Goal: Transaction & Acquisition: Purchase product/service

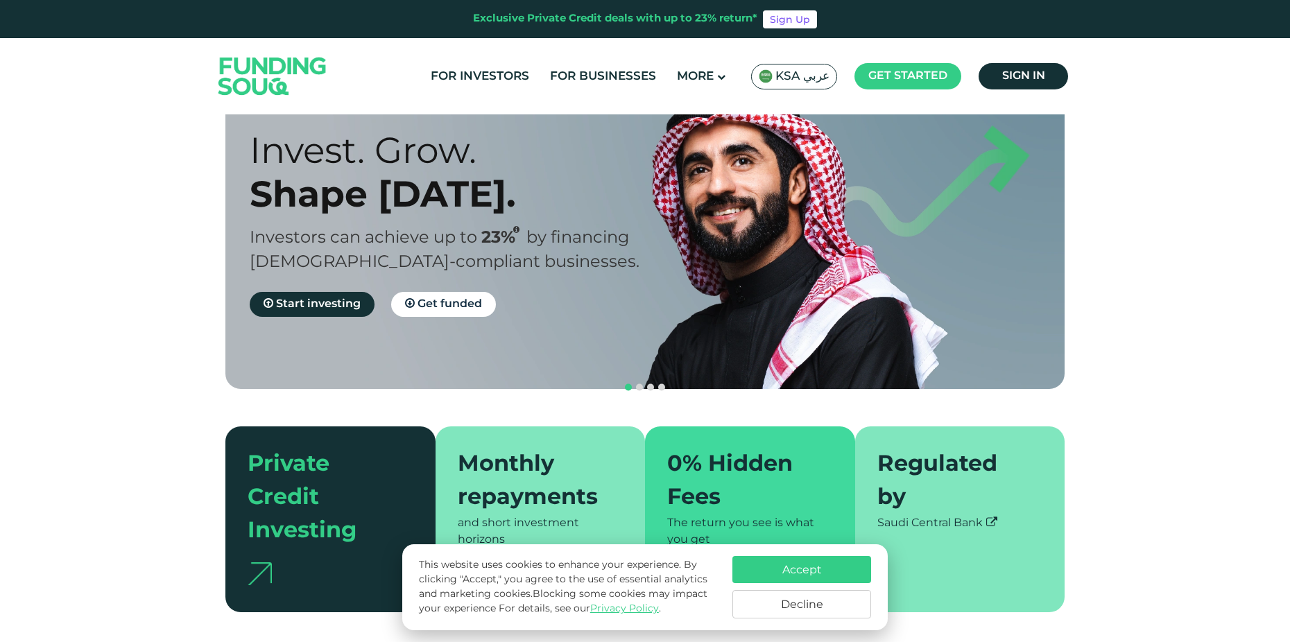
scroll to position [69, 0]
click at [1047, 79] on link "Sign in" at bounding box center [1022, 76] width 89 height 26
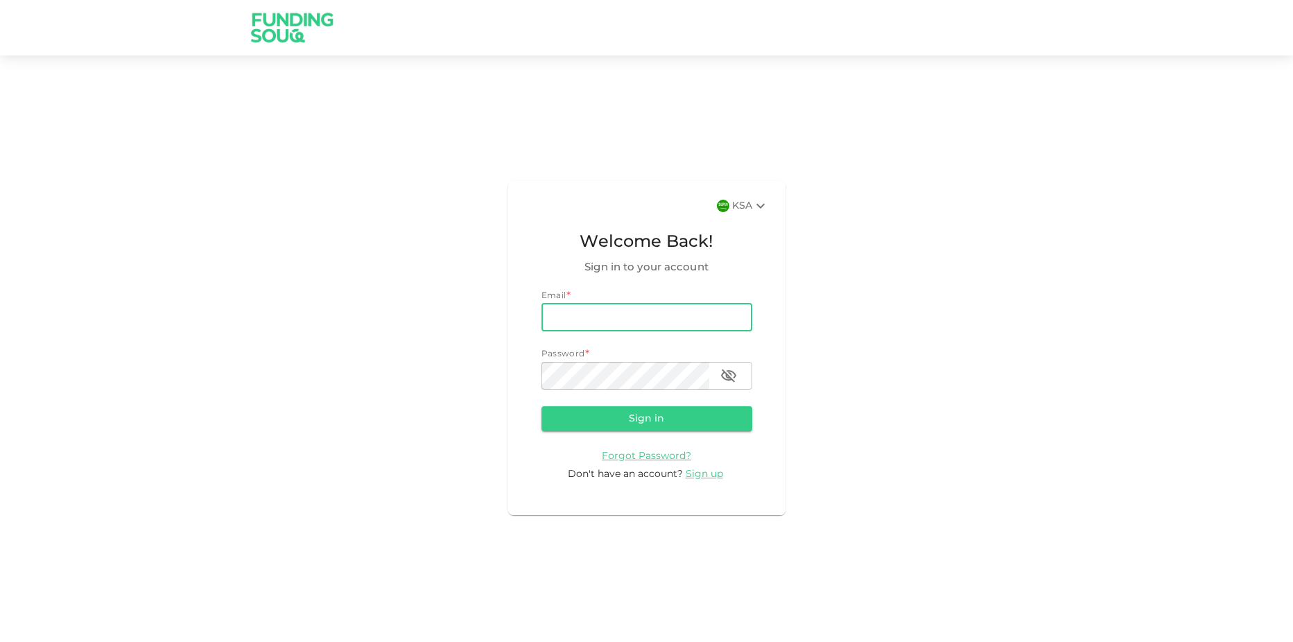
click at [612, 308] on input "email" at bounding box center [647, 318] width 211 height 28
type input "haroonshah55554@gmail.com"
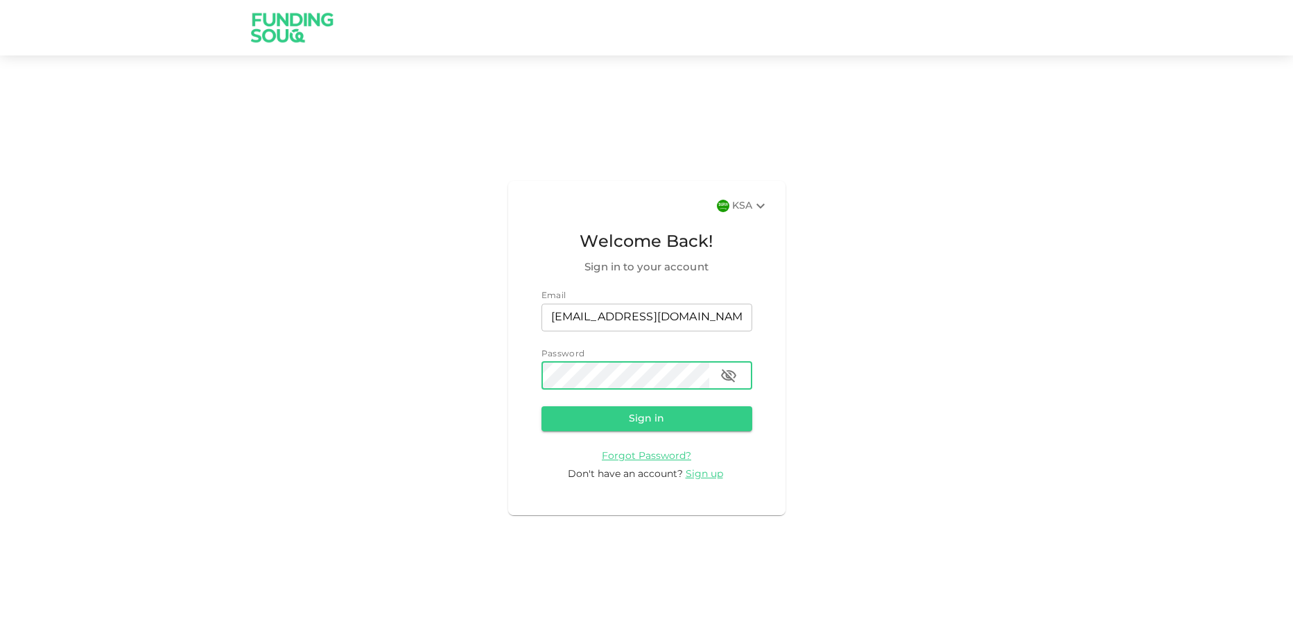
click at [542, 406] on button "Sign in" at bounding box center [647, 418] width 211 height 25
click at [739, 210] on div "KSA" at bounding box center [750, 206] width 37 height 17
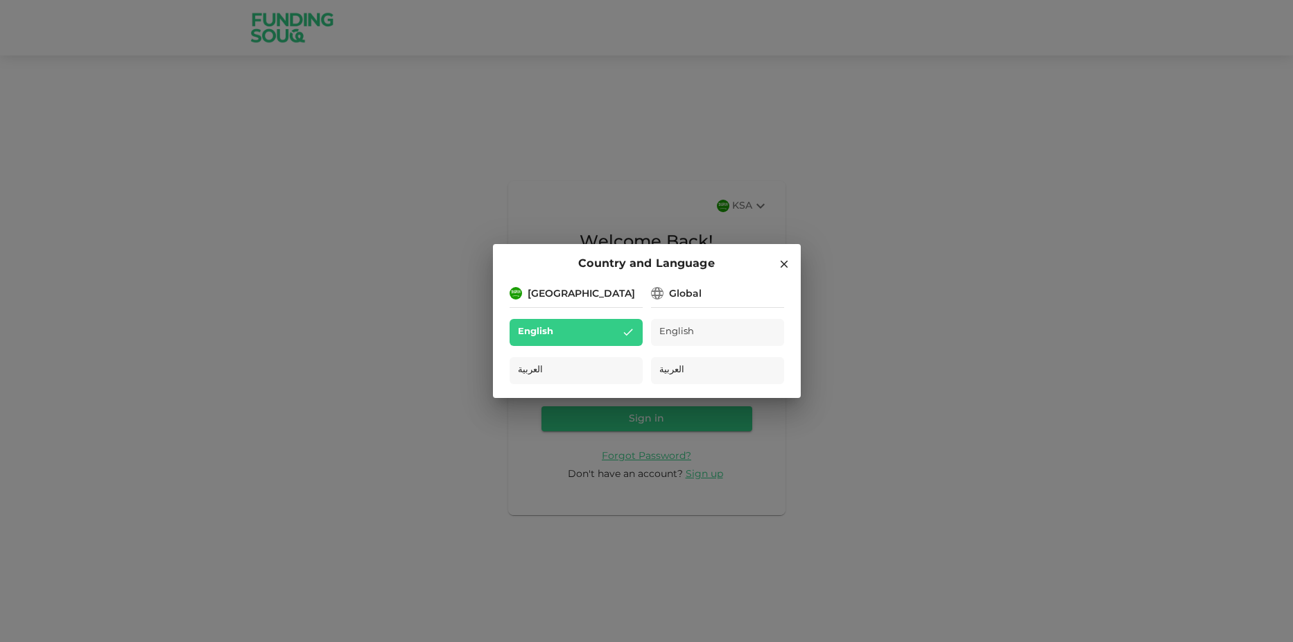
click at [687, 298] on div "Global" at bounding box center [685, 294] width 33 height 15
click at [696, 292] on div "Global" at bounding box center [685, 294] width 33 height 15
click at [687, 300] on div "Global" at bounding box center [685, 294] width 33 height 15
click at [681, 333] on span "English" at bounding box center [677, 333] width 36 height 16
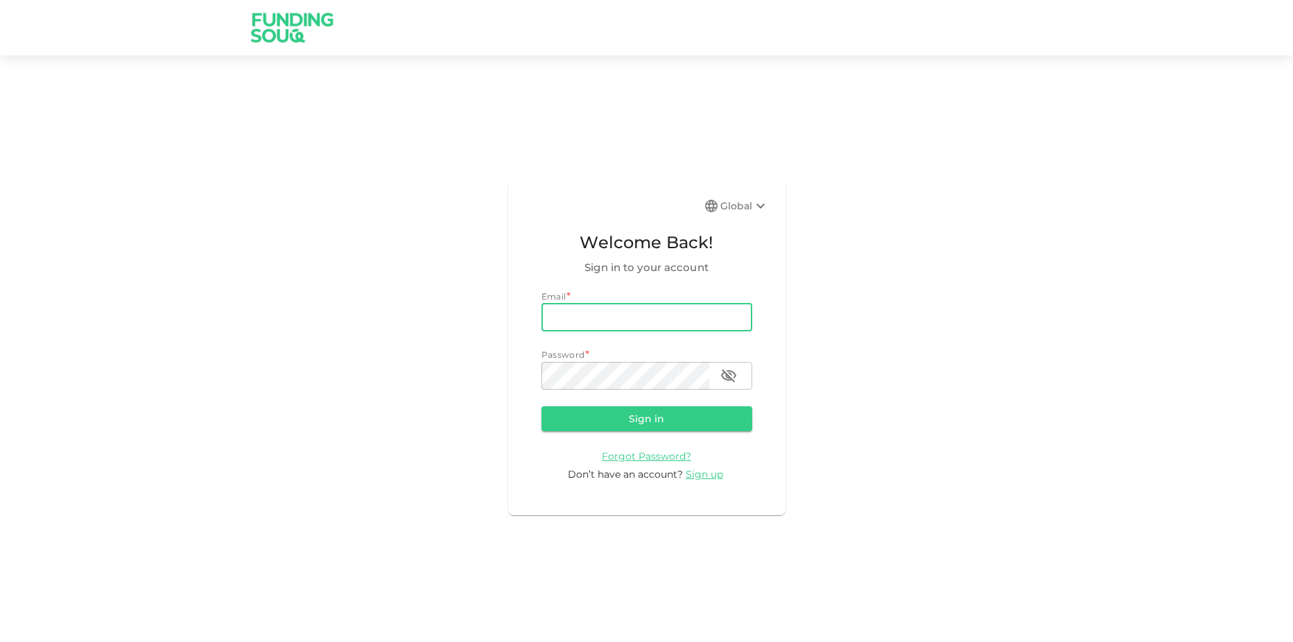
click at [668, 311] on input "email" at bounding box center [647, 318] width 211 height 28
click at [825, 245] on div "Global Welcome Back! Sign in to your account Email * email email Password * pas…" at bounding box center [646, 348] width 1293 height 552
click at [655, 334] on div "Email * email email Password * password password" at bounding box center [647, 340] width 211 height 100
click at [653, 327] on input "email" at bounding box center [647, 318] width 211 height 28
type input "[EMAIL_ADDRESS][DOMAIN_NAME]"
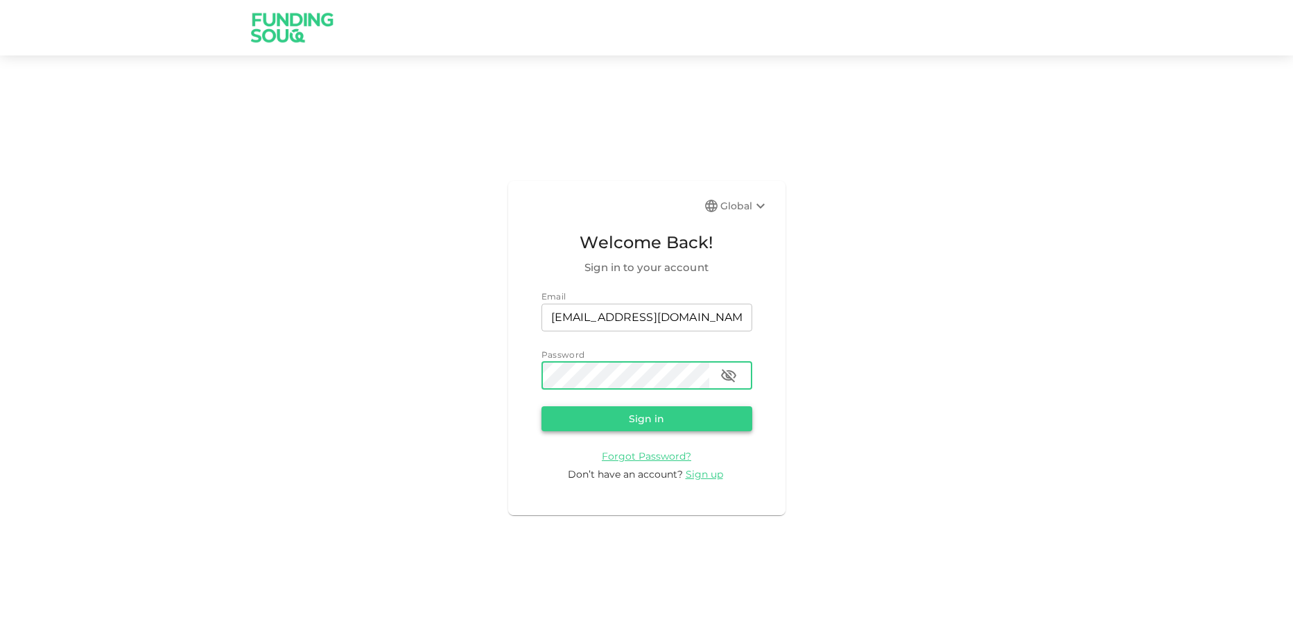
click at [687, 418] on button "Sign in" at bounding box center [647, 418] width 211 height 25
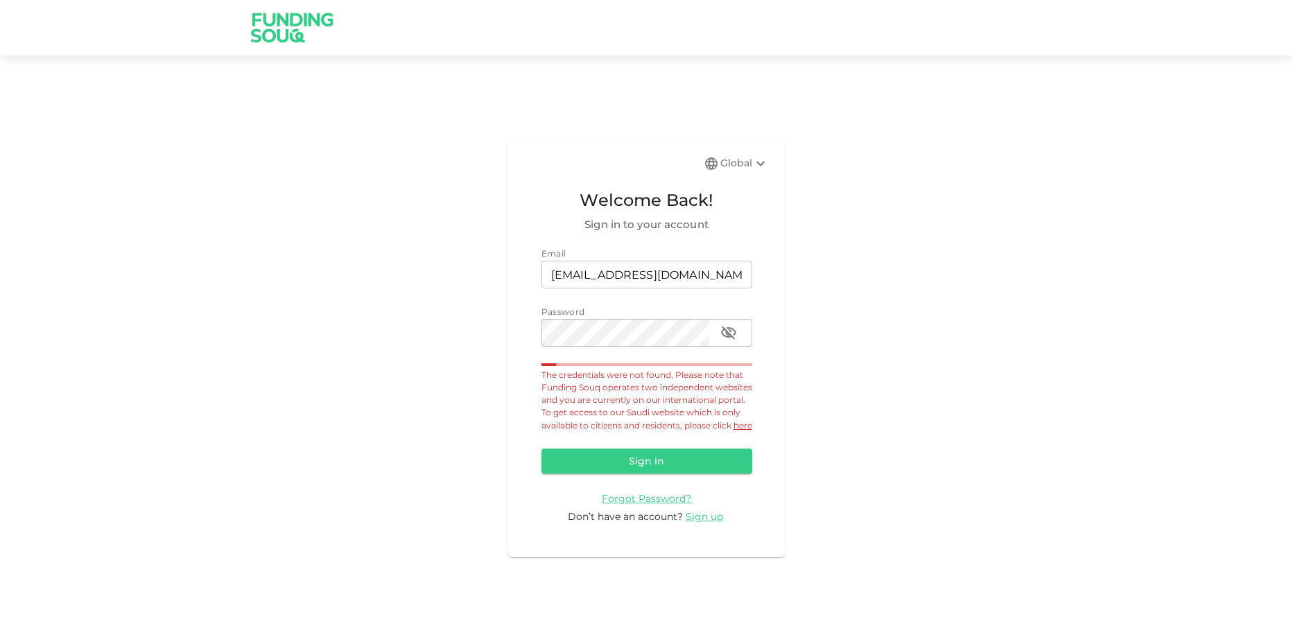
click at [757, 161] on icon at bounding box center [761, 163] width 8 height 5
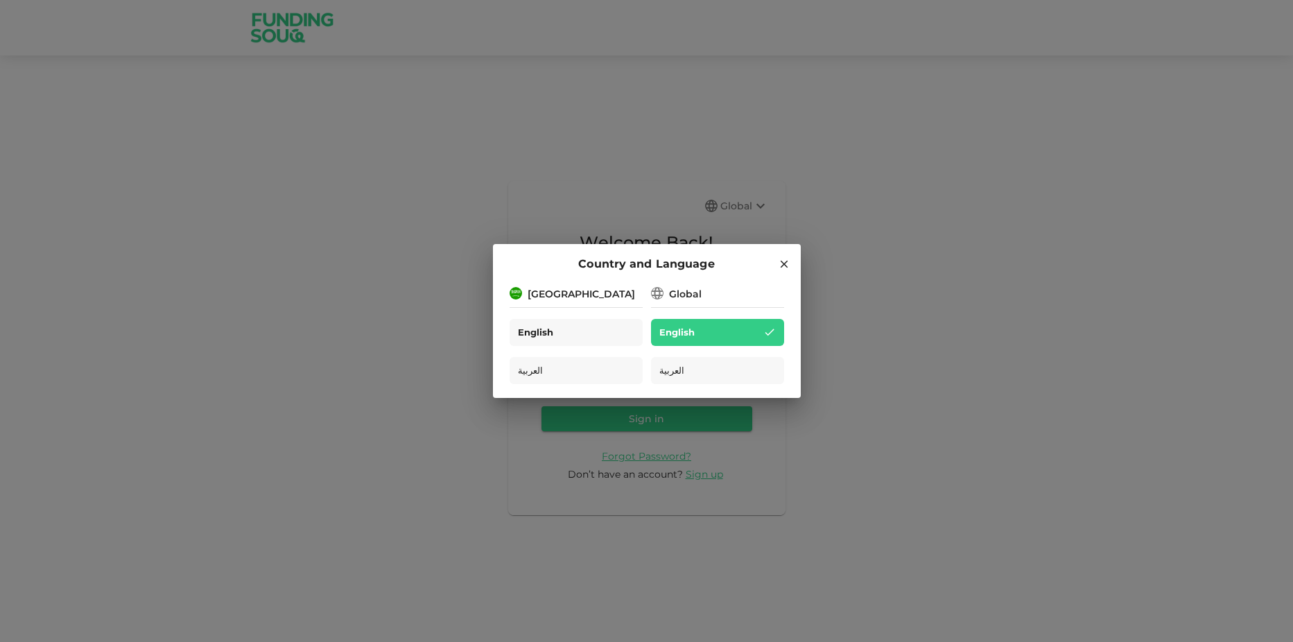
click at [567, 336] on div "English" at bounding box center [576, 332] width 133 height 27
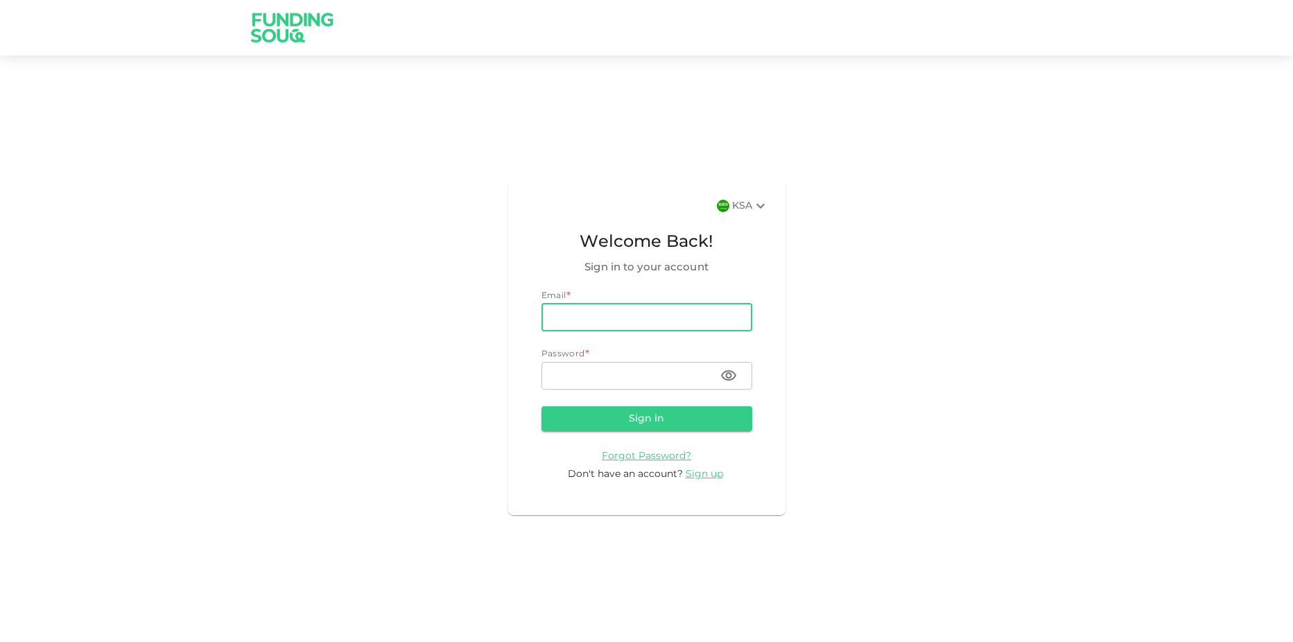
type input "haroonazizshah6663@gmail.com"
click at [635, 379] on input "password" at bounding box center [626, 376] width 168 height 28
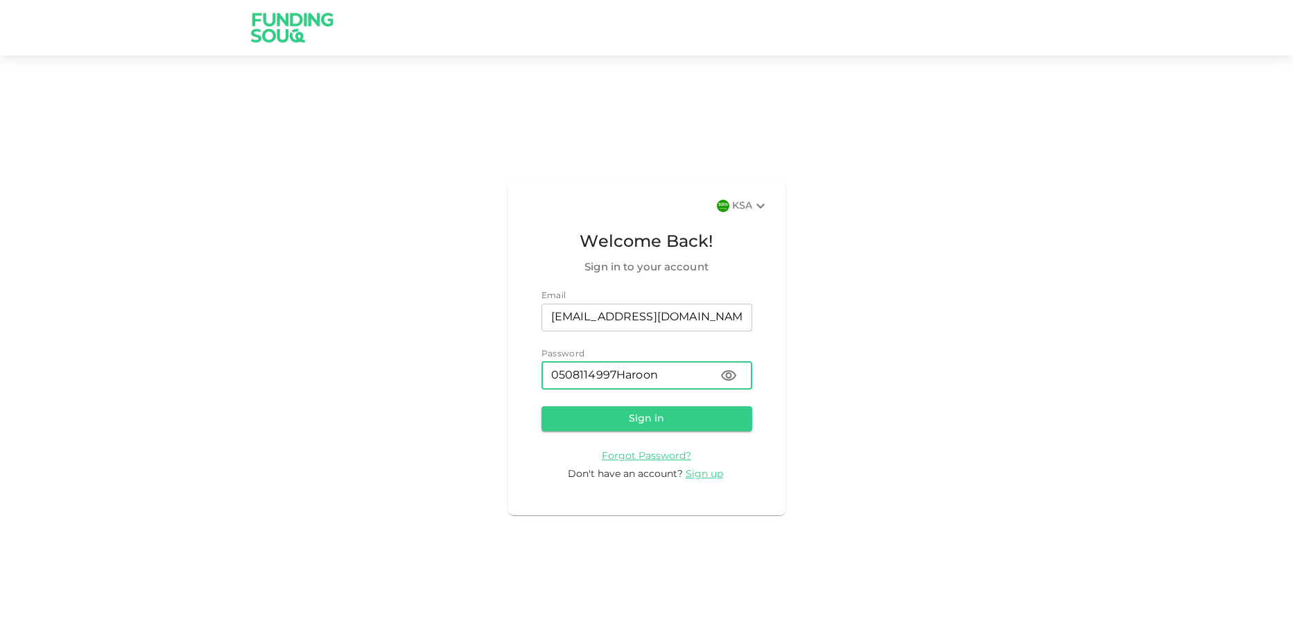
type input "0508114997Haroon"
click at [542, 406] on button "Sign in" at bounding box center [647, 418] width 211 height 25
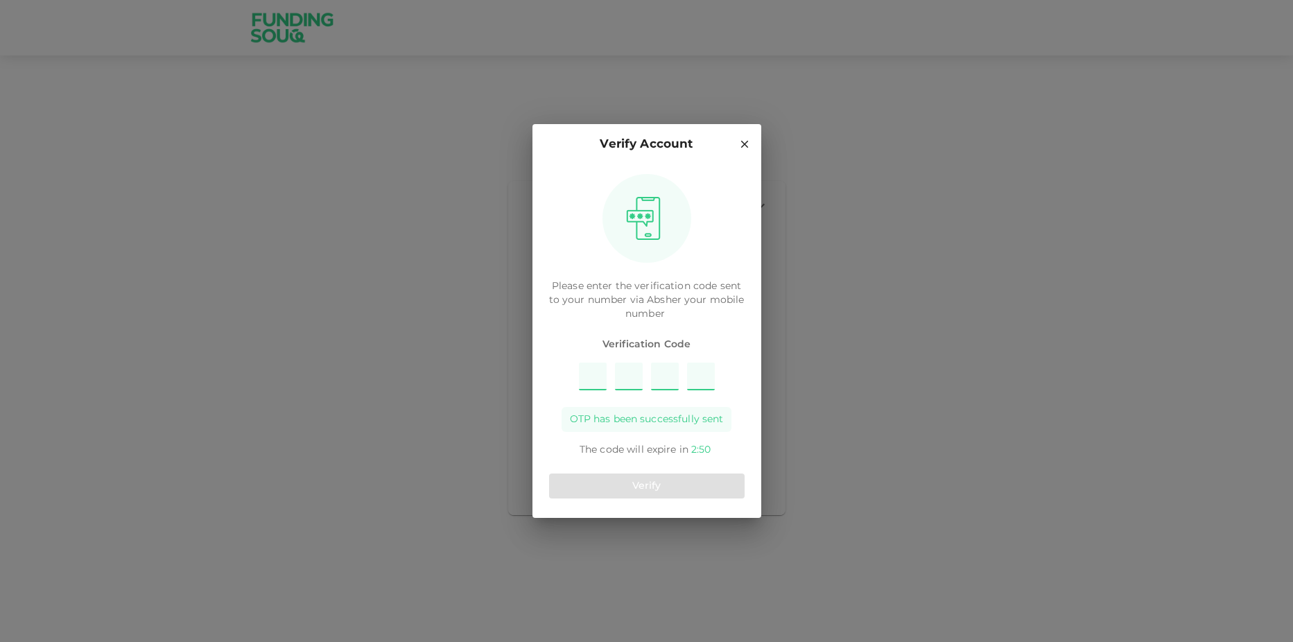
type input "6"
type input "8"
type input "4"
type input "2"
click at [687, 490] on button "Verify" at bounding box center [647, 486] width 196 height 25
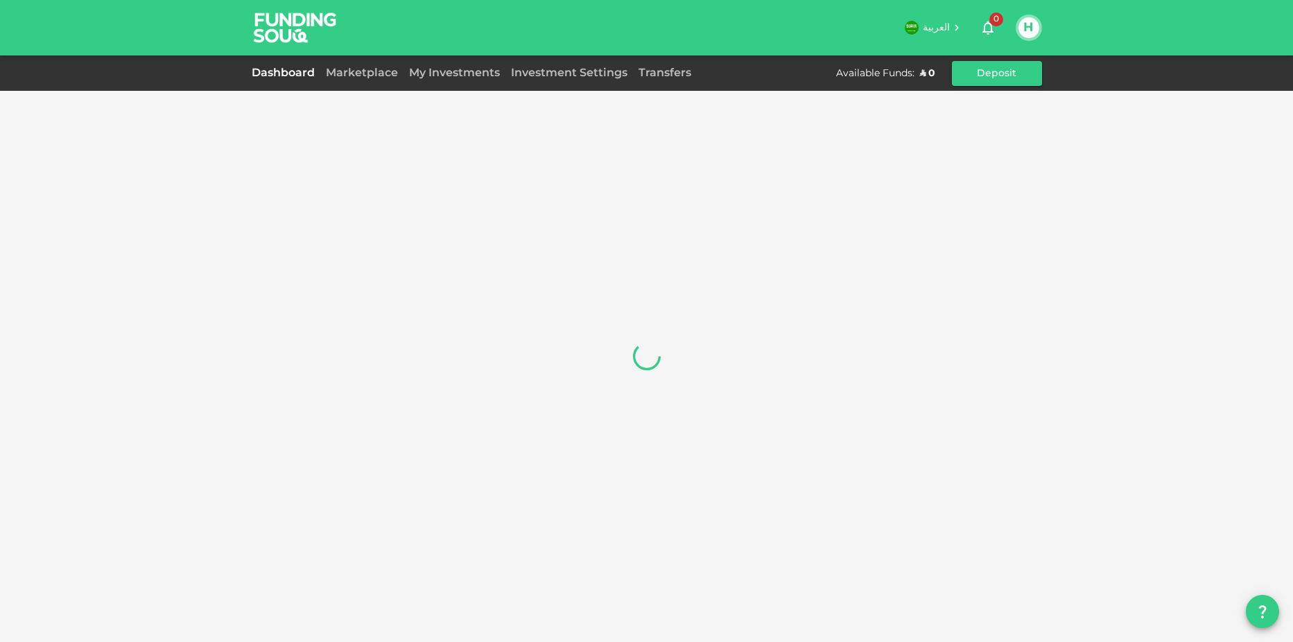
click at [992, 26] on icon "button" at bounding box center [988, 27] width 17 height 17
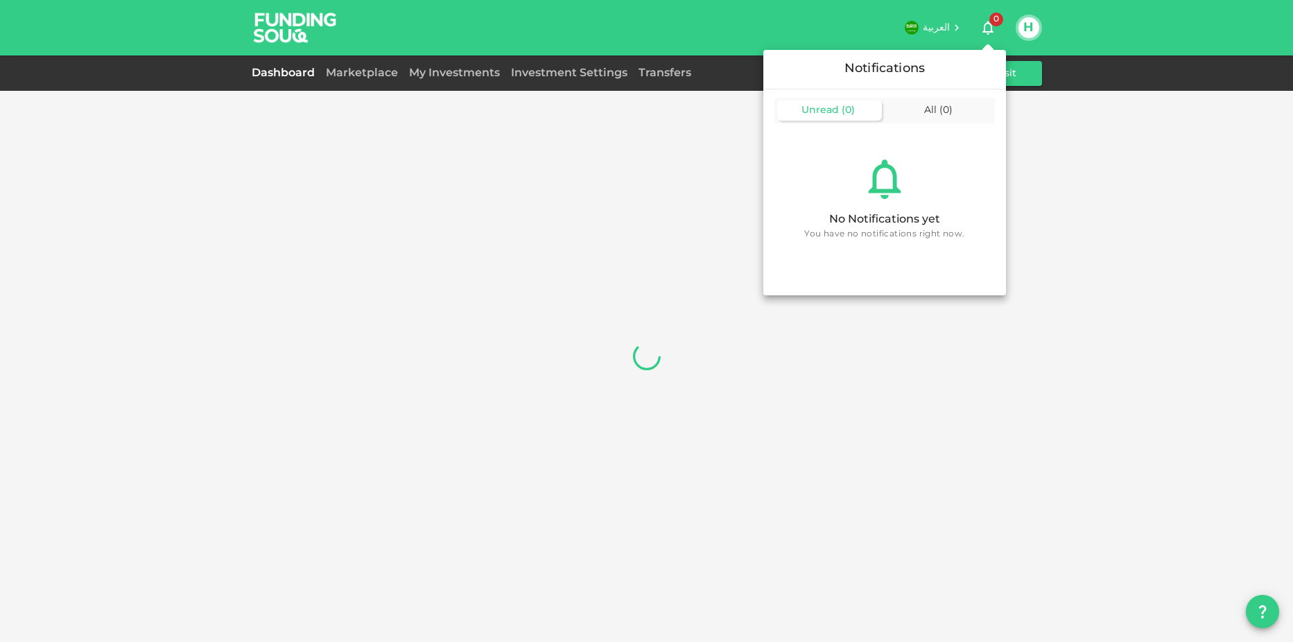
click at [992, 26] on div at bounding box center [646, 321] width 1293 height 642
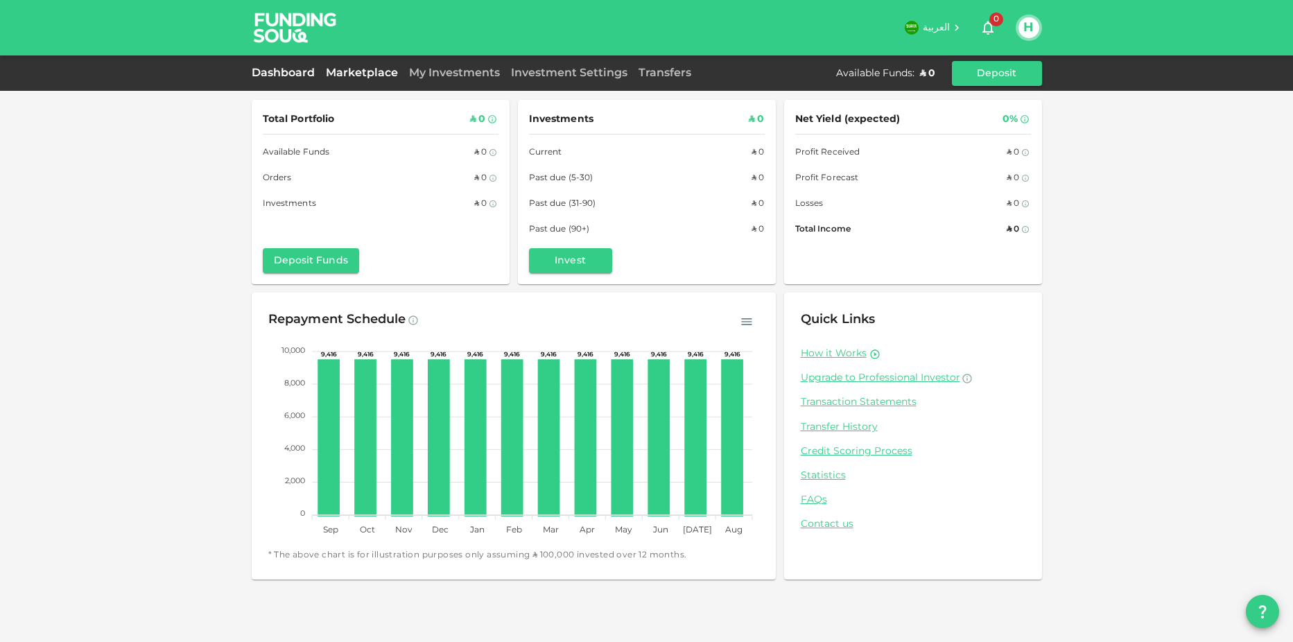
click at [375, 75] on link "Marketplace" at bounding box center [361, 73] width 83 height 10
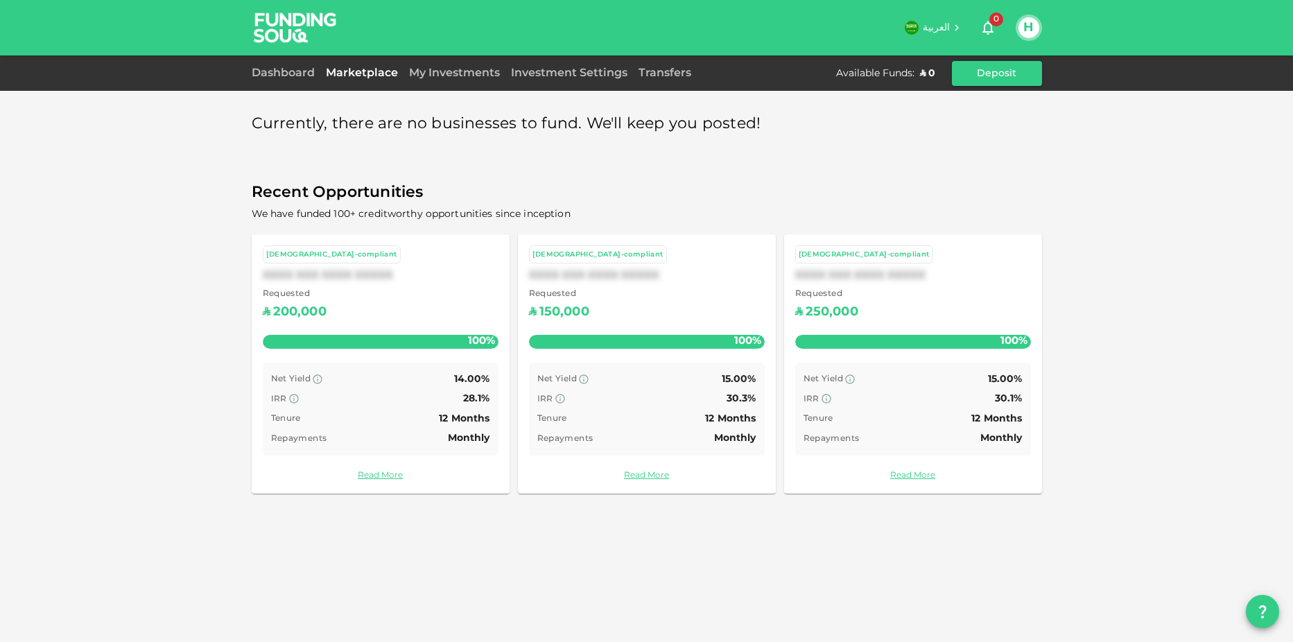
click at [648, 474] on link "Read More" at bounding box center [647, 475] width 236 height 13
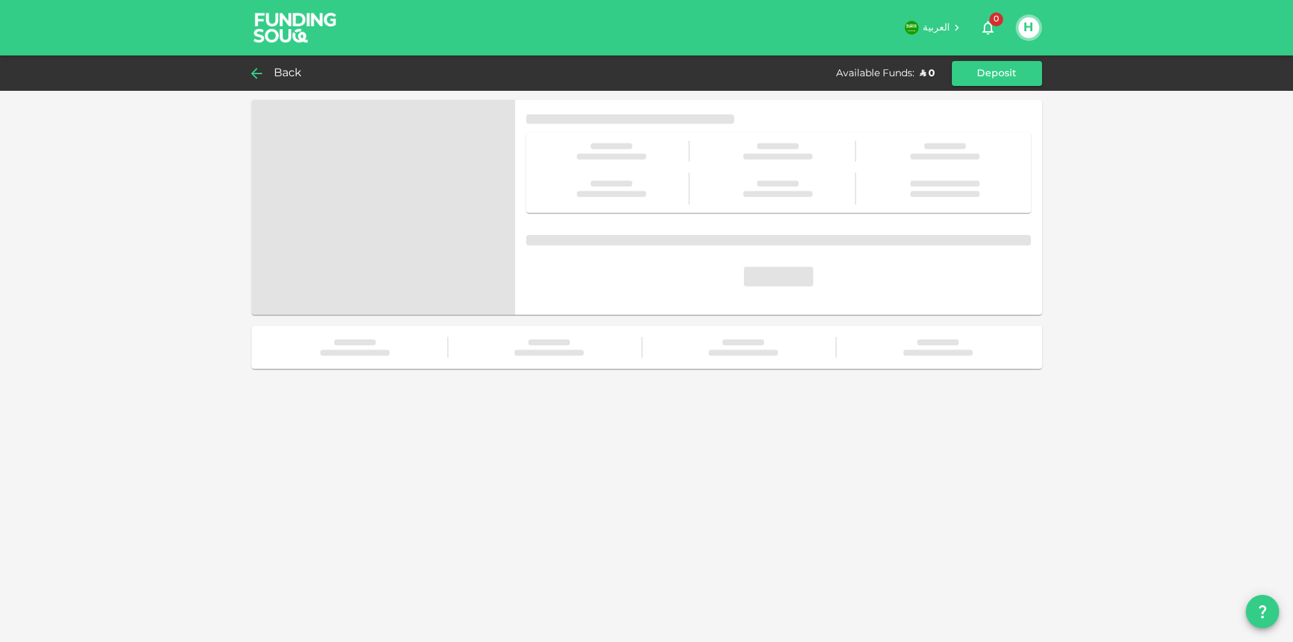
click at [266, 69] on div "Back" at bounding box center [280, 73] width 56 height 19
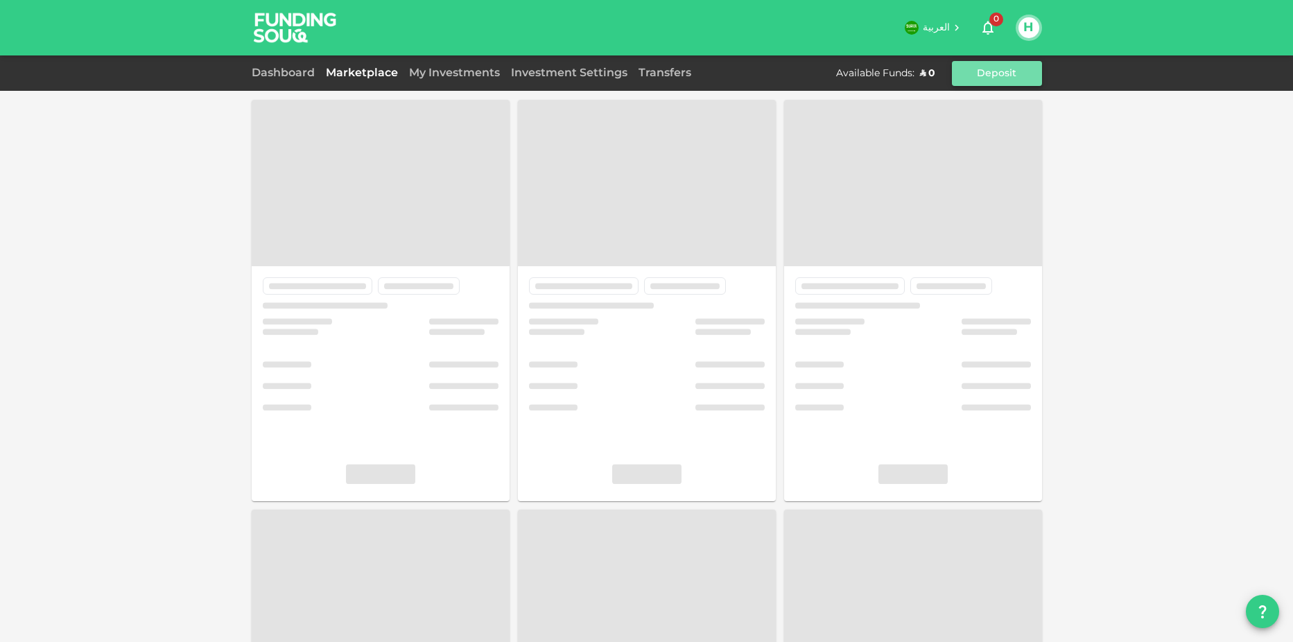
click at [1004, 66] on button "Deposit" at bounding box center [997, 73] width 90 height 25
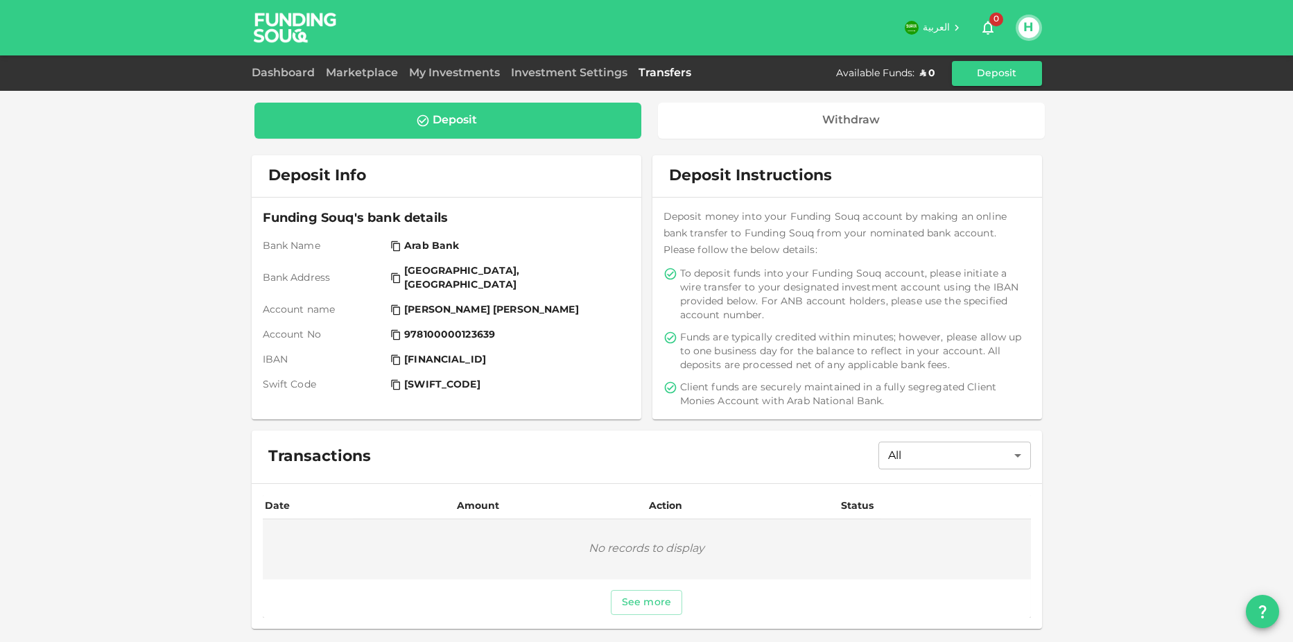
drag, startPoint x: 417, startPoint y: 347, endPoint x: 505, endPoint y: 349, distance: 87.4
click at [486, 353] on span "[FINANCIAL_ID]" at bounding box center [445, 360] width 82 height 14
drag, startPoint x: 483, startPoint y: 350, endPoint x: 516, endPoint y: 347, distance: 32.7
click at [486, 353] on span "[FINANCIAL_ID]" at bounding box center [445, 360] width 82 height 14
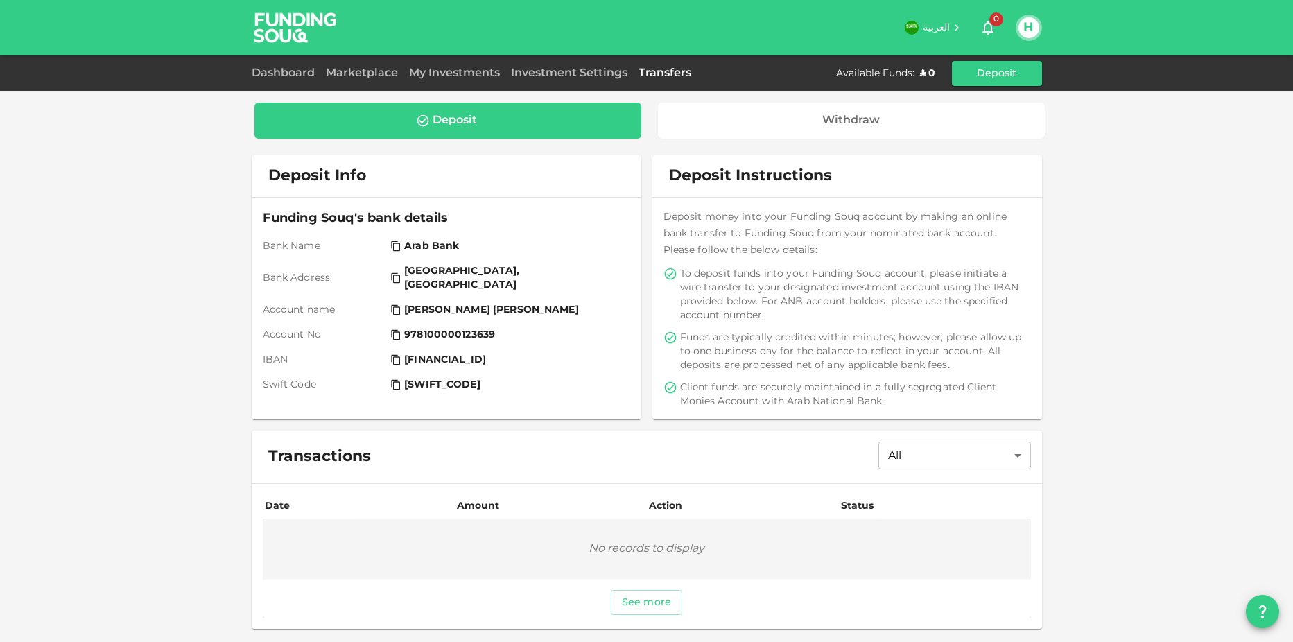
click at [528, 381] on div "Funding Souq's bank details Bank Name Arab Bank Bank Address Riyadh, Saudi Arab…" at bounding box center [447, 309] width 390 height 222
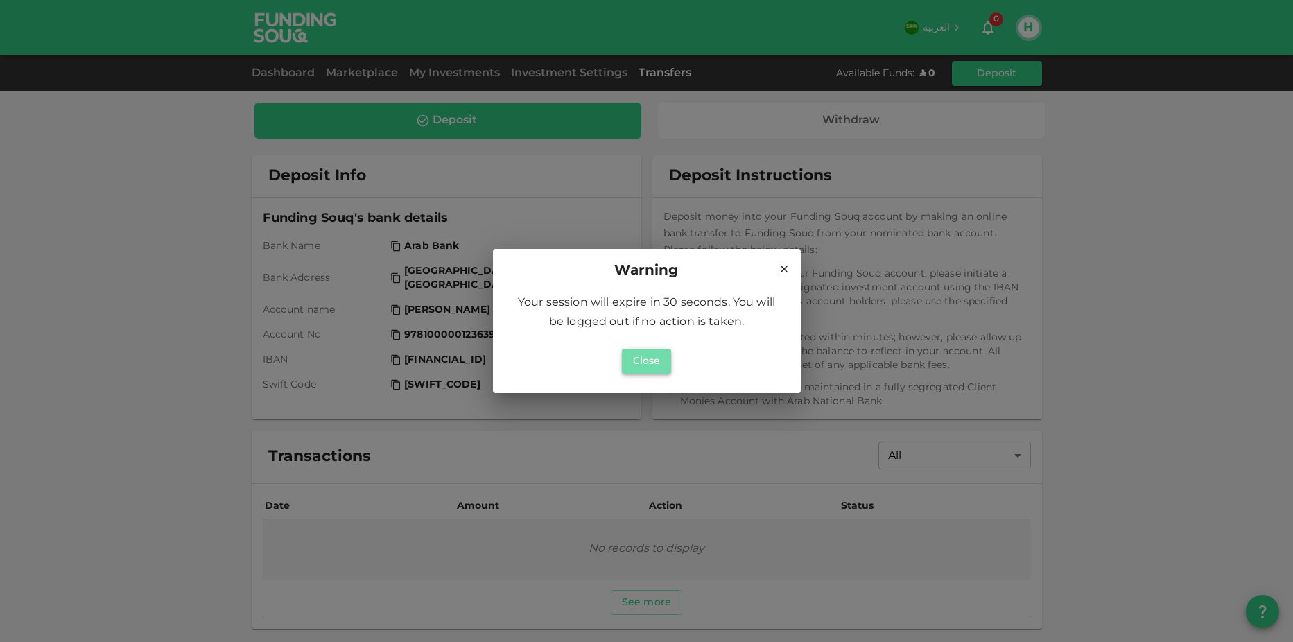
click at [650, 356] on button "Close" at bounding box center [647, 361] width 50 height 25
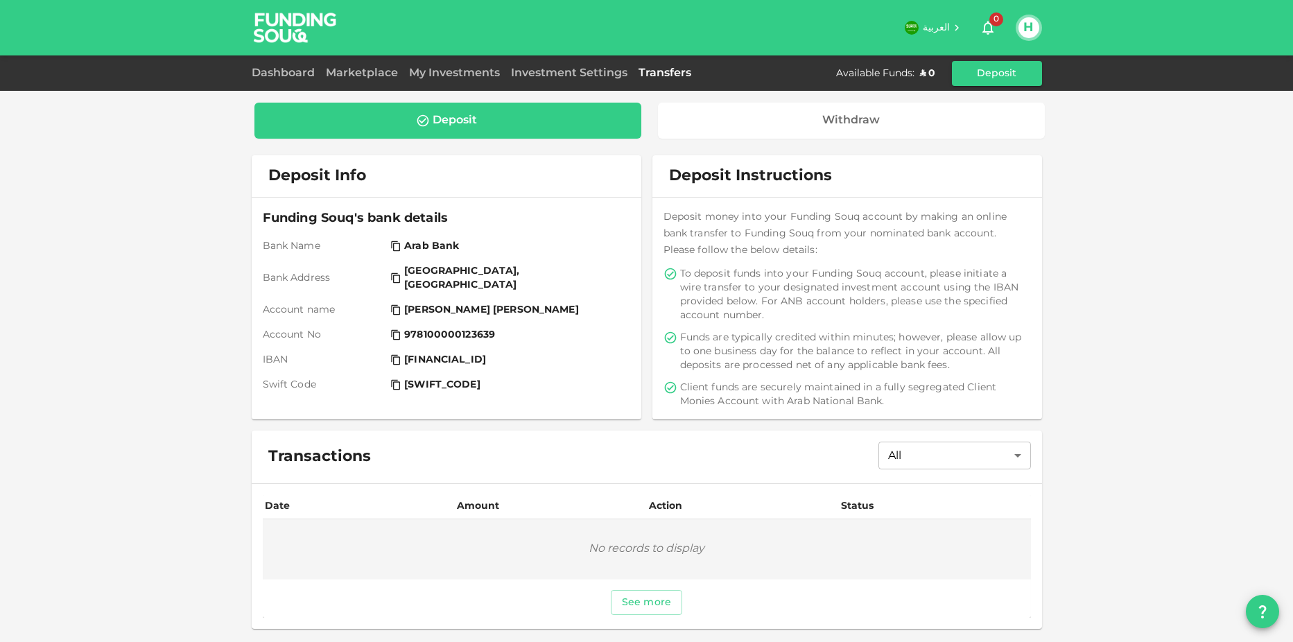
click at [199, 266] on div "Deposit Withdraw Deposit Instructions Deposit money into your Funding Souq acco…" at bounding box center [646, 321] width 1293 height 642
click at [471, 115] on div "Deposit" at bounding box center [455, 121] width 44 height 14
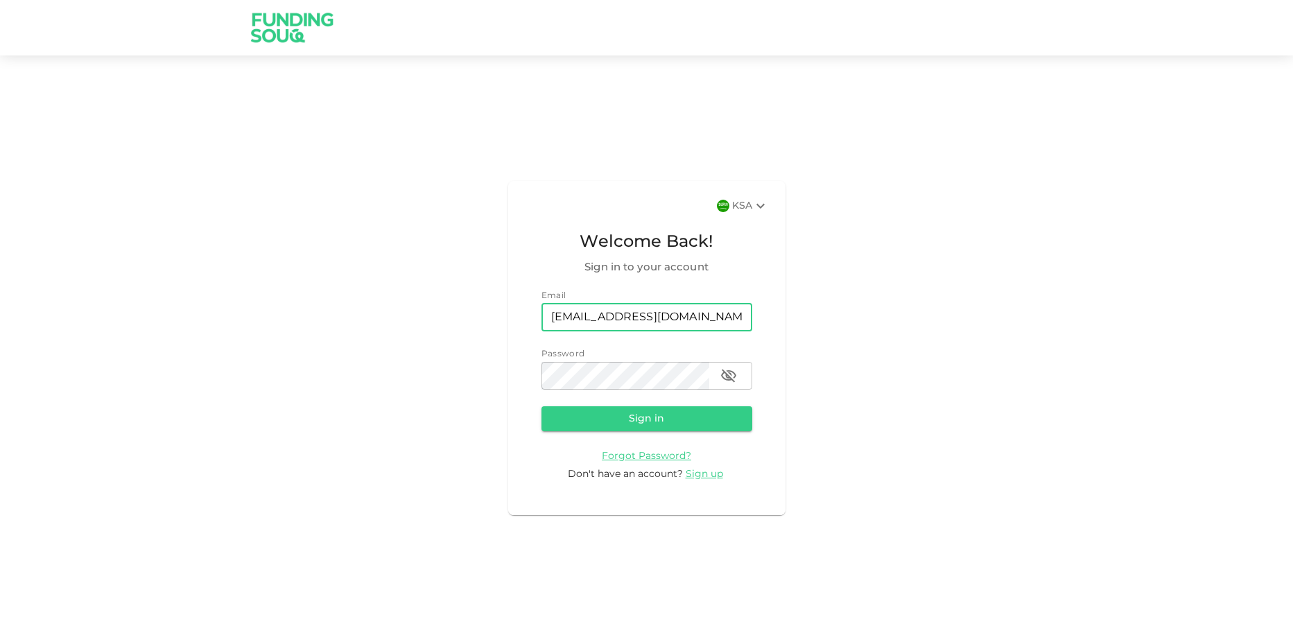
click at [954, 291] on div "KSA Welcome Back! Sign in to your account Email email [EMAIL_ADDRESS][DOMAIN_NA…" at bounding box center [646, 348] width 1293 height 552
click at [647, 408] on button "Sign in" at bounding box center [647, 418] width 211 height 25
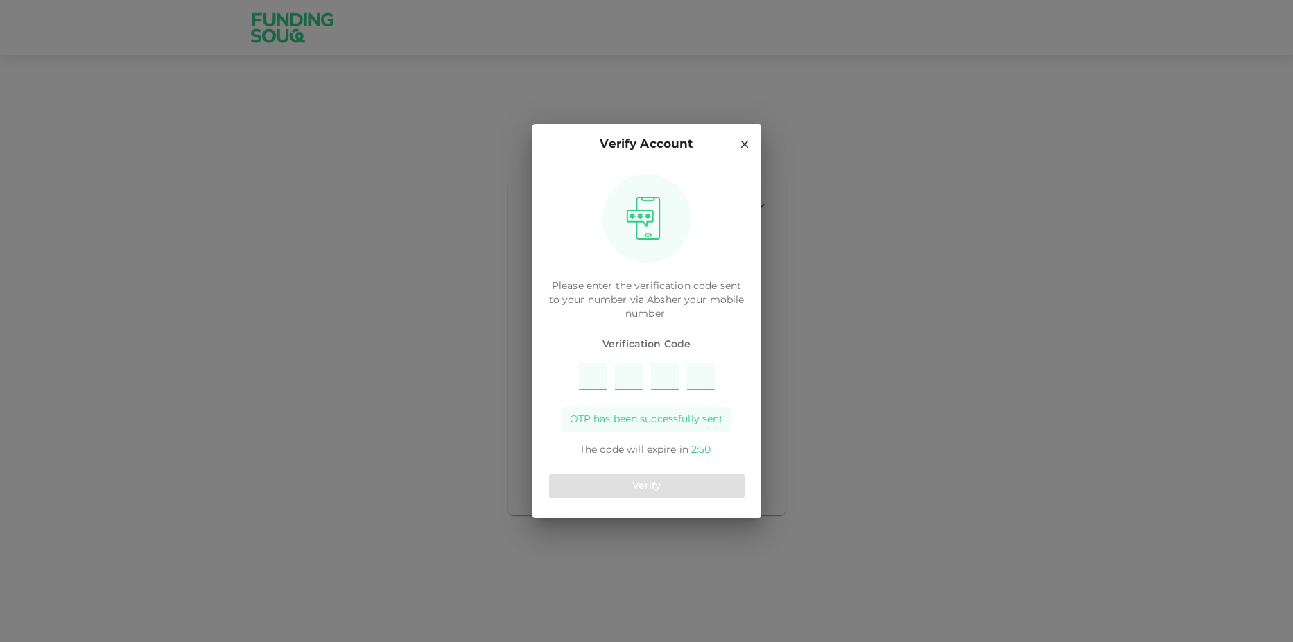
type input "2"
type input "3"
type input "9"
type input "7"
click at [665, 487] on button "Verify" at bounding box center [647, 486] width 196 height 25
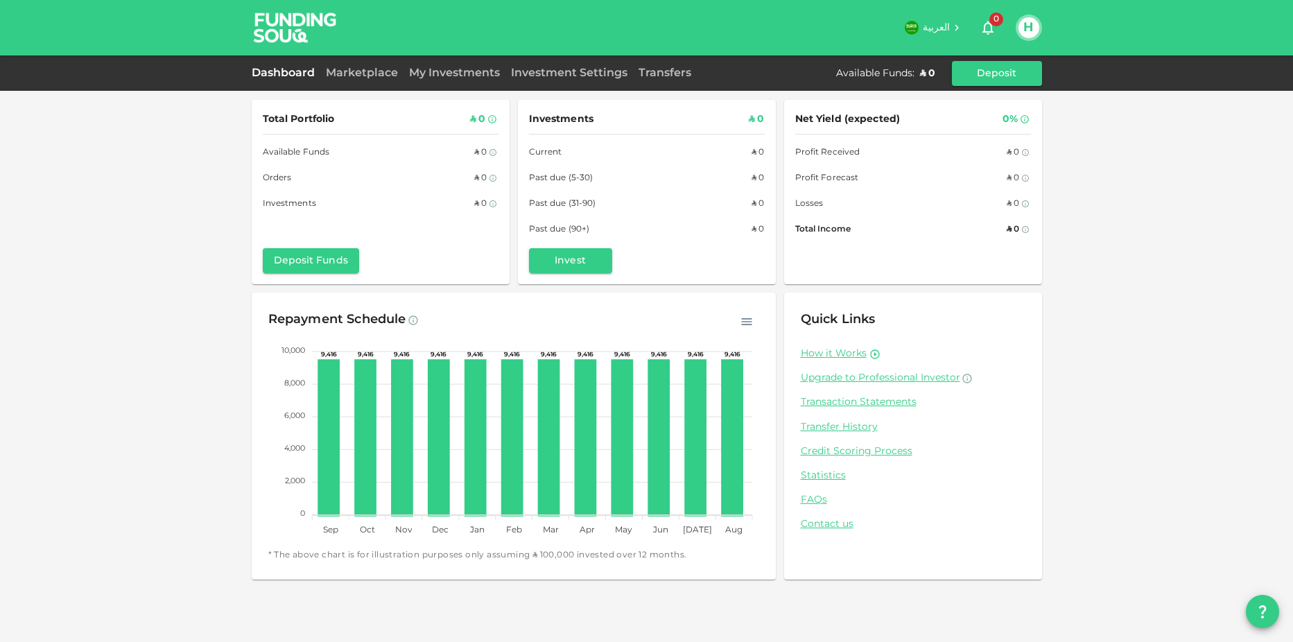
click at [980, 28] on icon "button" at bounding box center [988, 27] width 17 height 17
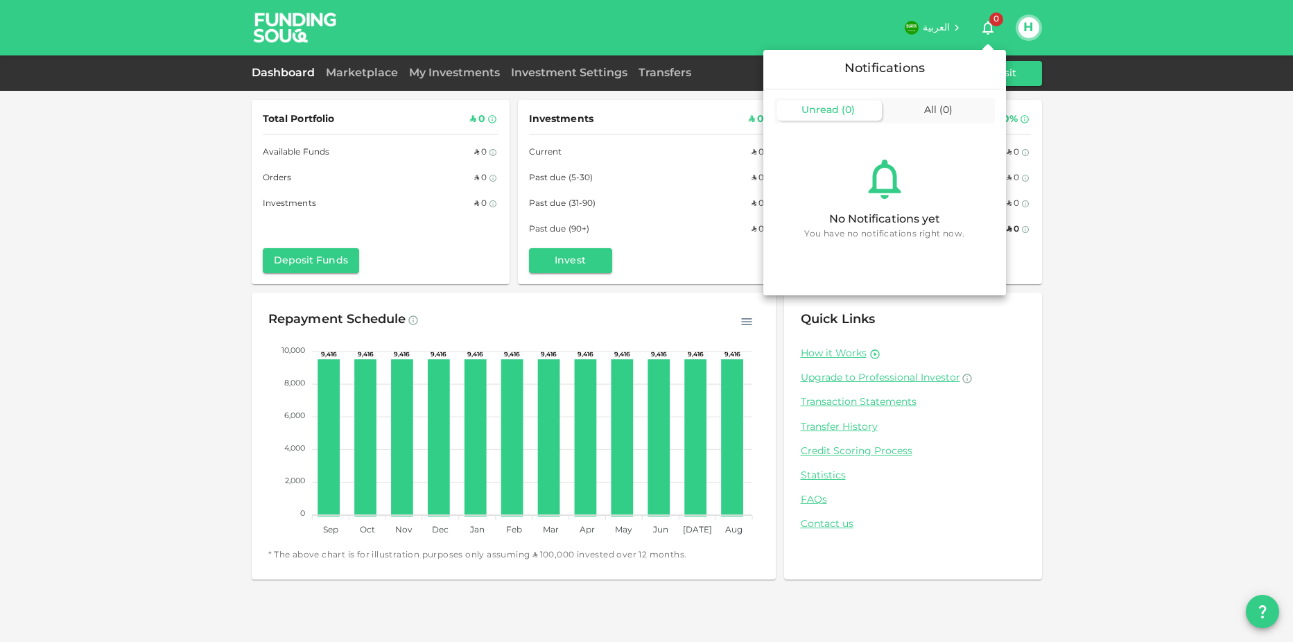
click at [982, 29] on div at bounding box center [646, 321] width 1293 height 642
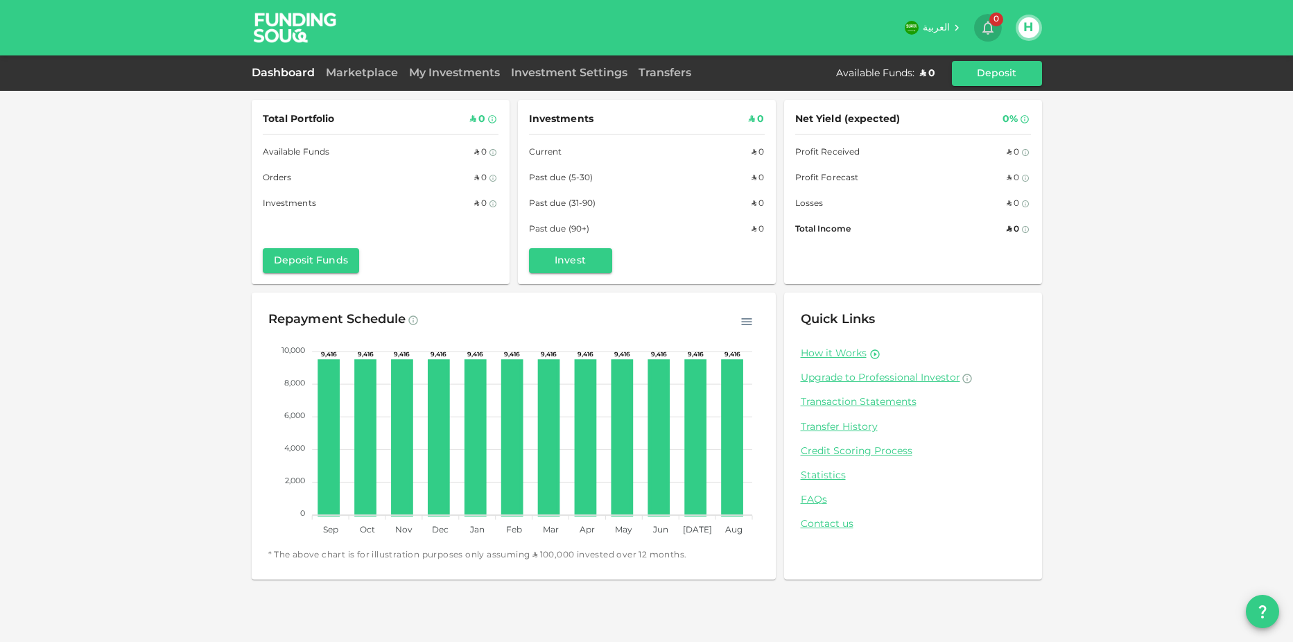
click at [993, 23] on span "0" at bounding box center [997, 19] width 14 height 14
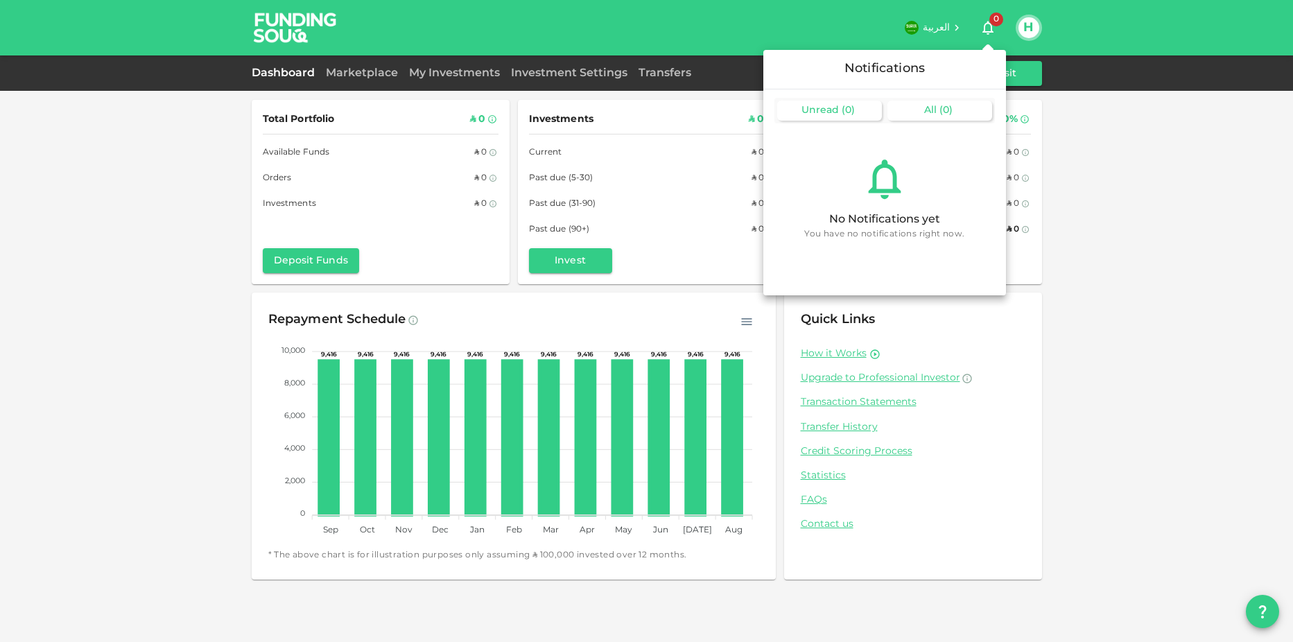
drag, startPoint x: 956, startPoint y: 91, endPoint x: 953, endPoint y: 115, distance: 24.4
click at [956, 98] on div "Unread ( 0 ) All ( 0 )" at bounding box center [884, 109] width 243 height 40
click at [953, 115] on div "All ( 0 )" at bounding box center [940, 111] width 105 height 20
click at [844, 111] on span "( 0 )" at bounding box center [848, 110] width 13 height 10
click at [1015, 77] on div at bounding box center [646, 321] width 1293 height 642
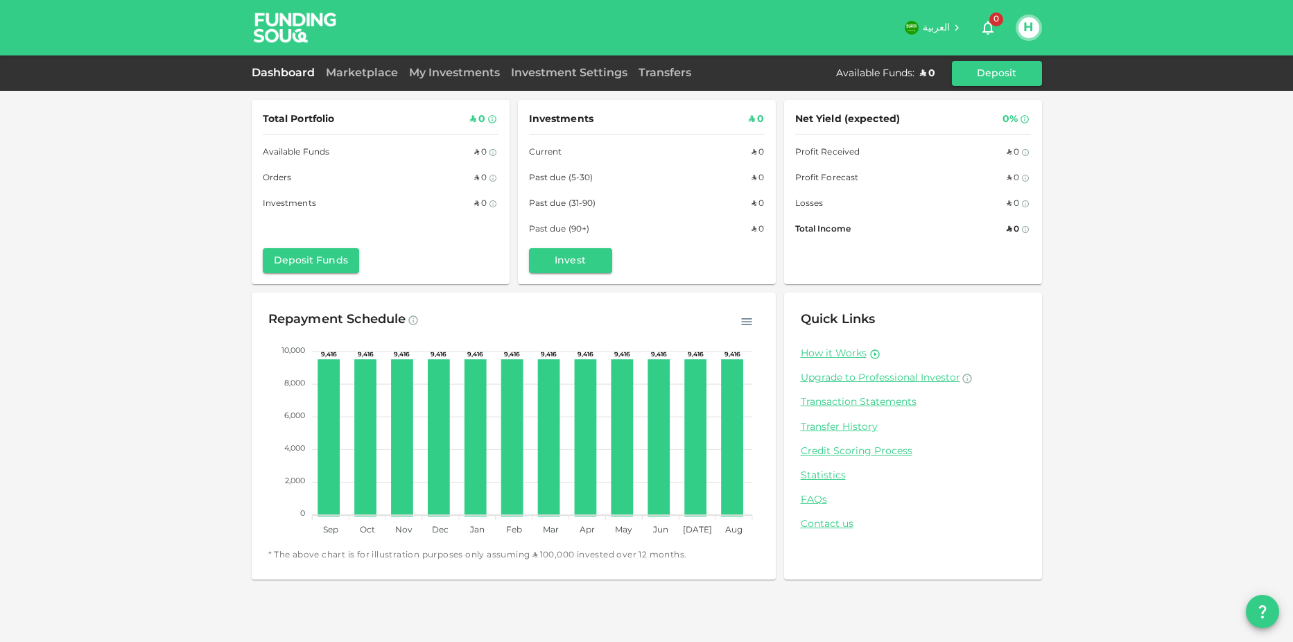
click at [1022, 76] on button "Deposit" at bounding box center [997, 73] width 90 height 25
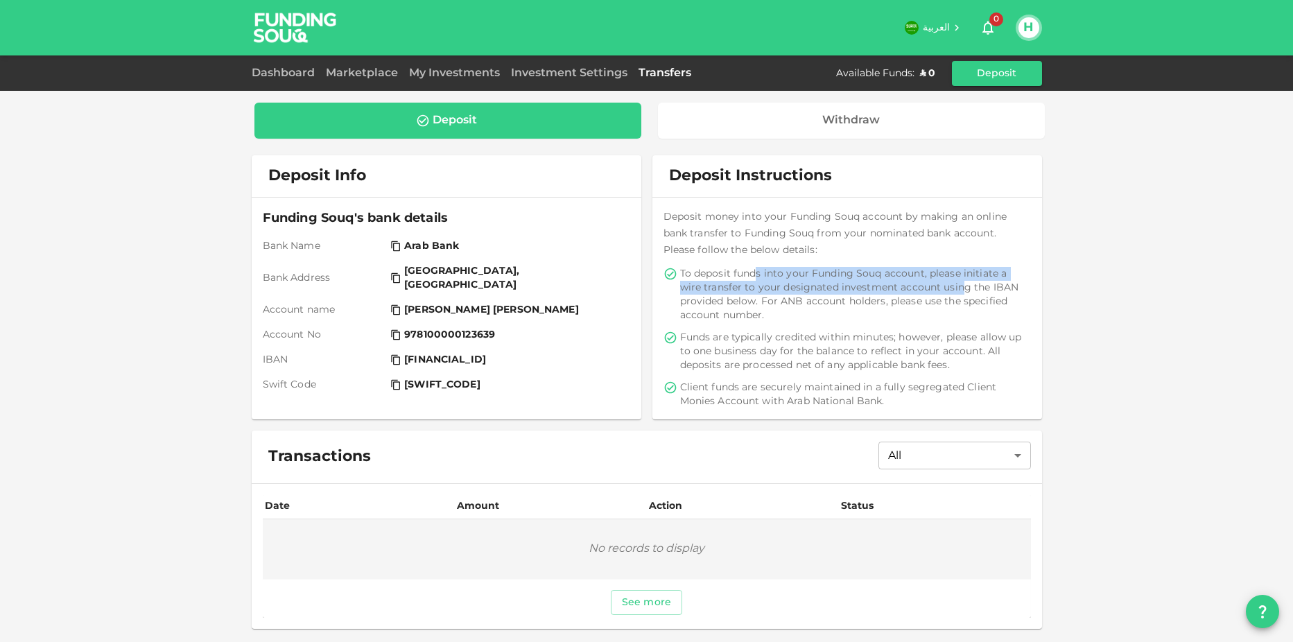
drag, startPoint x: 789, startPoint y: 271, endPoint x: 960, endPoint y: 281, distance: 170.9
click at [960, 281] on span "To deposit funds into your Funding Souq account, please initiate a wire transfe…" at bounding box center [854, 294] width 348 height 55
drag, startPoint x: 790, startPoint y: 288, endPoint x: 993, endPoint y: 291, distance: 203.2
click at [993, 291] on span "To deposit funds into your Funding Souq account, please initiate a wire transfe…" at bounding box center [854, 294] width 348 height 55
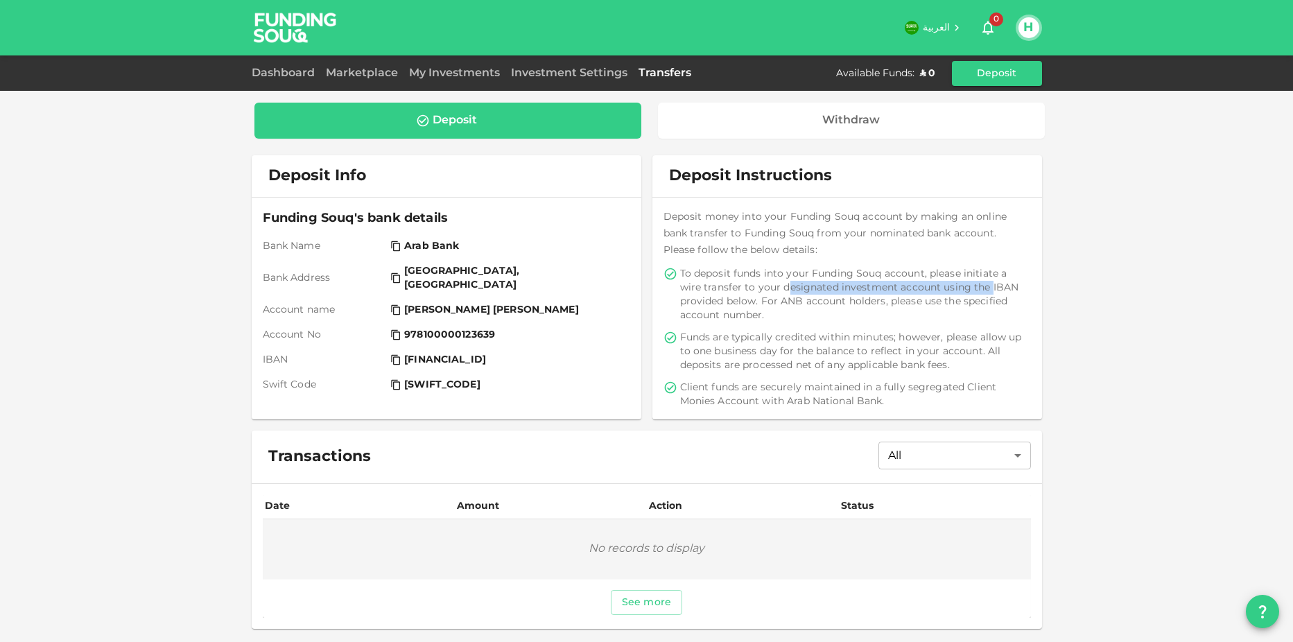
click at [993, 291] on span "To deposit funds into your Funding Souq account, please initiate a wire transfe…" at bounding box center [854, 294] width 348 height 55
drag, startPoint x: 769, startPoint y: 341, endPoint x: 1014, endPoint y: 339, distance: 244.8
click at [1014, 339] on span "Funds are typically credited within minutes; however, please allow up to one bu…" at bounding box center [854, 352] width 348 height 42
click at [873, 350] on span "Funds are typically credited within minutes; however, please allow up to one bu…" at bounding box center [854, 352] width 348 height 42
drag, startPoint x: 816, startPoint y: 354, endPoint x: 957, endPoint y: 353, distance: 141.5
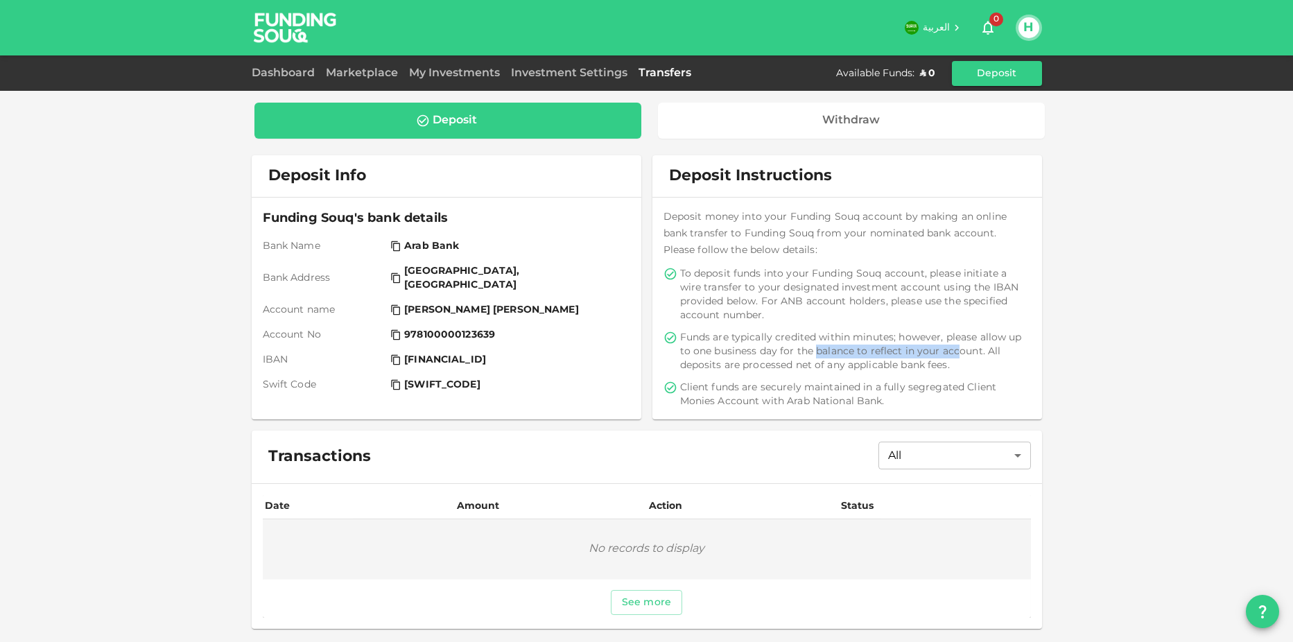
click at [957, 353] on span "Funds are typically credited within minutes; however, please allow up to one bu…" at bounding box center [854, 352] width 348 height 42
drag, startPoint x: 848, startPoint y: 363, endPoint x: 939, endPoint y: 361, distance: 90.9
click at [939, 361] on span "Funds are typically credited within minutes; however, please allow up to one bu…" at bounding box center [854, 352] width 348 height 42
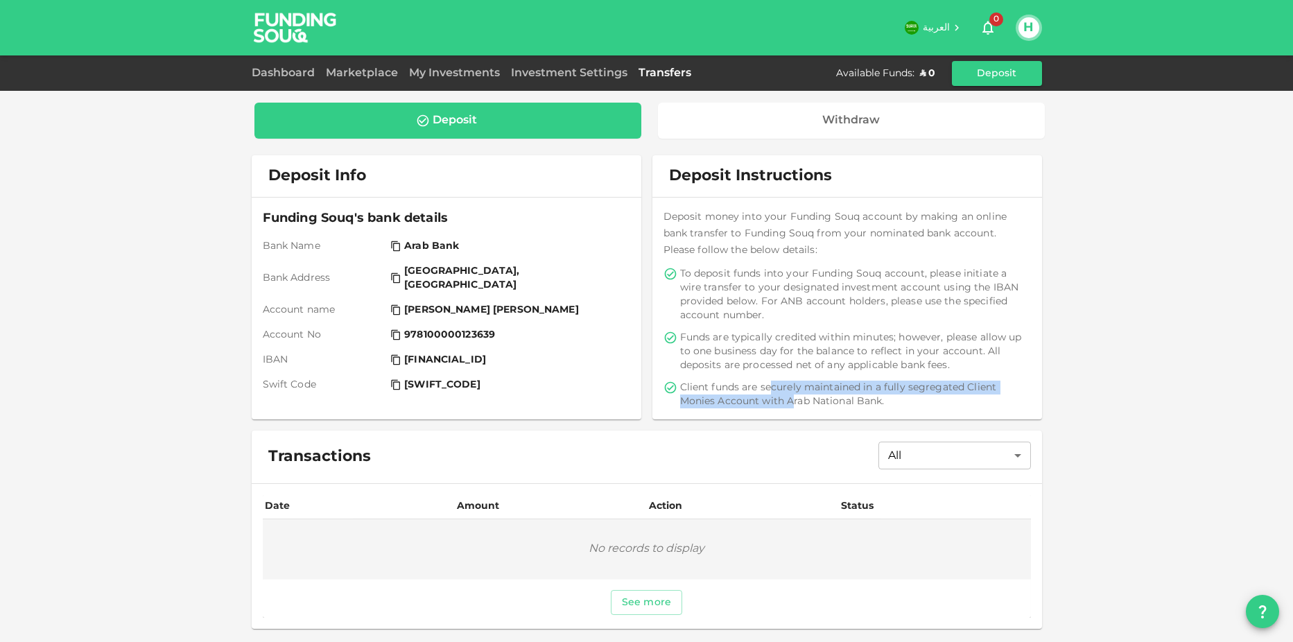
drag, startPoint x: 769, startPoint y: 386, endPoint x: 817, endPoint y: 406, distance: 51.9
click at [806, 406] on span "Client funds are securely maintained in a fully segregated Client Monies Accoun…" at bounding box center [854, 395] width 348 height 28
drag, startPoint x: 822, startPoint y: 404, endPoint x: 842, endPoint y: 406, distance: 20.2
click at [826, 404] on span "Client funds are securely maintained in a fully segregated Client Monies Accoun…" at bounding box center [854, 395] width 348 height 28
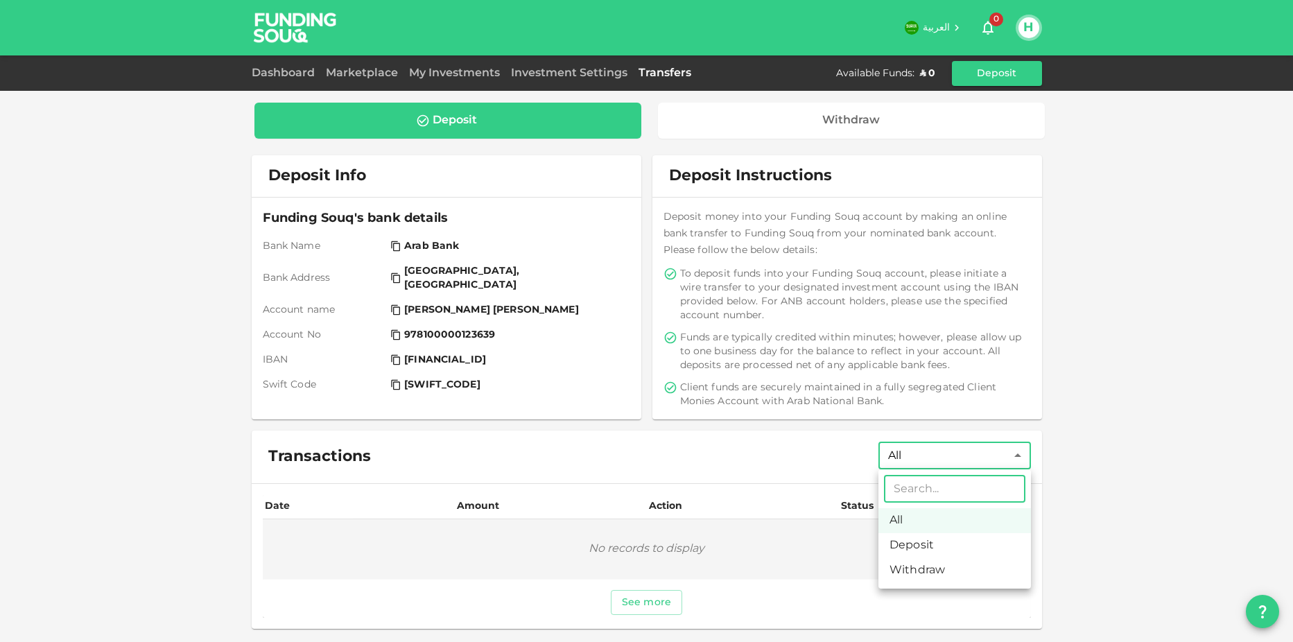
click at [915, 458] on body "العربية 0 H Dashboard Marketplace My Investments Investment Settings Transfers …" at bounding box center [646, 321] width 1293 height 642
click at [923, 455] on div at bounding box center [646, 321] width 1293 height 642
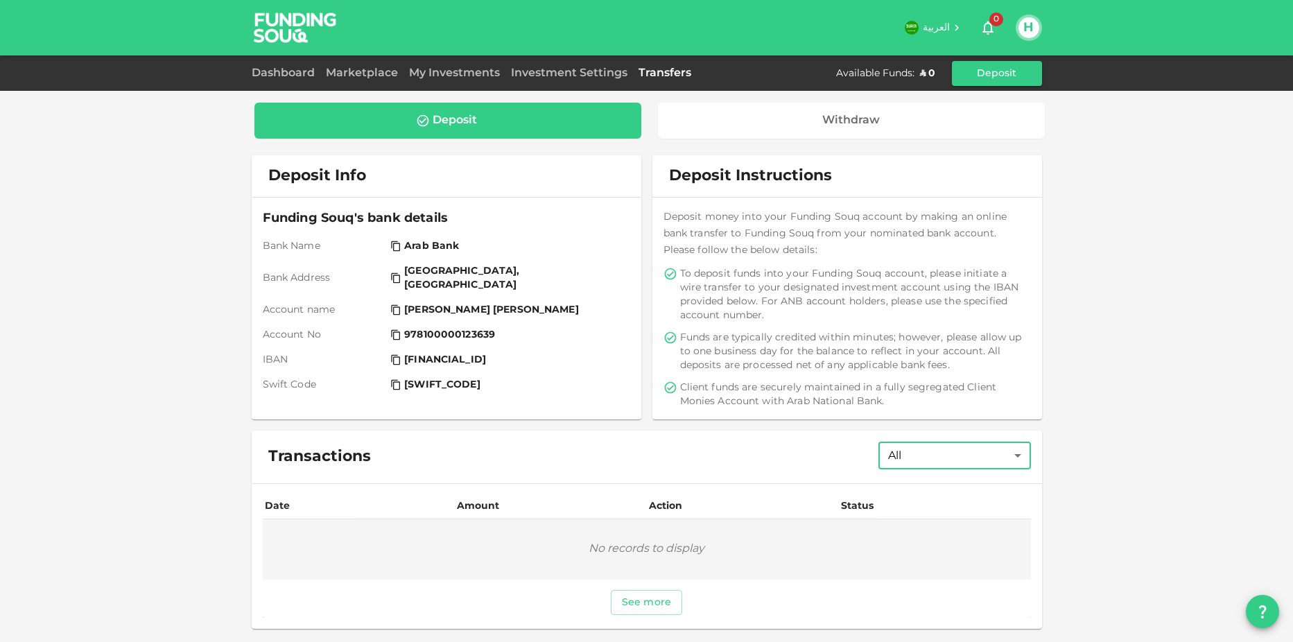
click at [810, 435] on div "Transactions All All ​" at bounding box center [647, 457] width 791 height 53
drag, startPoint x: 0, startPoint y: 0, endPoint x: 374, endPoint y: 74, distance: 380.9
click at [374, 74] on link "Marketplace" at bounding box center [361, 73] width 83 height 10
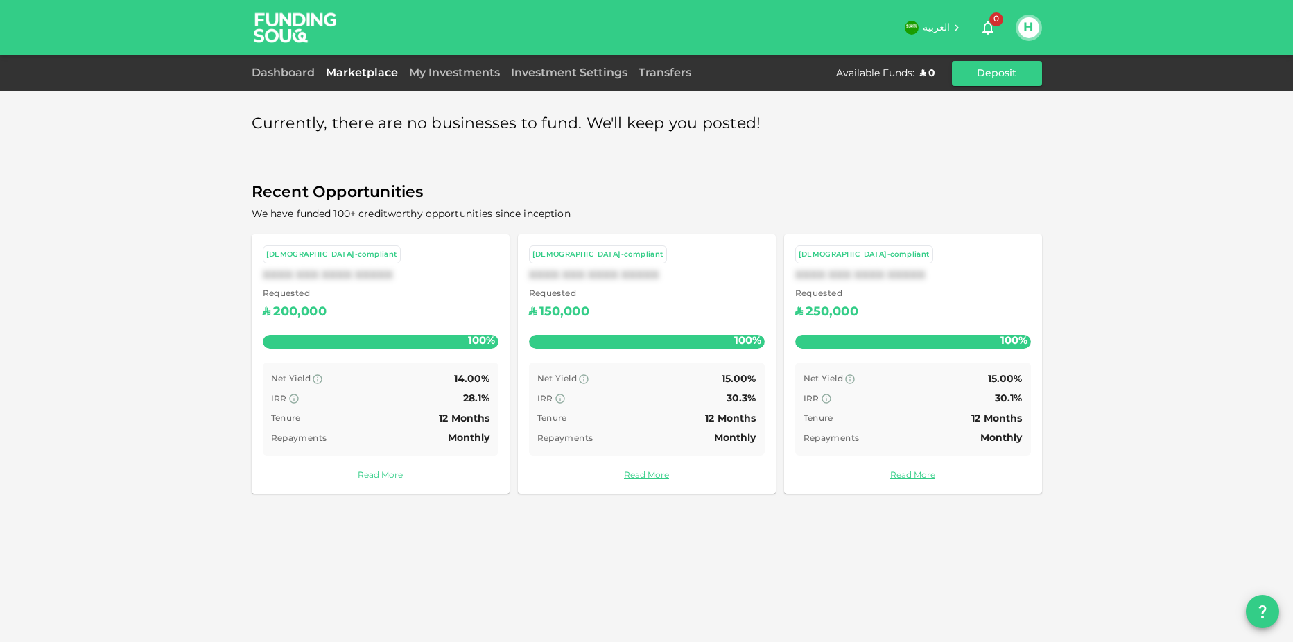
click at [383, 469] on link "Read More" at bounding box center [381, 475] width 236 height 13
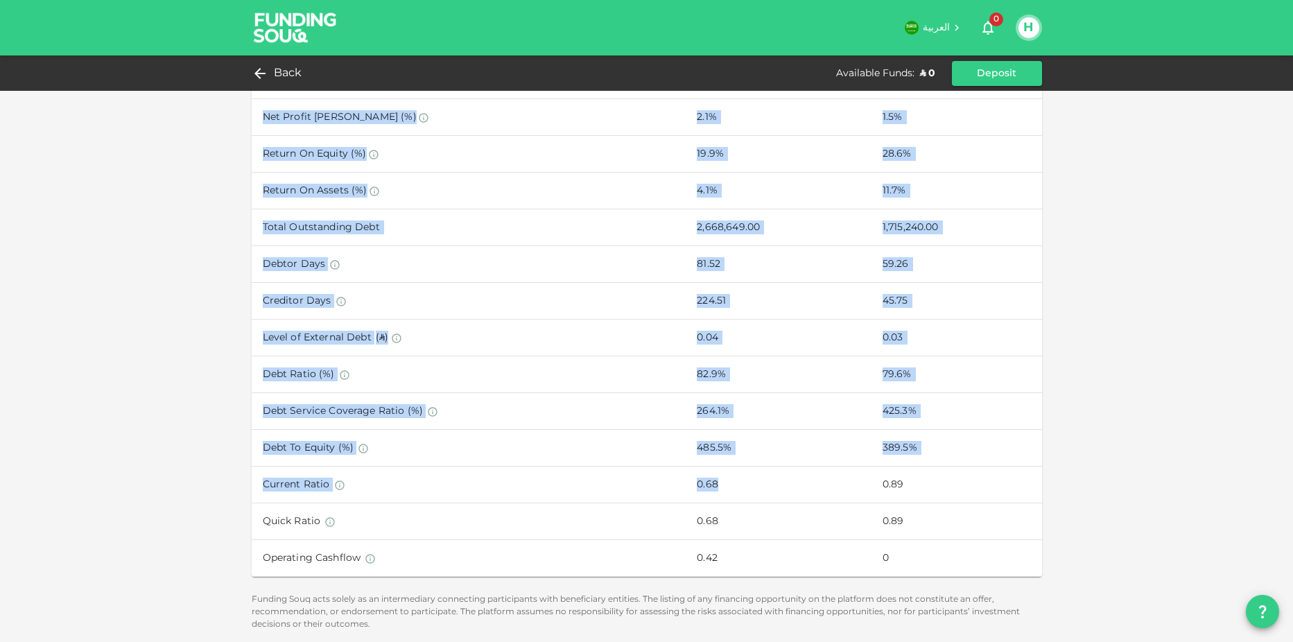
scroll to position [599, 0]
drag, startPoint x: 519, startPoint y: 165, endPoint x: 960, endPoint y: 560, distance: 591.7
click at [960, 560] on div "[DEMOGRAPHIC_DATA]-compliant XXXX XXX XXX Requested ʢ 200,000 Funded ʢ 200,000 …" at bounding box center [647, 70] width 791 height 1128
copy div "Requested ʢ 200,000 Funded ʢ 200,000 100% Remaining : ʢ 0 Net Yield 14.00% IRR …"
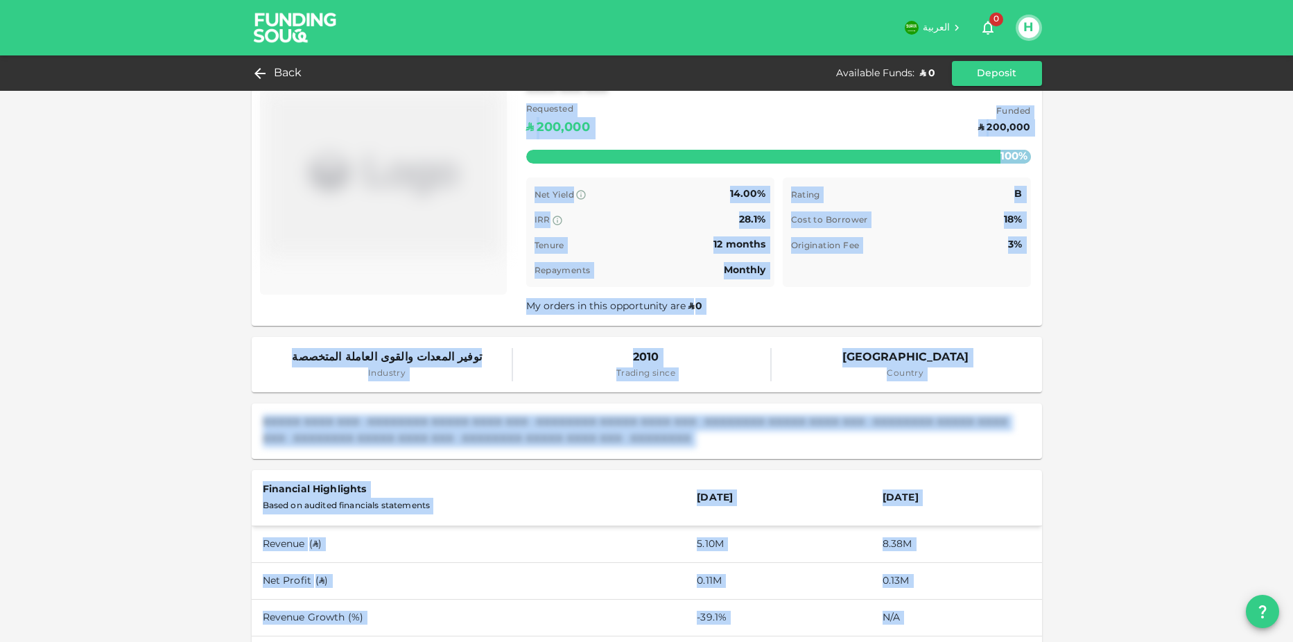
scroll to position [0, 0]
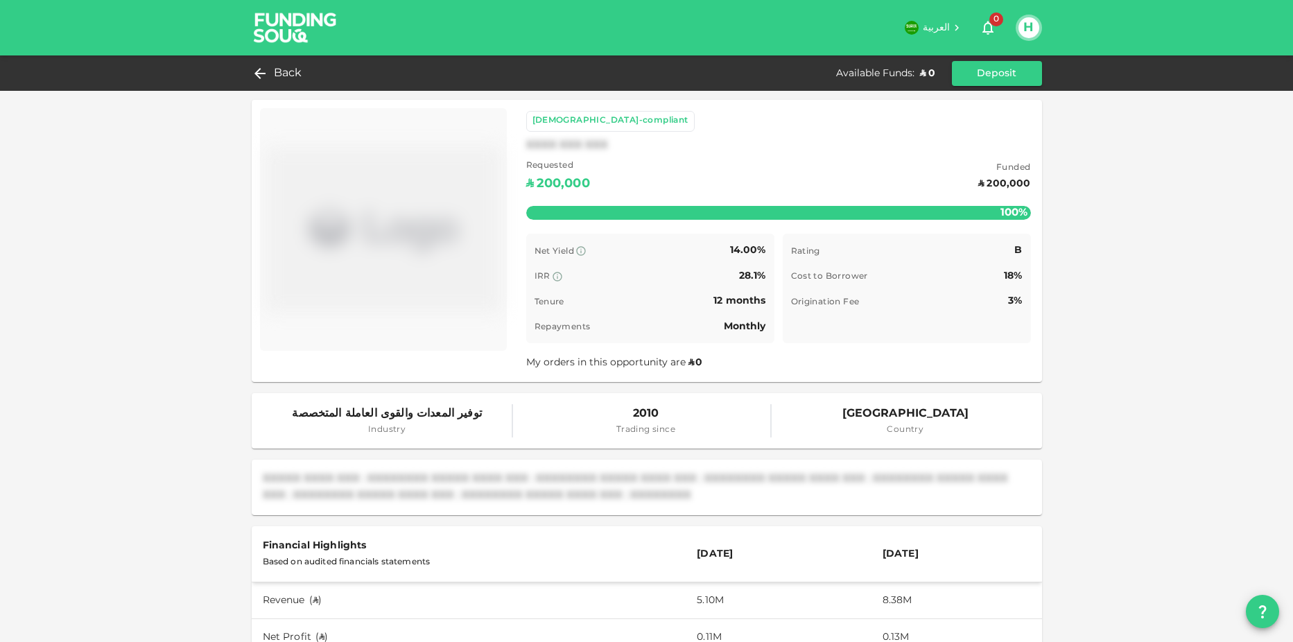
click at [150, 172] on div "Sharia-compliant XXXX XXX XXX Requested ʢ 200,000 Funded ʢ 200,000 100% Remaini…" at bounding box center [646, 618] width 1293 height 1236
click at [264, 79] on icon at bounding box center [256, 73] width 17 height 17
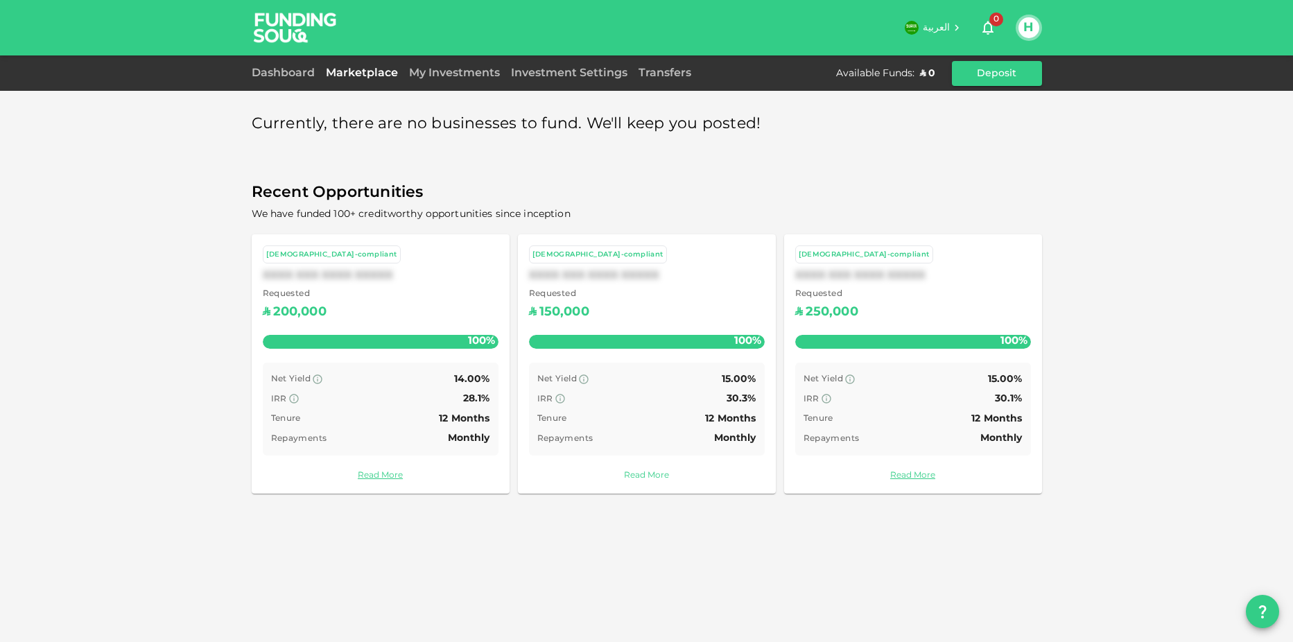
click at [651, 478] on link "Read More" at bounding box center [647, 475] width 236 height 13
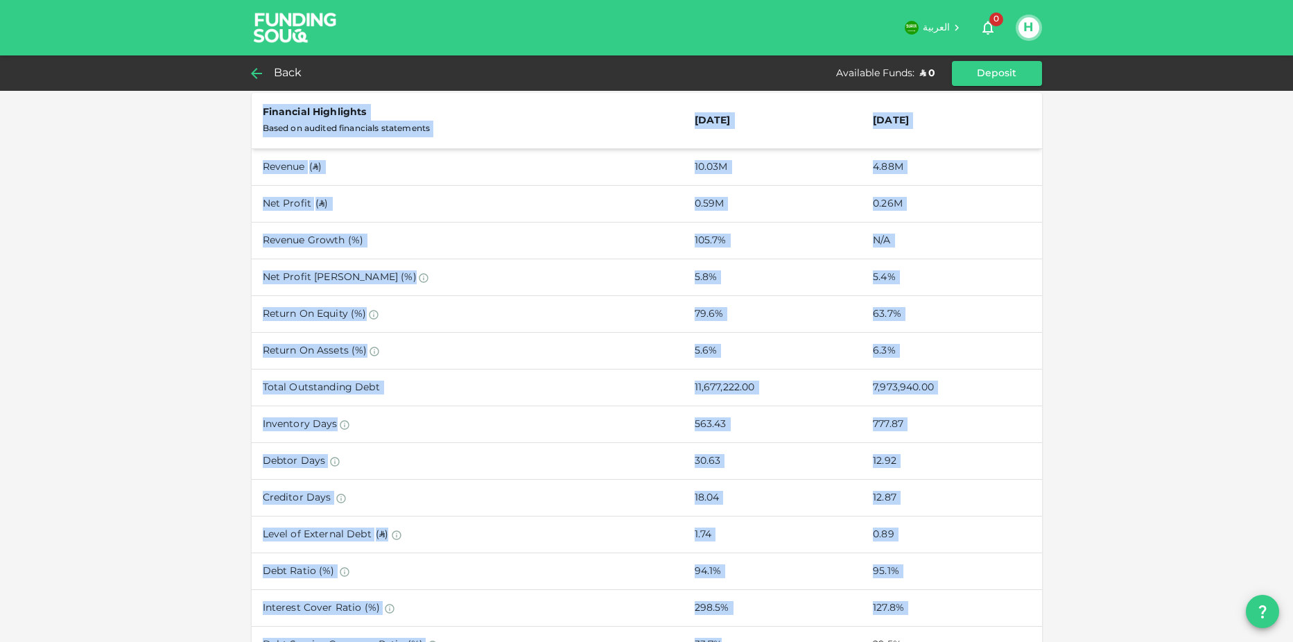
scroll to position [570, 0]
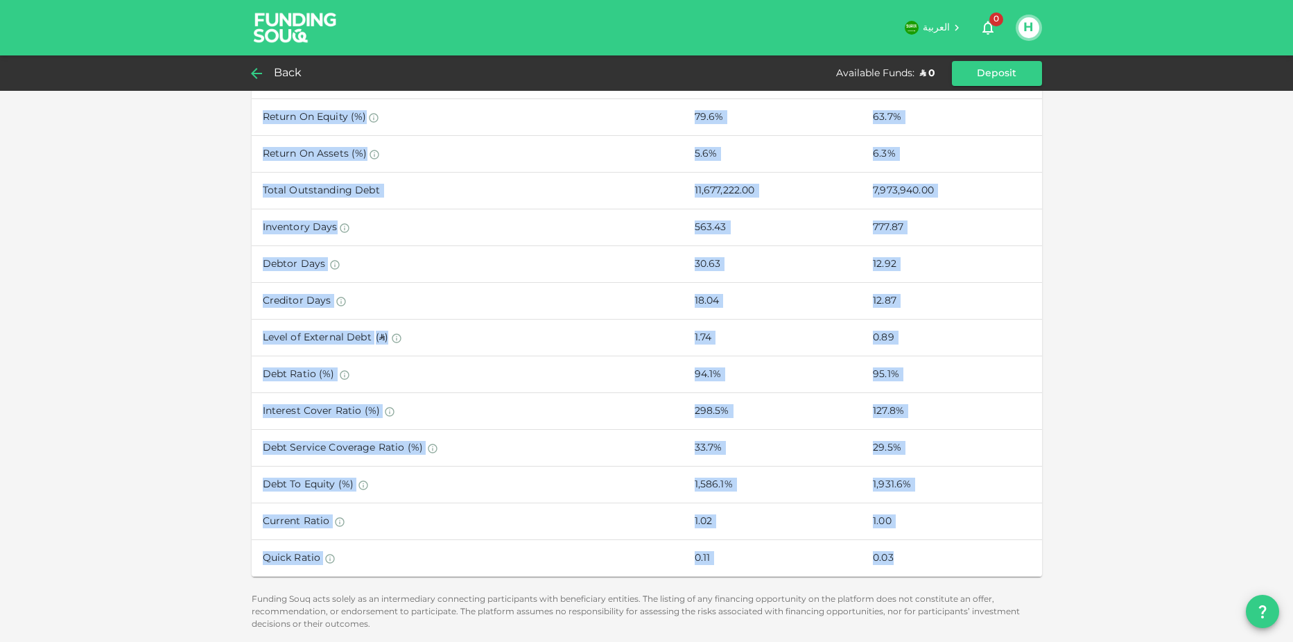
drag, startPoint x: 518, startPoint y: 174, endPoint x: 898, endPoint y: 569, distance: 547.8
click at [898, 569] on div "Sharia-compliant XXXX XXX XXX Requested ʢ 150,000 Funded ʢ 150,000 100% Remaini…" at bounding box center [647, 85] width 791 height 1098
copy div "ʢ 150,000 Funded ʢ 150,000 100% Remaining : ʢ 0 Net Yield 15.00% IRR 30.3% Tenu…"
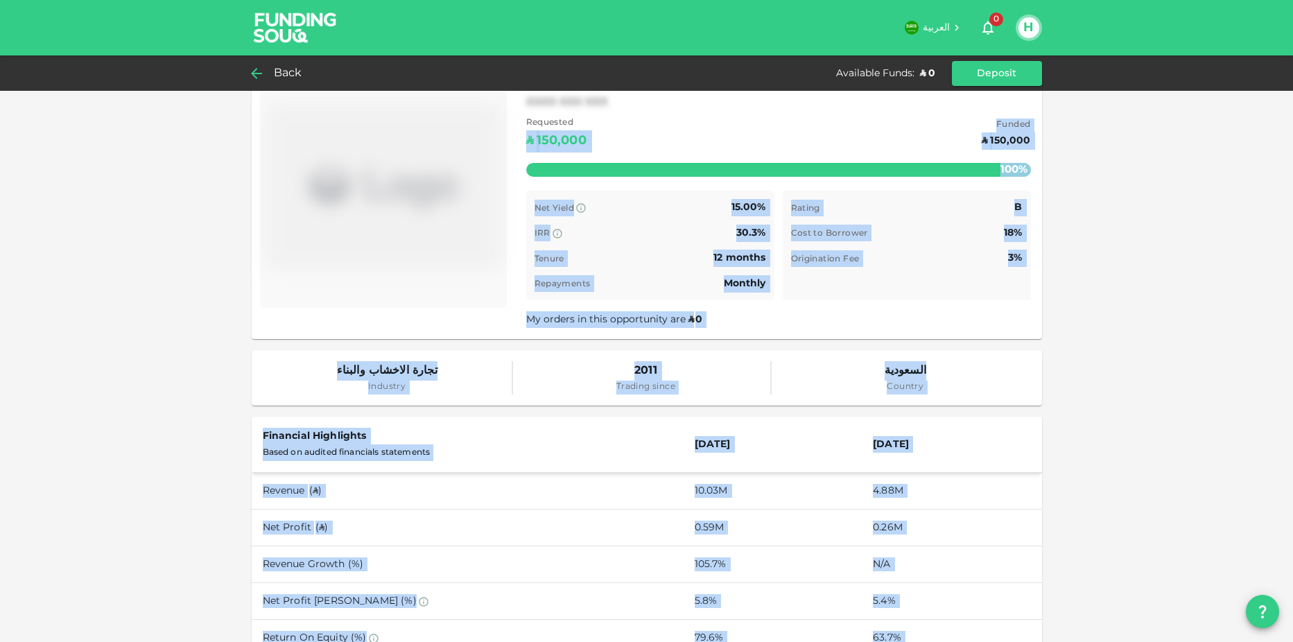
scroll to position [0, 0]
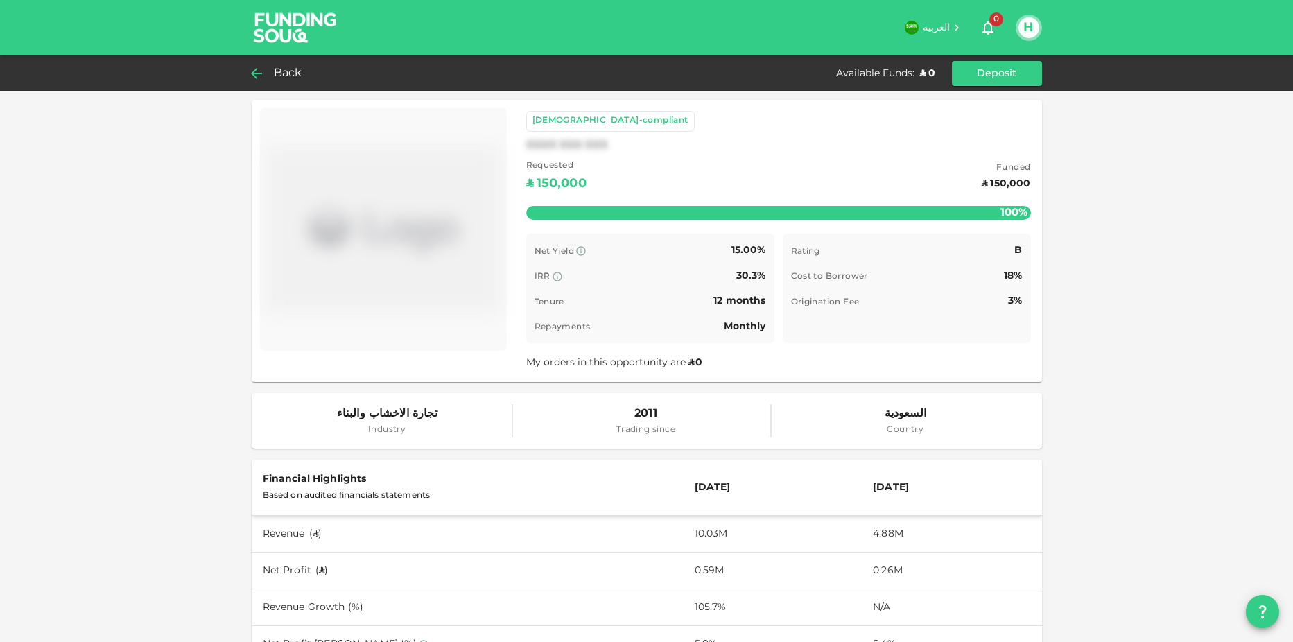
click at [295, 70] on span "Back" at bounding box center [288, 73] width 28 height 19
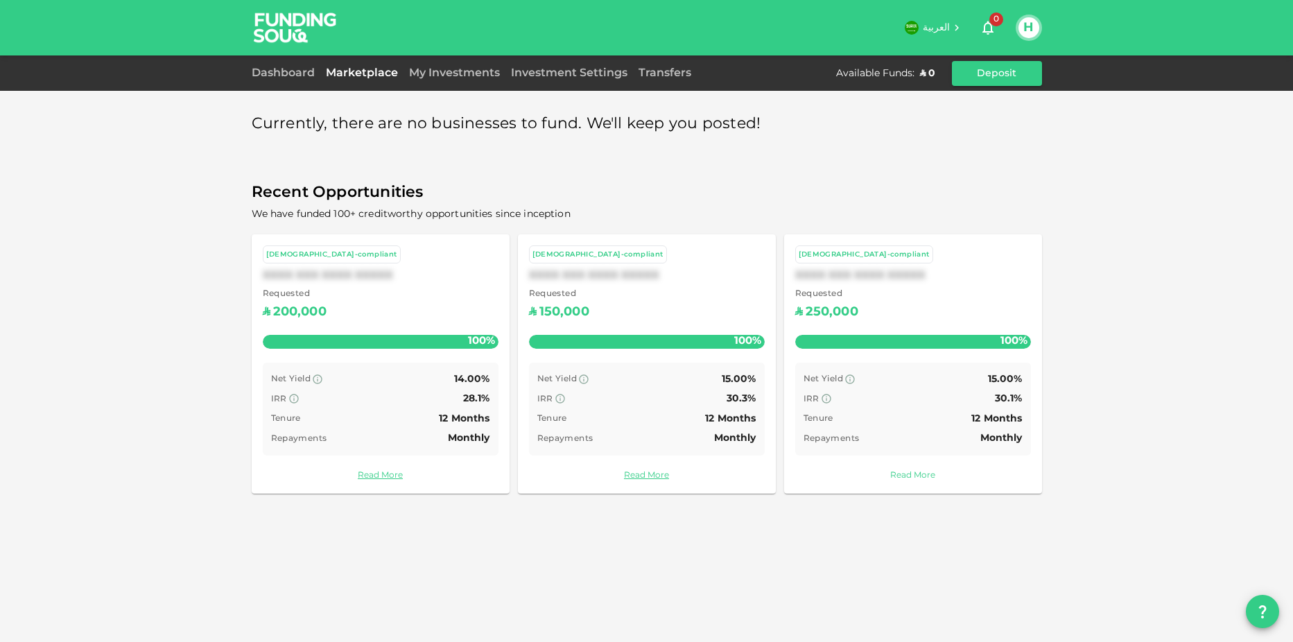
click at [908, 481] on link "Read More" at bounding box center [913, 475] width 236 height 13
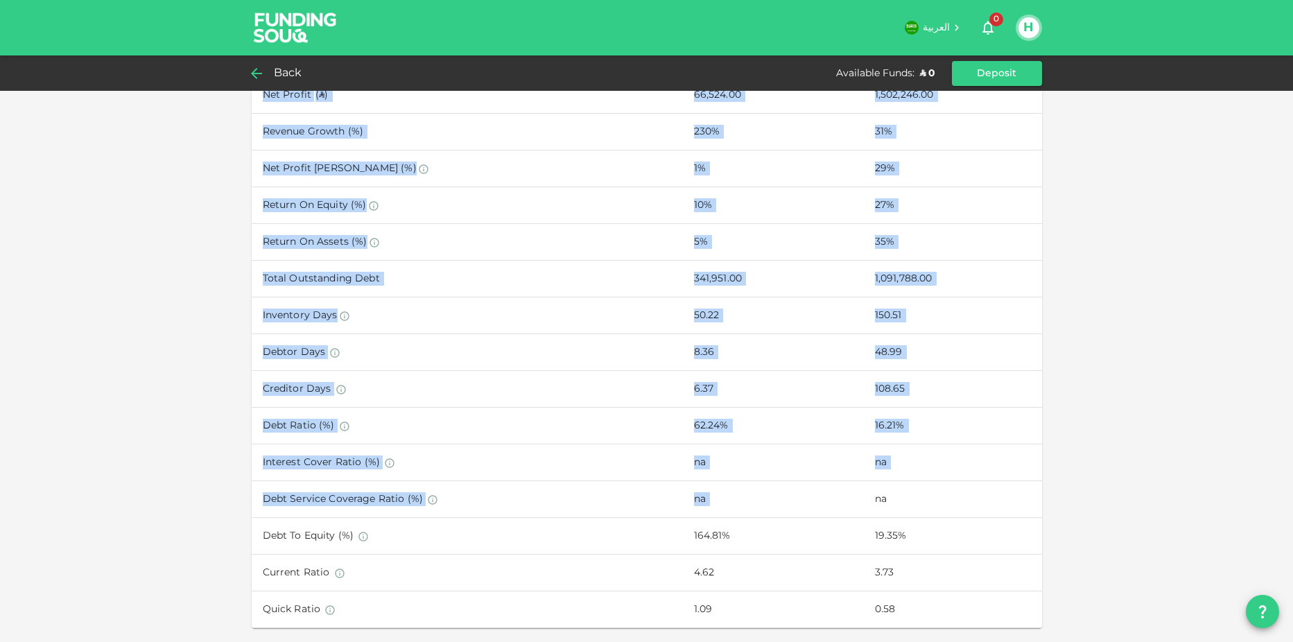
scroll to position [533, 0]
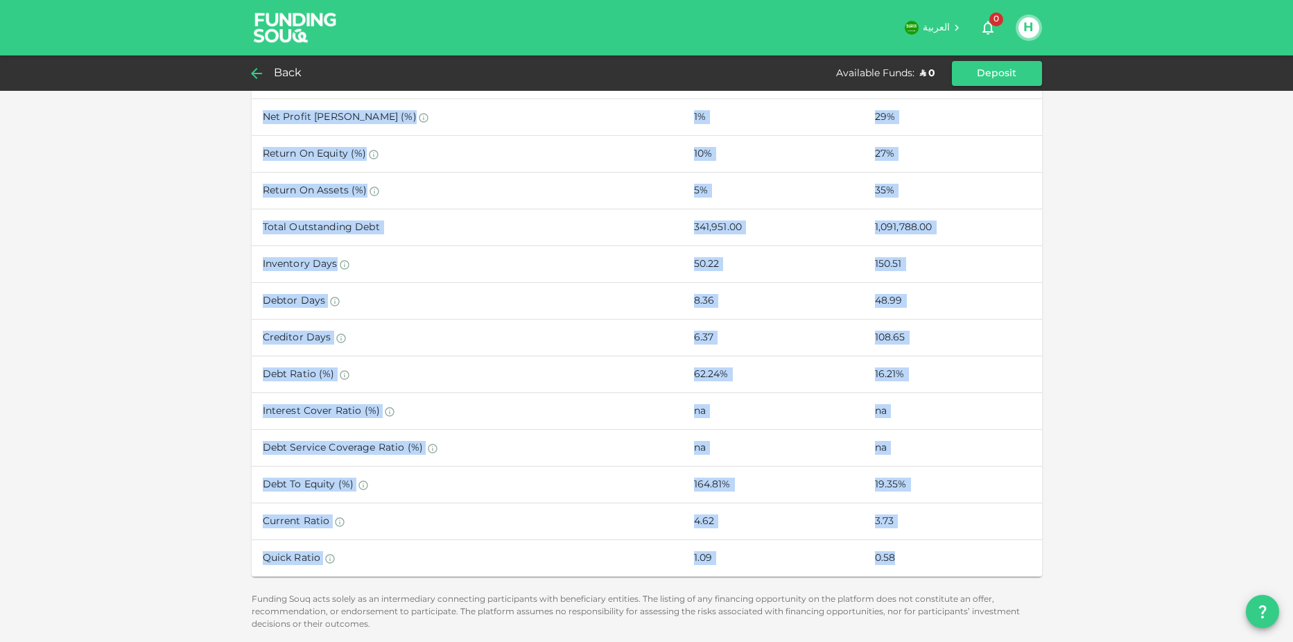
drag, startPoint x: 531, startPoint y: 181, endPoint x: 906, endPoint y: 556, distance: 530.6
click at [906, 555] on div "Sharia-compliant XXXX XXX XXX Requested ʢ 250,000 Funded ʢ 250,000 100% Remaini…" at bounding box center [647, 103] width 791 height 1061
copy div "ʢ 250,000 Funded ʢ 250,000 100% Remaining : ʢ 0 Net Yield 15.00% IRR 30.1% Tenu…"
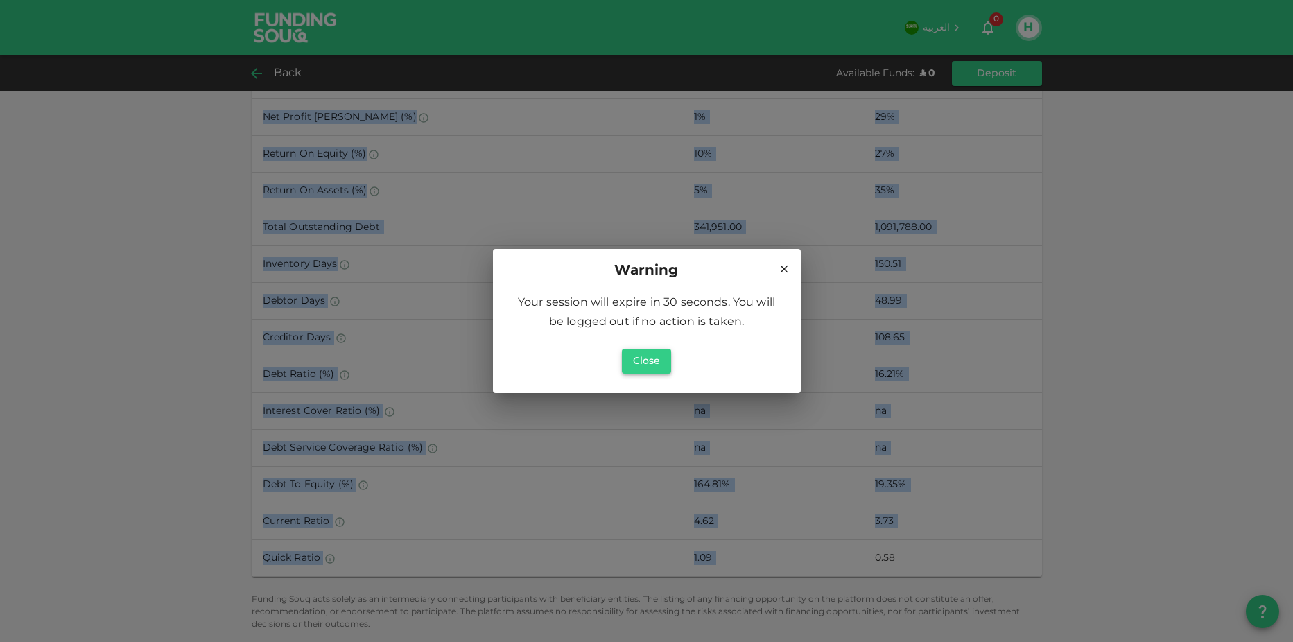
click at [657, 359] on button "Close" at bounding box center [647, 361] width 50 height 25
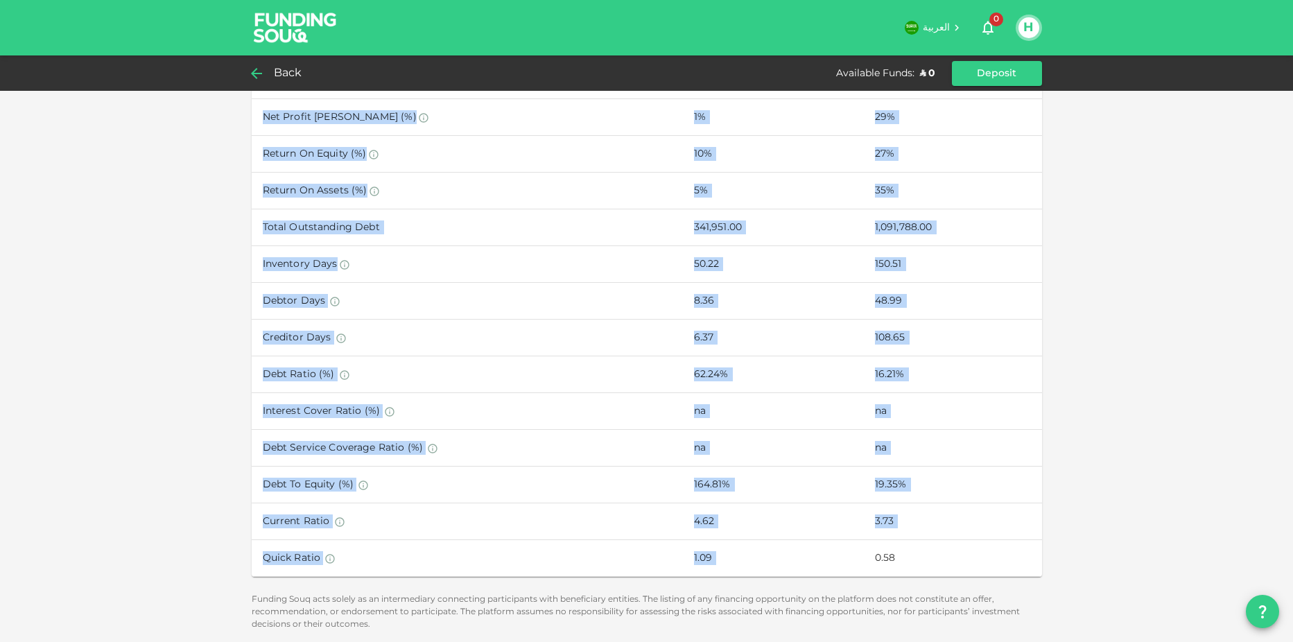
click at [261, 73] on icon at bounding box center [256, 73] width 11 height 11
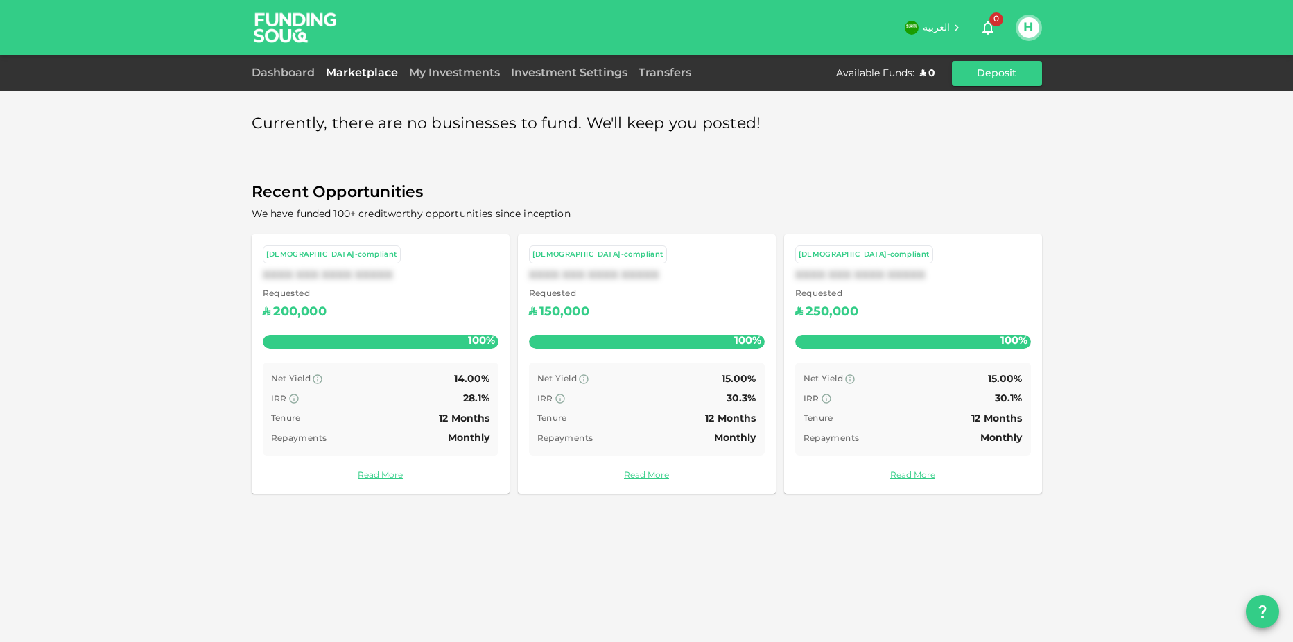
click at [909, 67] on div "Available Funds :" at bounding box center [875, 74] width 78 height 14
click at [1022, 71] on button "Deposit" at bounding box center [997, 73] width 90 height 25
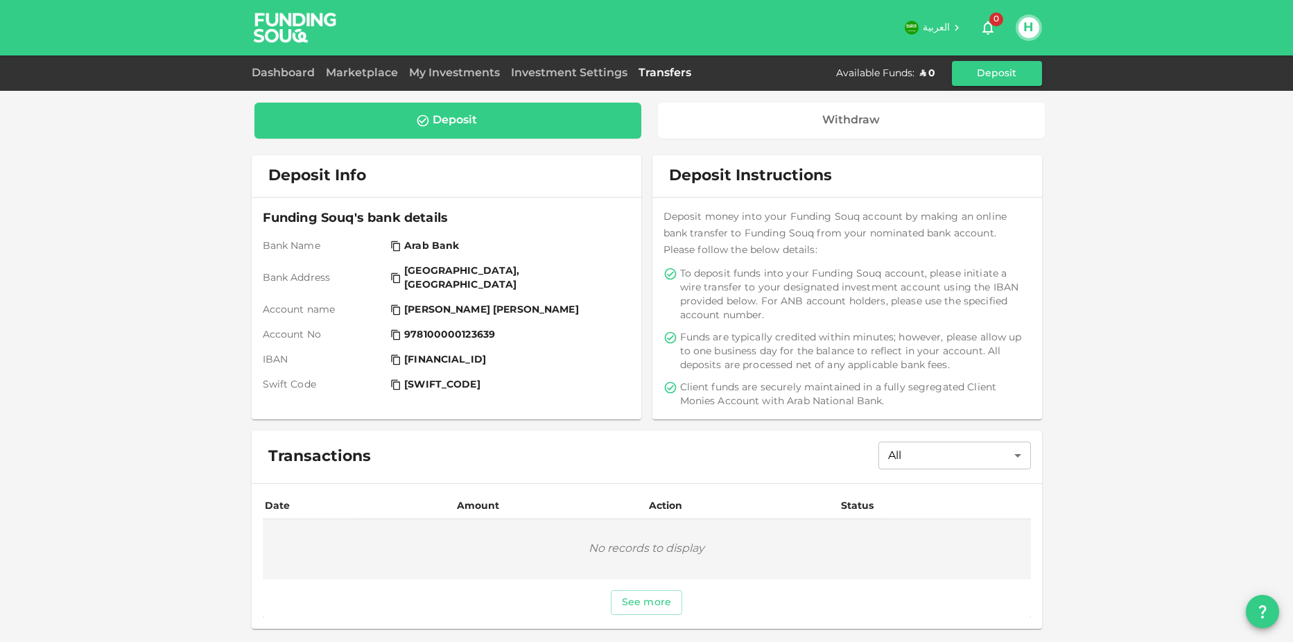
click at [422, 111] on div "Deposit" at bounding box center [448, 121] width 388 height 36
click at [444, 125] on div "Deposit" at bounding box center [455, 121] width 44 height 14
click at [605, 69] on link "Investment Settings" at bounding box center [570, 73] width 128 height 10
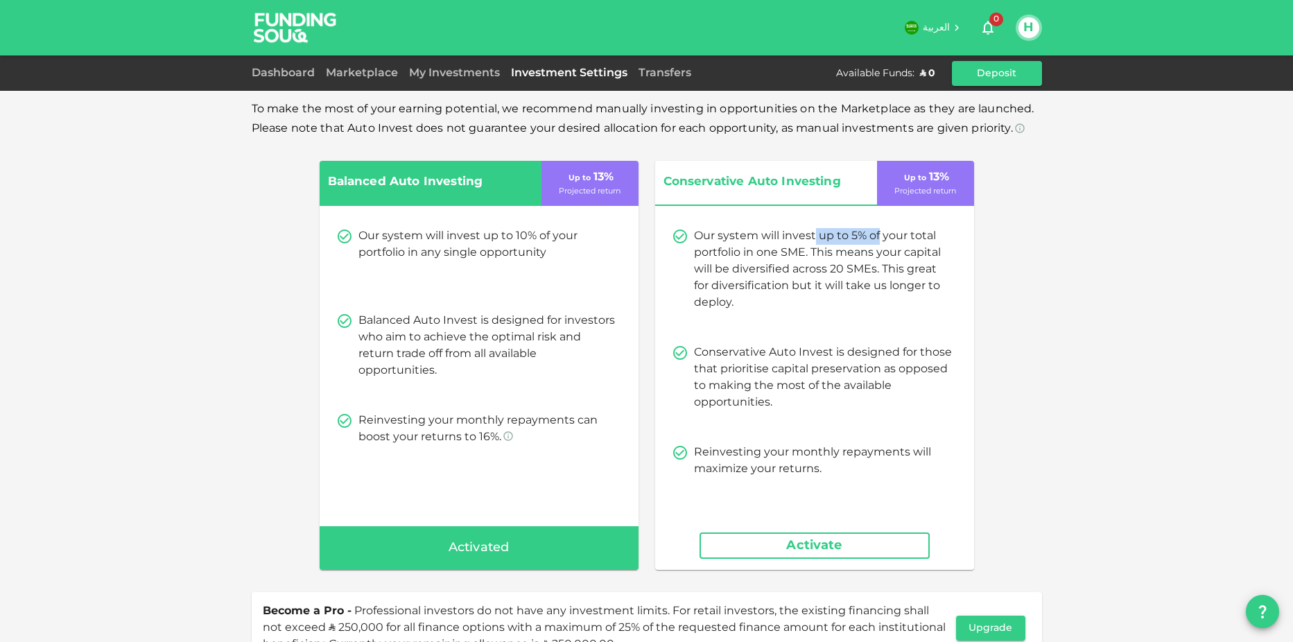
drag, startPoint x: 811, startPoint y: 232, endPoint x: 874, endPoint y: 237, distance: 62.7
click at [874, 237] on p "Our system will invest up to 5% of your total portfolio in one SME. This means …" at bounding box center [823, 269] width 258 height 83
drag, startPoint x: 825, startPoint y: 239, endPoint x: 924, endPoint y: 247, distance: 100.1
click at [924, 247] on p "Our system will invest up to 5% of your total portfolio in one SME. This means …" at bounding box center [823, 269] width 258 height 83
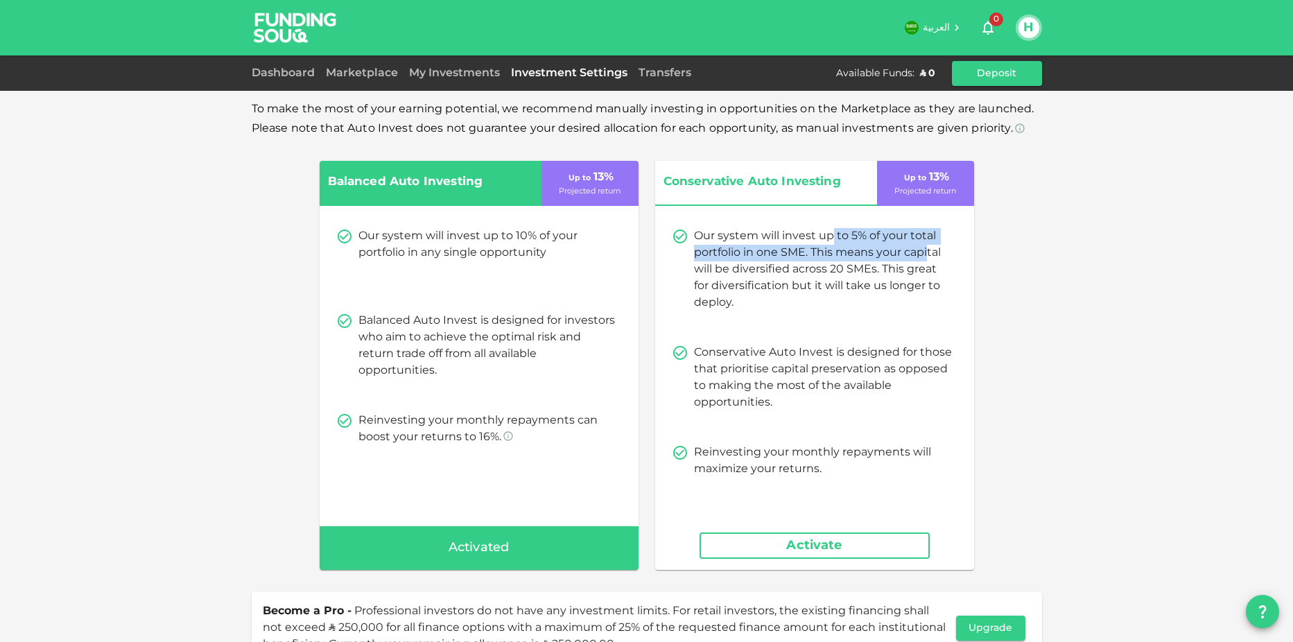
click at [924, 247] on p "Our system will invest up to 5% of your total portfolio in one SME. This means …" at bounding box center [823, 269] width 258 height 83
drag, startPoint x: 736, startPoint y: 255, endPoint x: 935, endPoint y: 261, distance: 199.1
click at [935, 261] on p "Our system will invest up to 5% of your total portfolio in one SME. This means …" at bounding box center [823, 269] width 258 height 83
drag, startPoint x: 804, startPoint y: 270, endPoint x: 912, endPoint y: 275, distance: 107.6
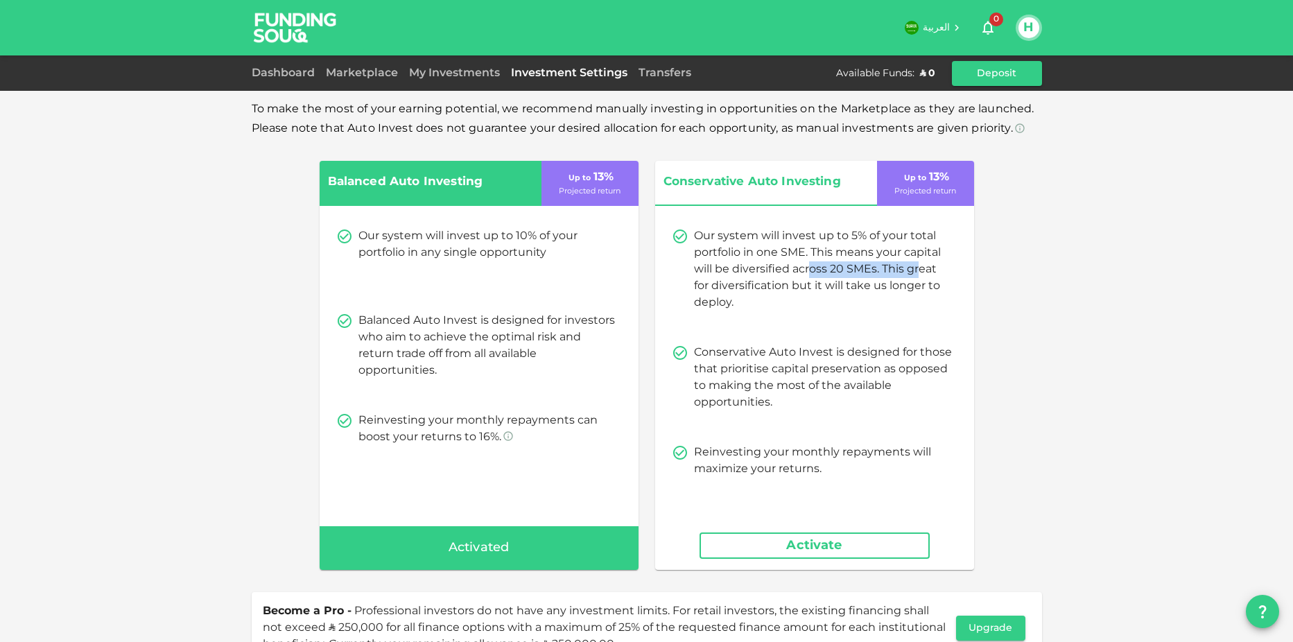
click at [912, 275] on p "Our system will invest up to 5% of your total portfolio in one SME. This means …" at bounding box center [823, 269] width 258 height 83
click at [447, 71] on link "My Investments" at bounding box center [455, 73] width 102 height 10
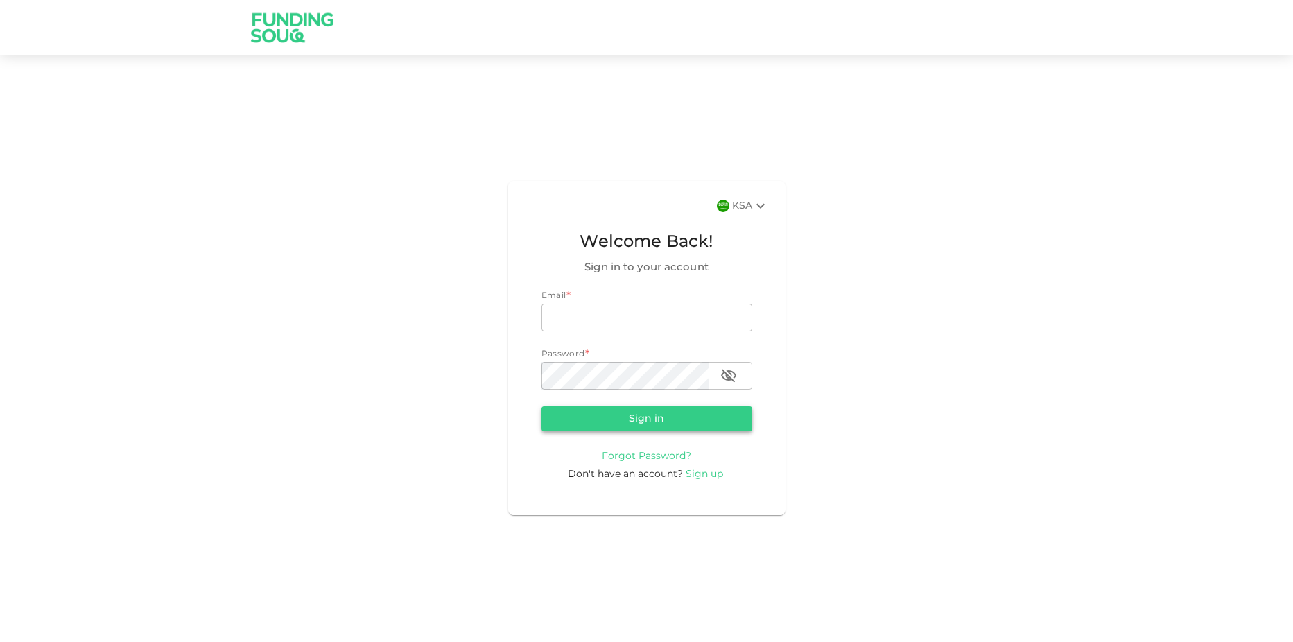
type input "[EMAIL_ADDRESS][DOMAIN_NAME]"
click at [684, 415] on button "Sign in" at bounding box center [647, 418] width 211 height 25
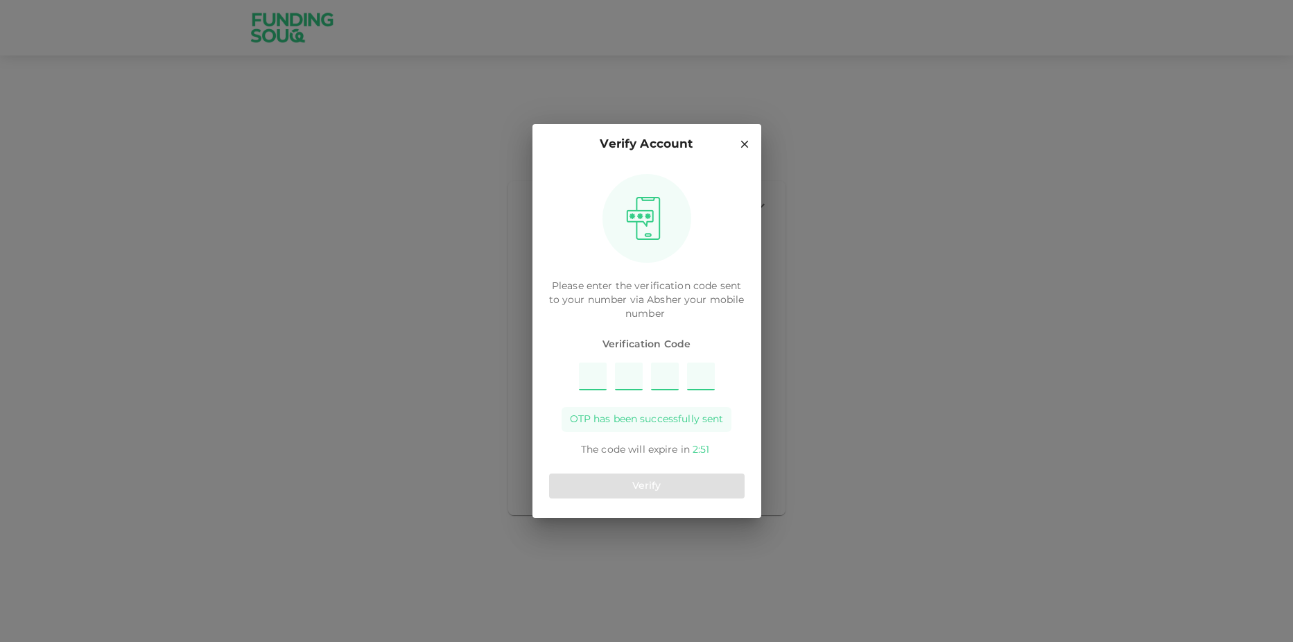
type input "2"
type input "4"
type input "6"
type input "9"
click at [661, 486] on button "Verify" at bounding box center [647, 486] width 196 height 25
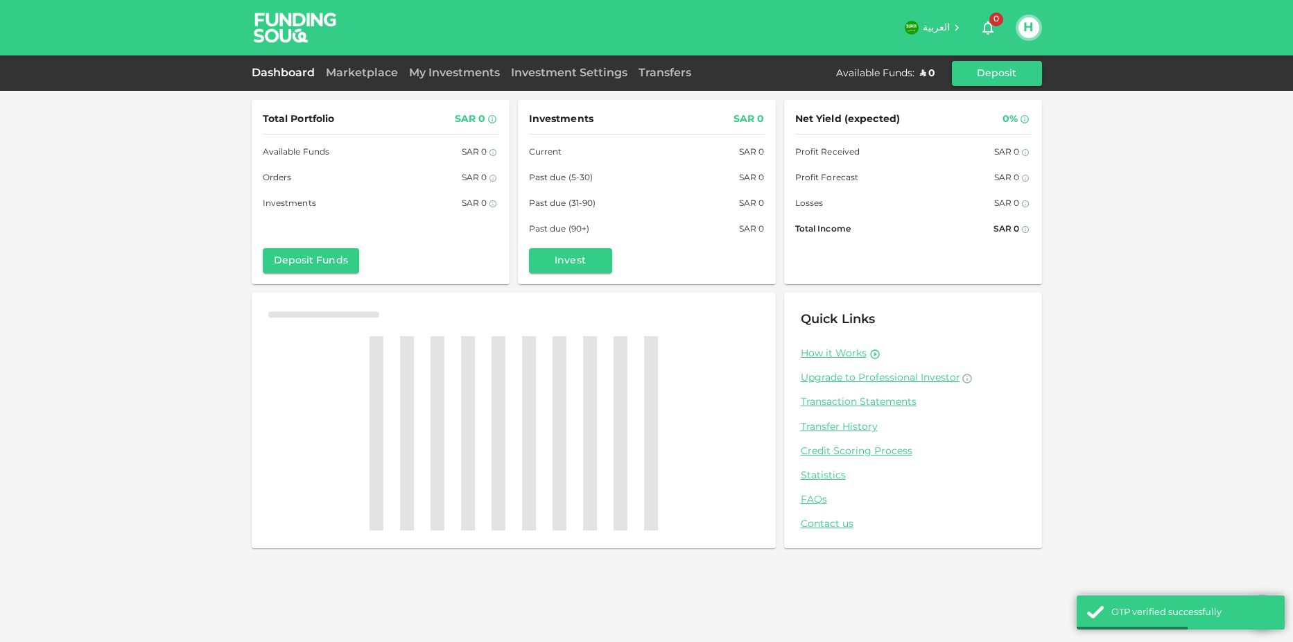
click at [350, 78] on div "Marketplace" at bounding box center [361, 73] width 83 height 17
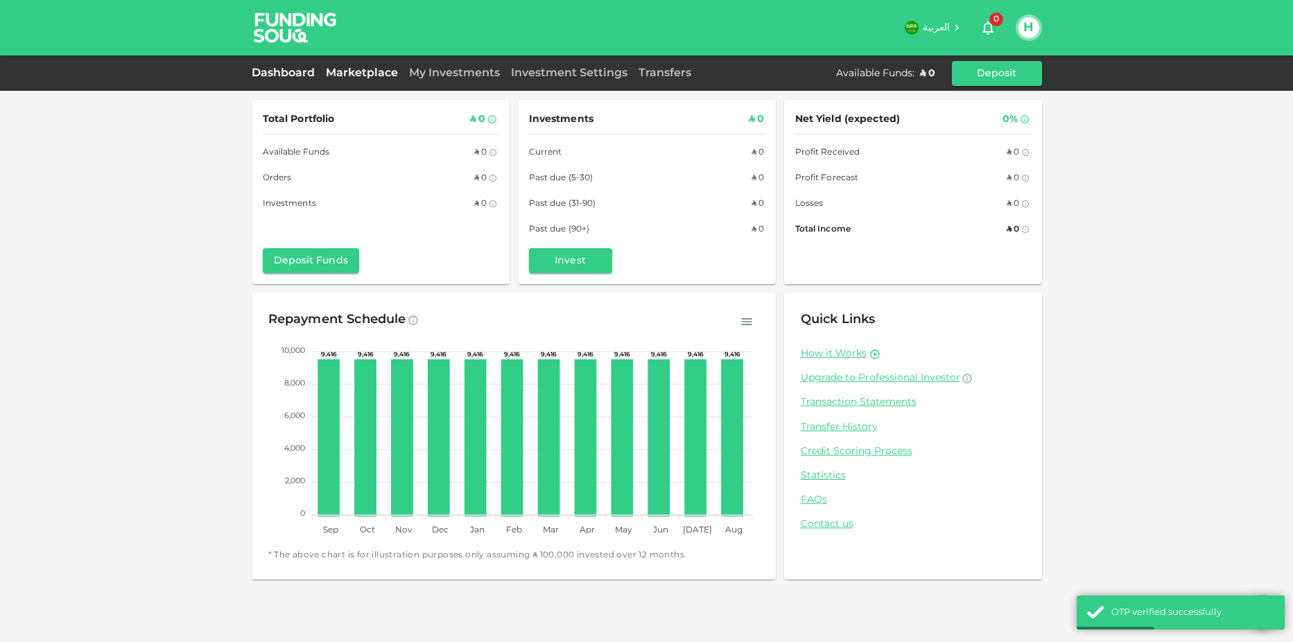
drag, startPoint x: 350, startPoint y: 78, endPoint x: 382, endPoint y: 76, distance: 32.0
click at [351, 78] on div "Marketplace" at bounding box center [361, 73] width 83 height 17
click at [383, 75] on link "Marketplace" at bounding box center [361, 73] width 83 height 10
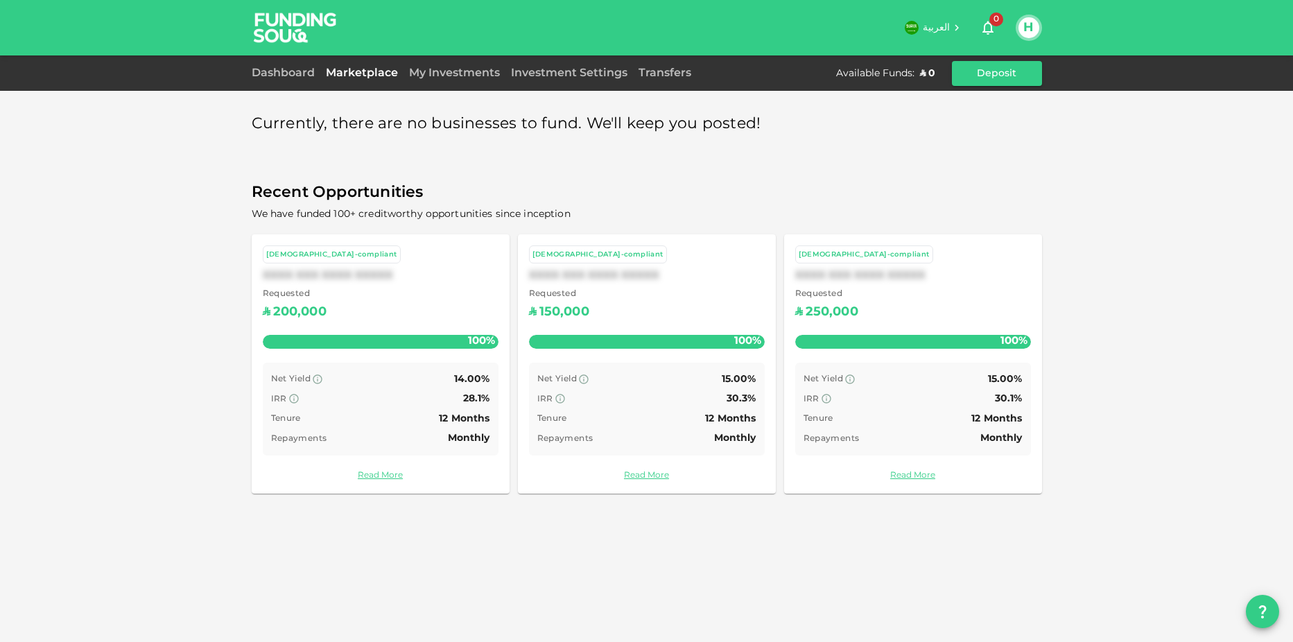
click at [936, 28] on span "العربية" at bounding box center [937, 28] width 28 height 10
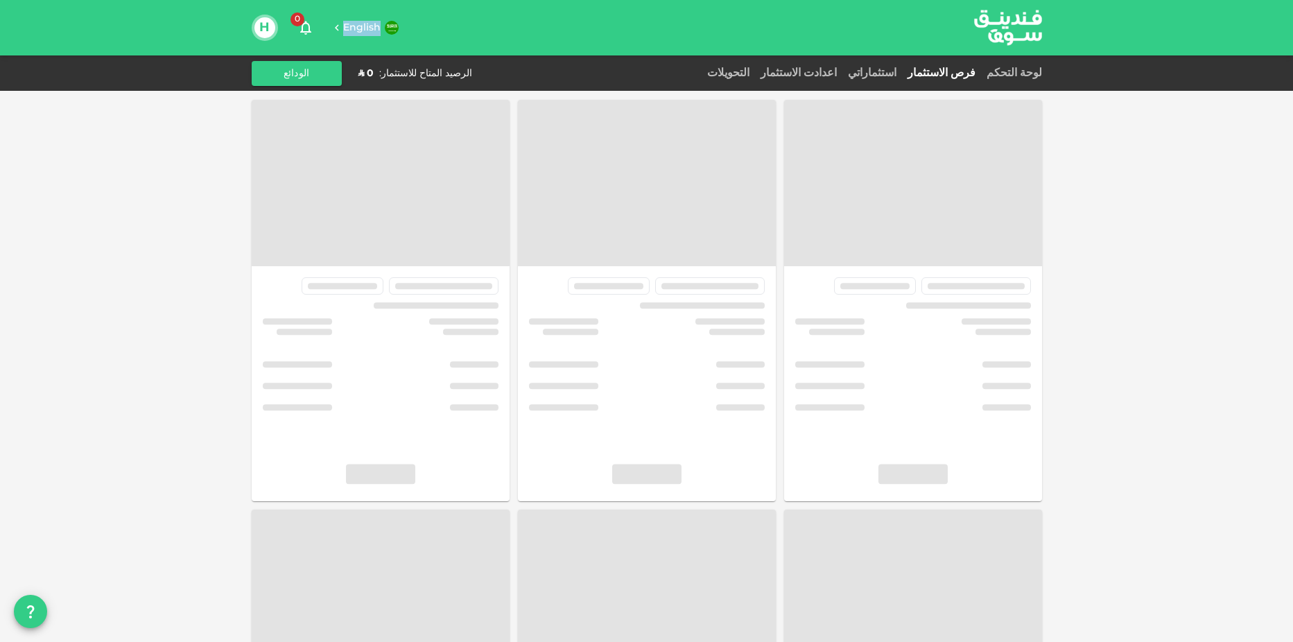
click at [344, 17] on div "English 0 H" at bounding box center [613, 28] width 723 height 28
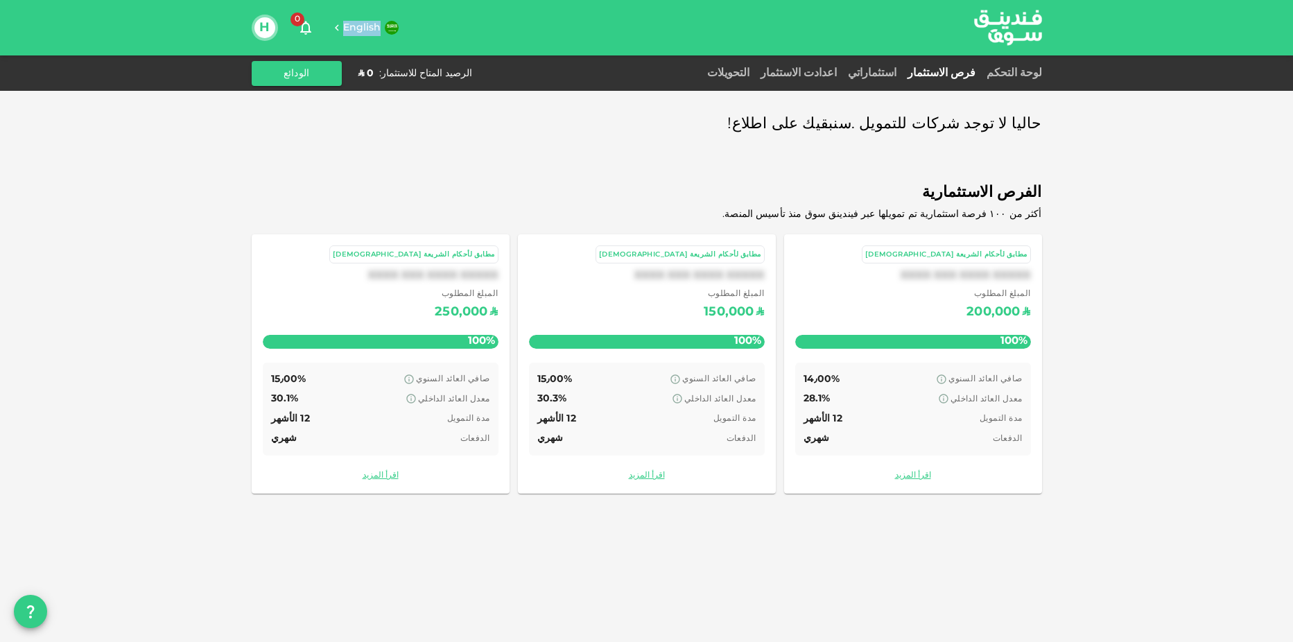
click at [338, 28] on icon at bounding box center [337, 27] width 12 height 12
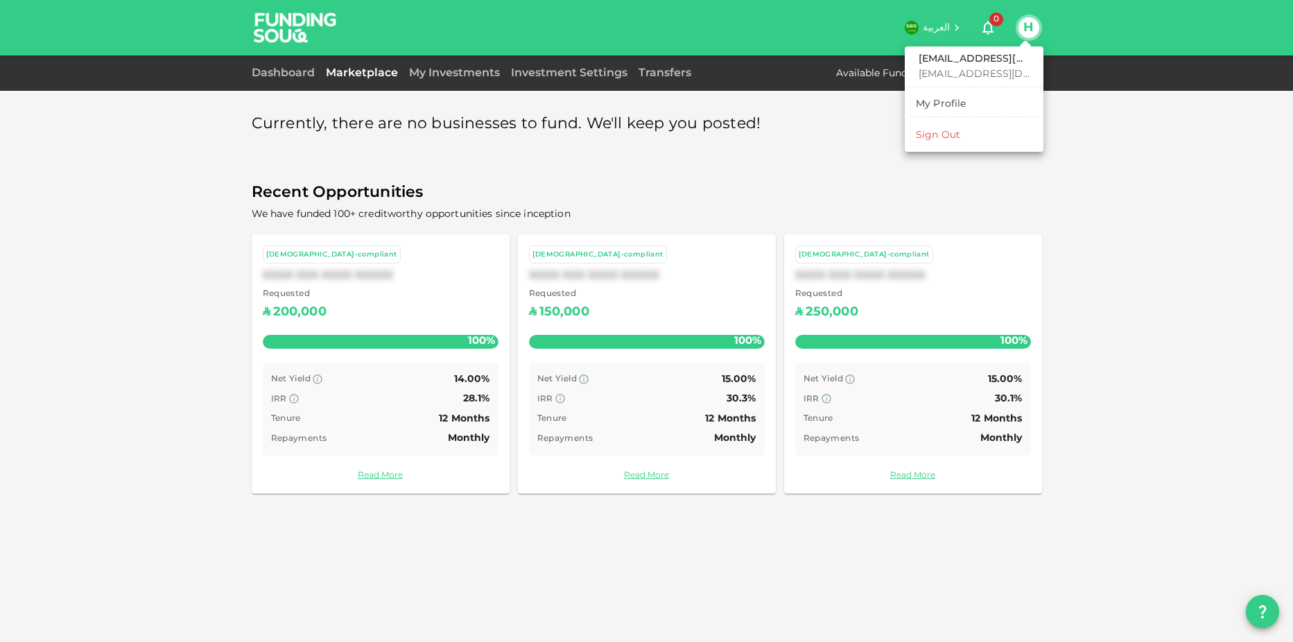
click at [967, 101] on link "My Profile" at bounding box center [975, 104] width 128 height 22
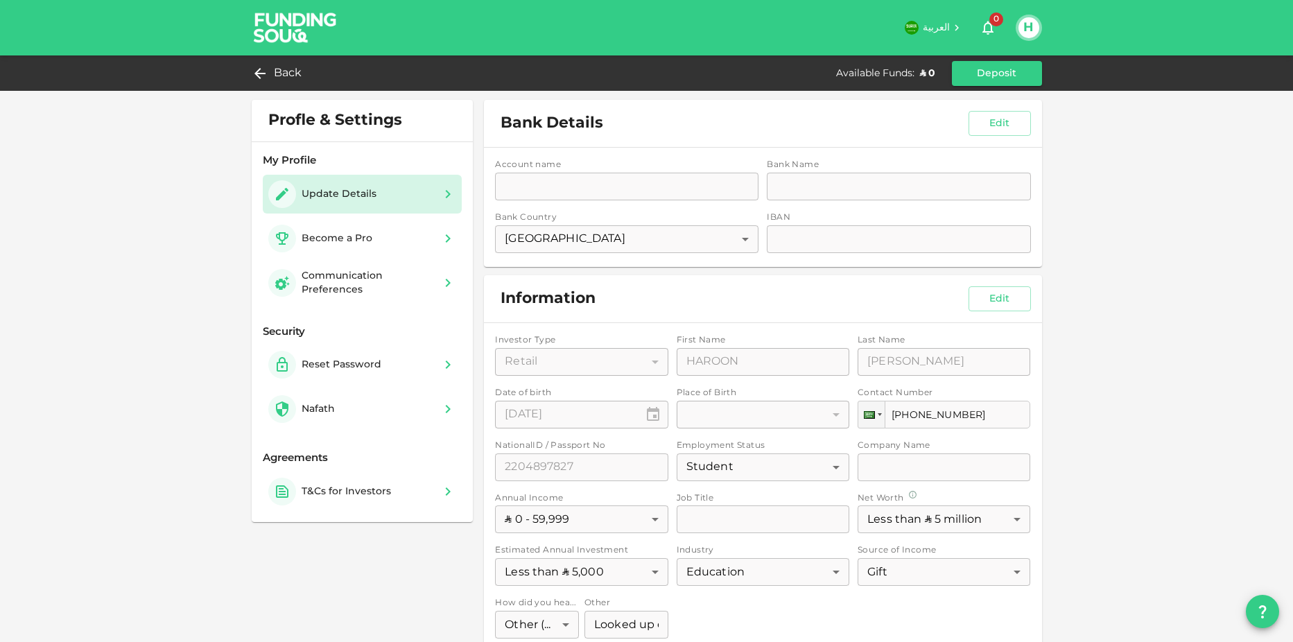
click at [409, 191] on div "Update Details" at bounding box center [362, 194] width 189 height 28
click at [420, 282] on div "Communication Preferences" at bounding box center [368, 283] width 133 height 28
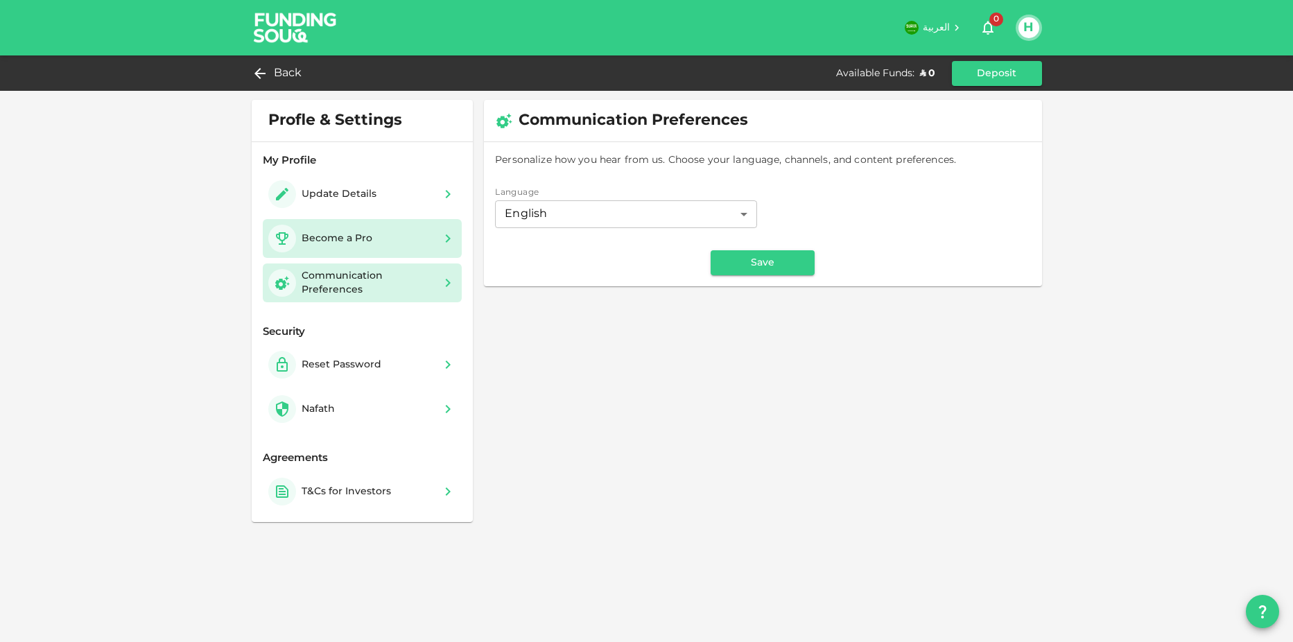
click at [446, 244] on icon at bounding box center [448, 238] width 17 height 17
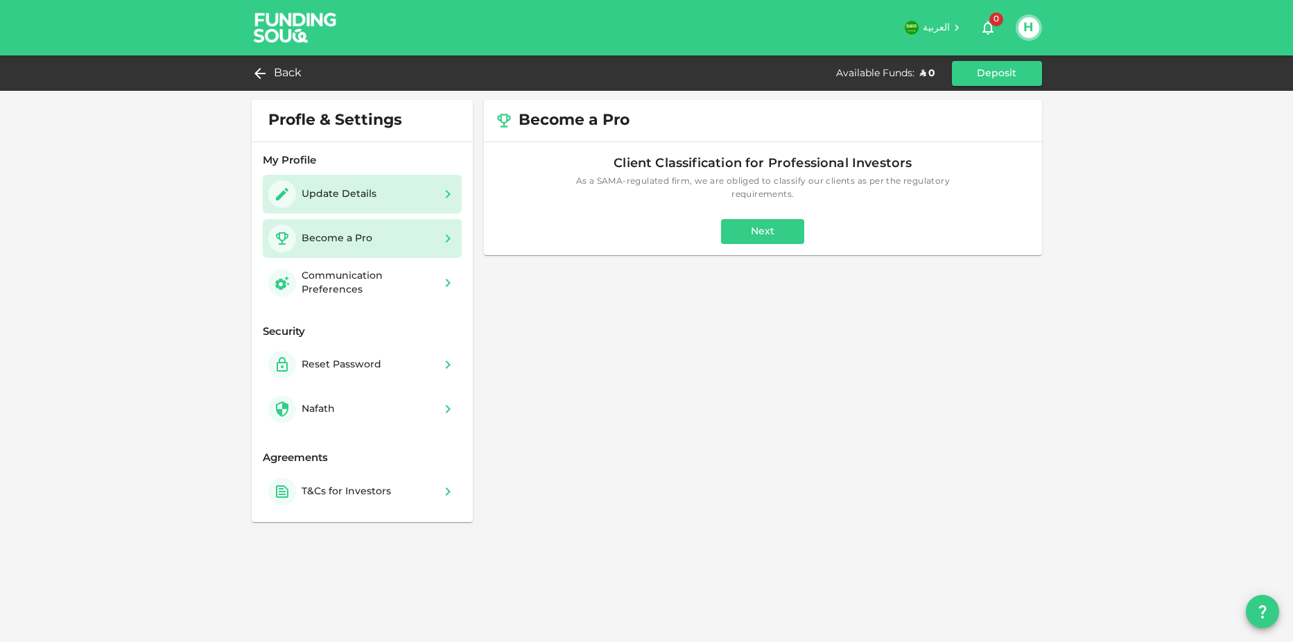
click at [429, 200] on div "Update Details" at bounding box center [362, 194] width 189 height 28
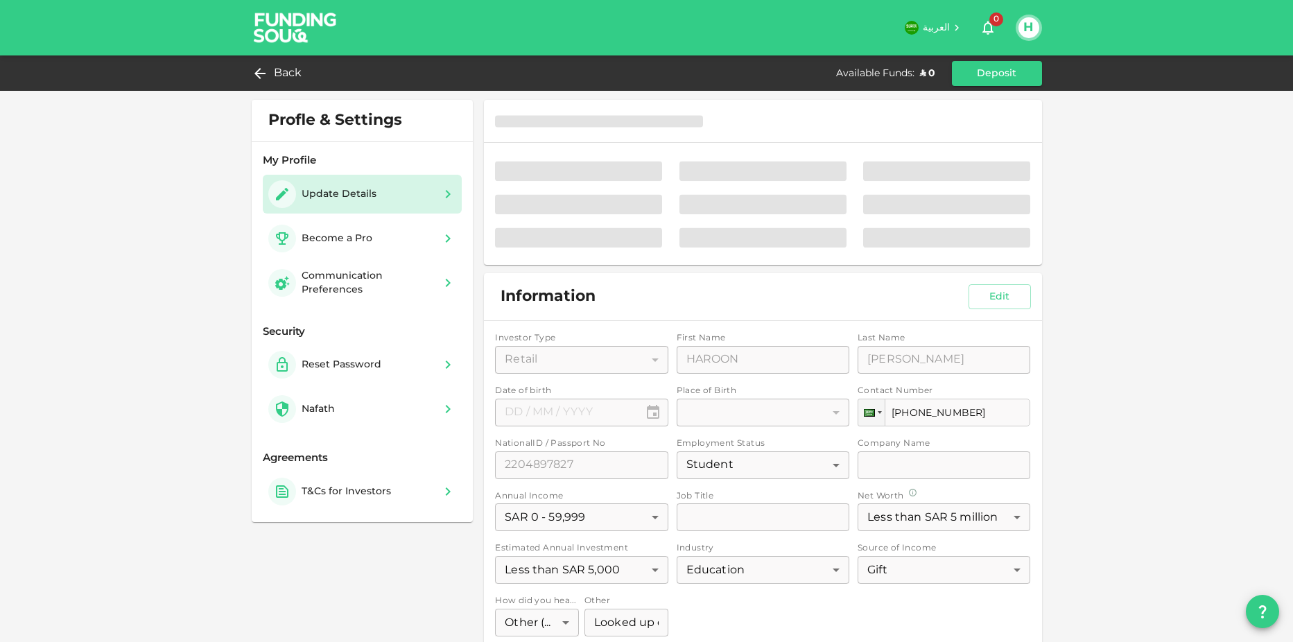
type input "⁦⁨[DATE]⁩⁩"
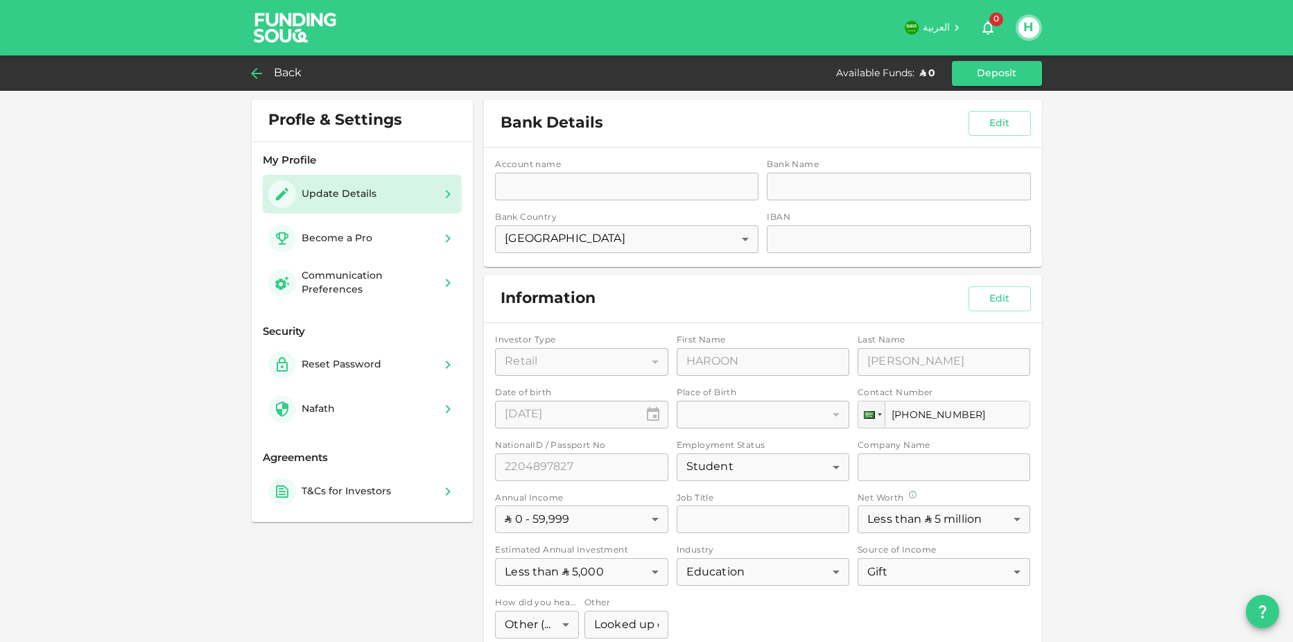
click at [255, 67] on icon at bounding box center [256, 73] width 17 height 17
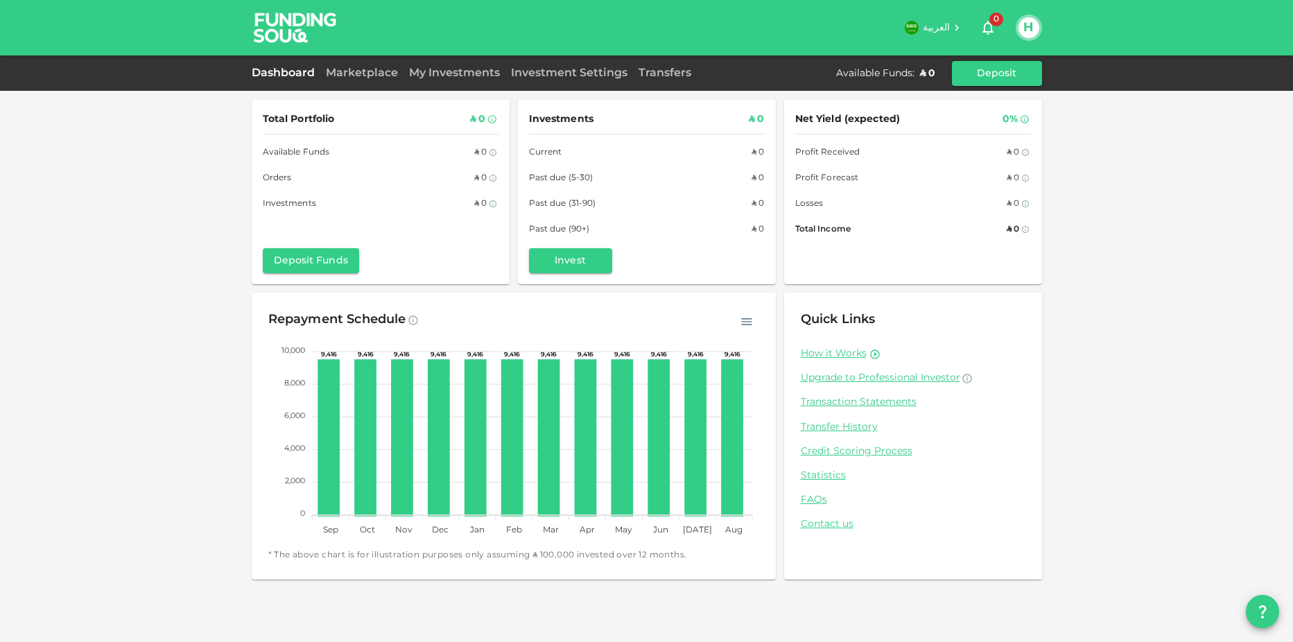
click at [304, 72] on link "Dashboard" at bounding box center [286, 73] width 69 height 10
click at [372, 78] on div "Marketplace" at bounding box center [361, 73] width 83 height 17
click at [380, 74] on link "Marketplace" at bounding box center [361, 73] width 83 height 10
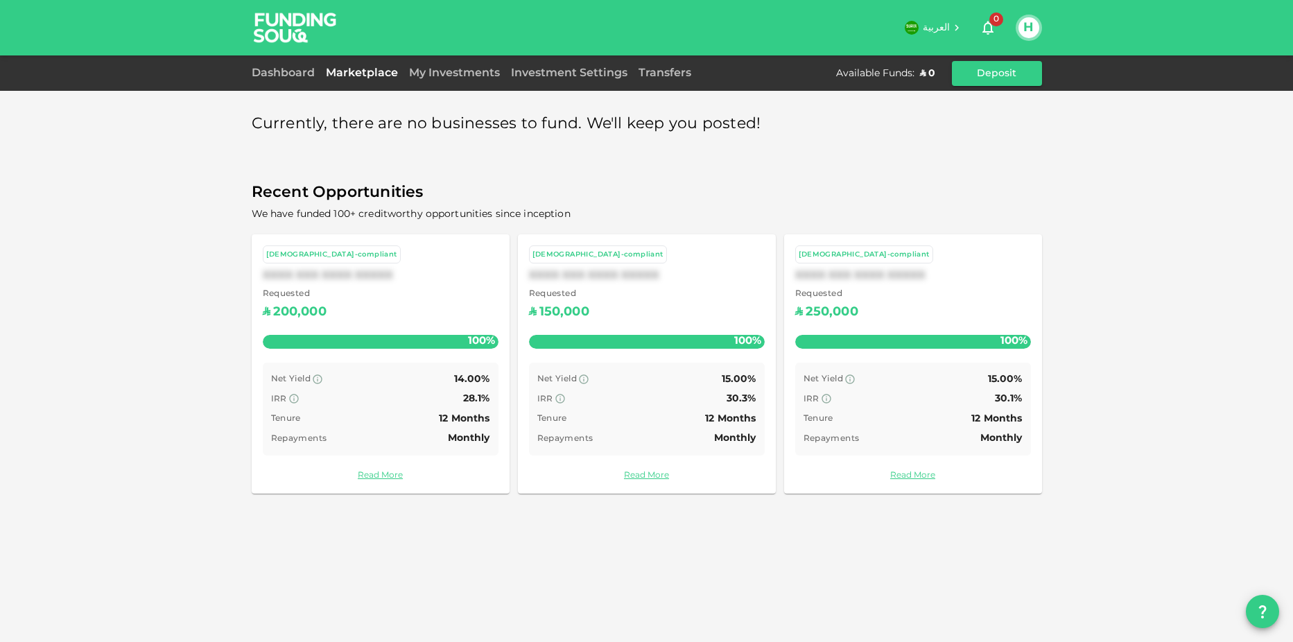
click at [436, 361] on div "[DEMOGRAPHIC_DATA]-compliant XXXX XXX XXXX XXXXX Requested ʢ 200,000 100% Net Y…" at bounding box center [381, 363] width 258 height 259
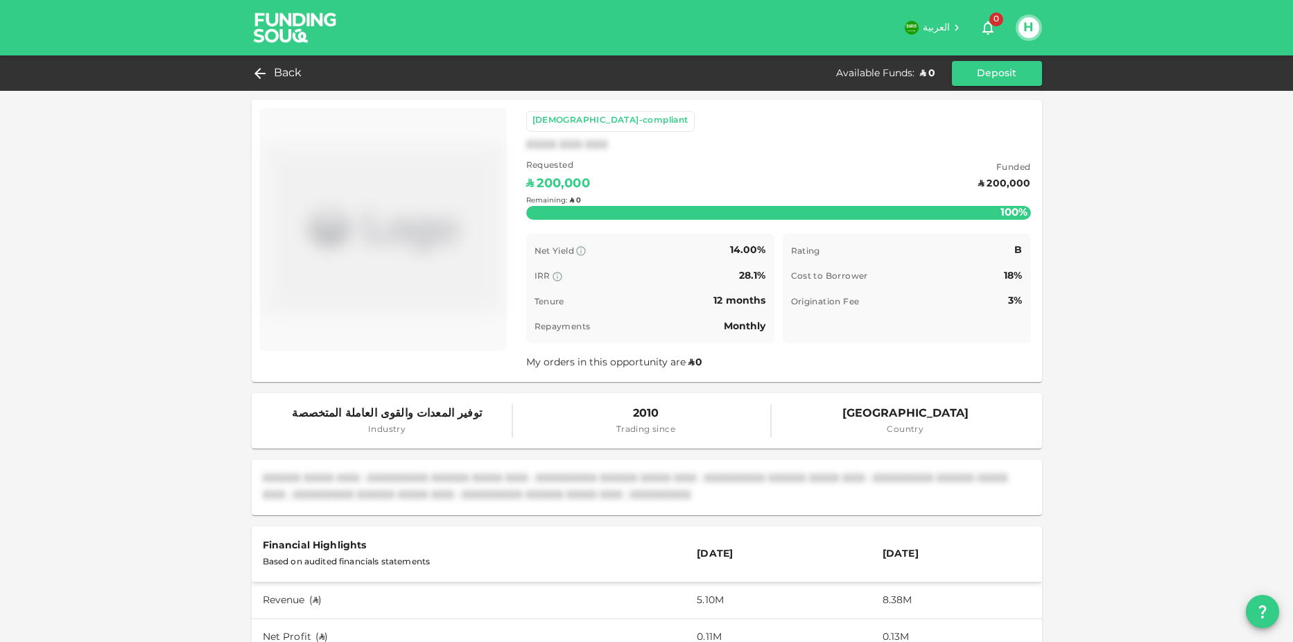
click at [1012, 182] on div "Remaining : ʢ 0" at bounding box center [778, 200] width 505 height 55
click at [574, 196] on div "ʢ 0" at bounding box center [575, 201] width 11 height 10
click at [252, 73] on icon at bounding box center [256, 73] width 17 height 17
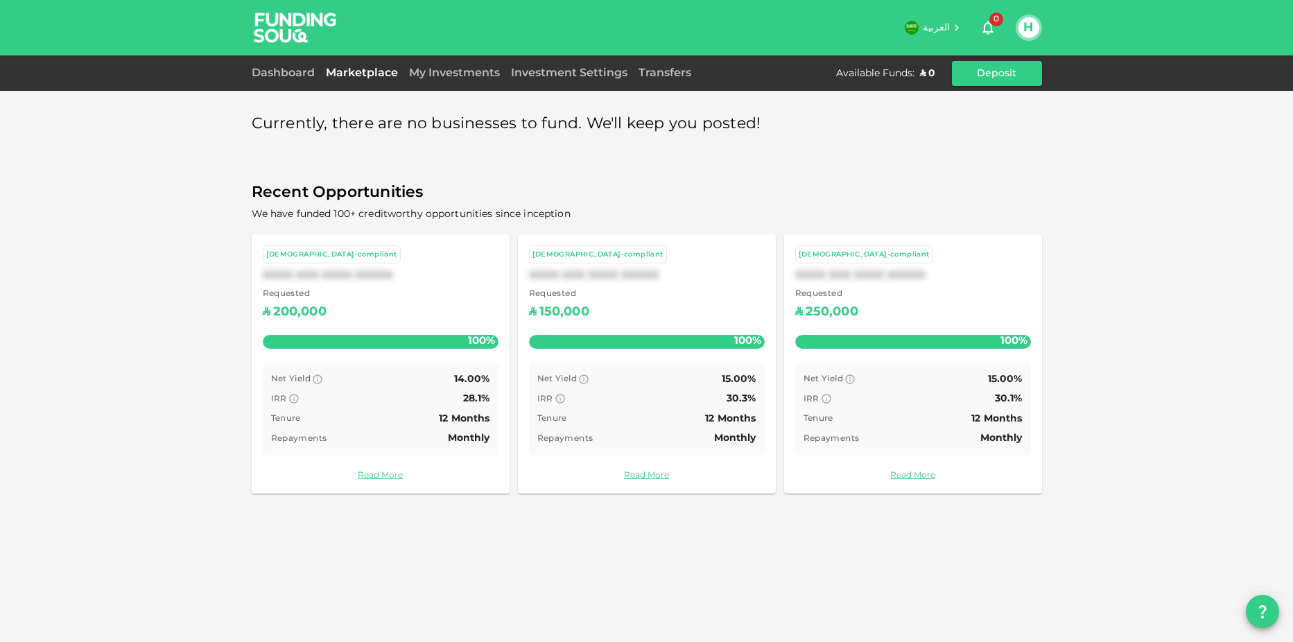
click at [467, 83] on div "Dashboard Marketplace My Investments Investment Settings Transfers Available Fu…" at bounding box center [647, 73] width 791 height 25
click at [467, 73] on link "My Investments" at bounding box center [455, 73] width 102 height 10
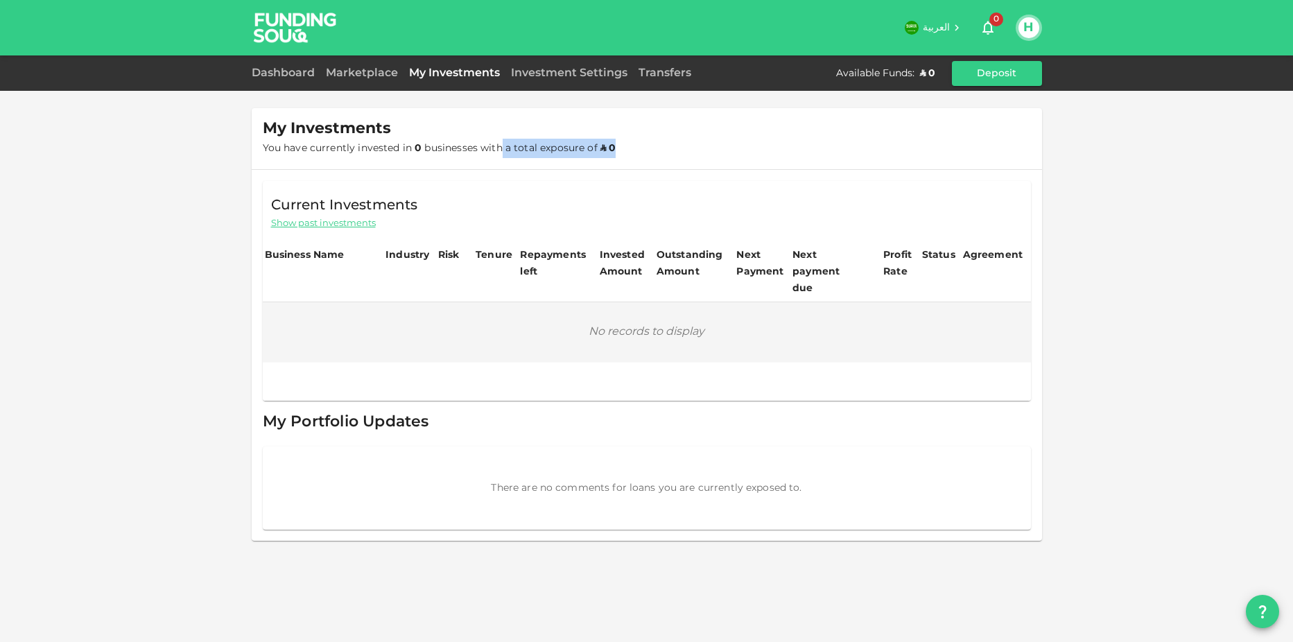
drag, startPoint x: 501, startPoint y: 146, endPoint x: 620, endPoint y: 148, distance: 119.3
click at [620, 148] on div "My Investments You have currently invested in 0 businesses with a total exposur…" at bounding box center [444, 138] width 362 height 39
click at [313, 250] on div "Business Name" at bounding box center [305, 255] width 80 height 17
click at [410, 248] on div "Industry" at bounding box center [408, 255] width 44 height 17
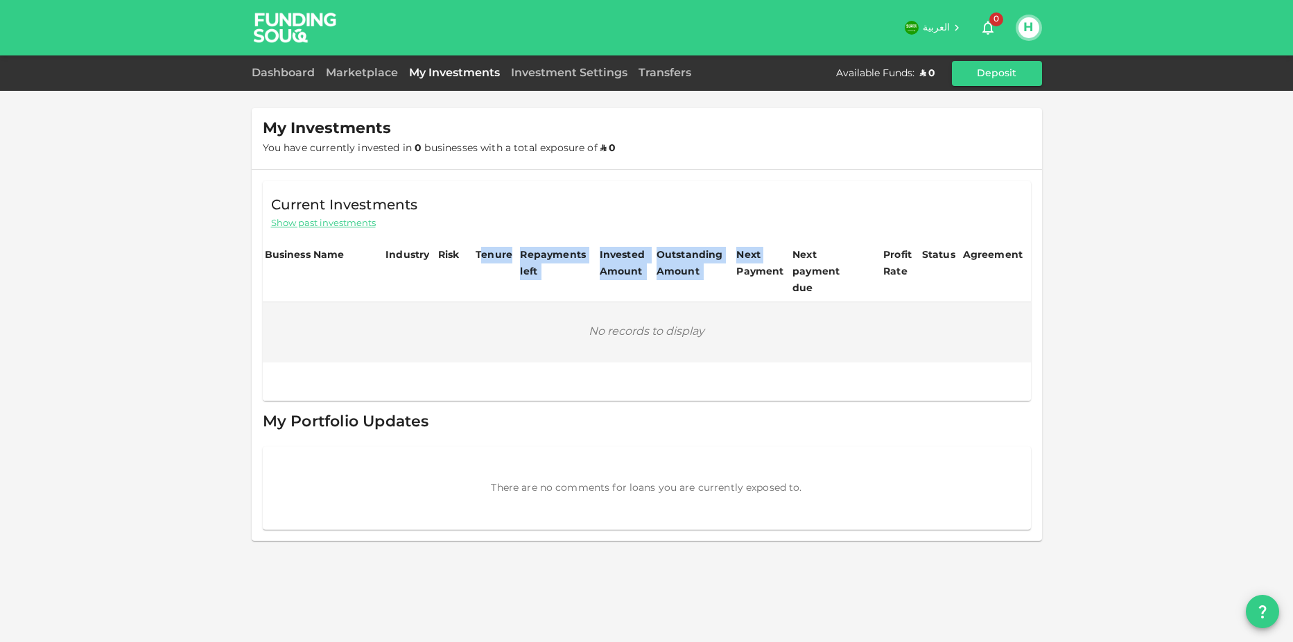
drag, startPoint x: 485, startPoint y: 256, endPoint x: 763, endPoint y: 258, distance: 278.1
click at [763, 258] on tr "Business Name Industry Risk Tenure Repayments left Invested Amount Outstanding …" at bounding box center [647, 273] width 768 height 58
click at [763, 258] on div "Next Payment" at bounding box center [762, 263] width 52 height 33
click at [568, 80] on div "Investment Settings" at bounding box center [570, 73] width 128 height 17
click at [594, 67] on div "Investment Settings" at bounding box center [570, 73] width 128 height 17
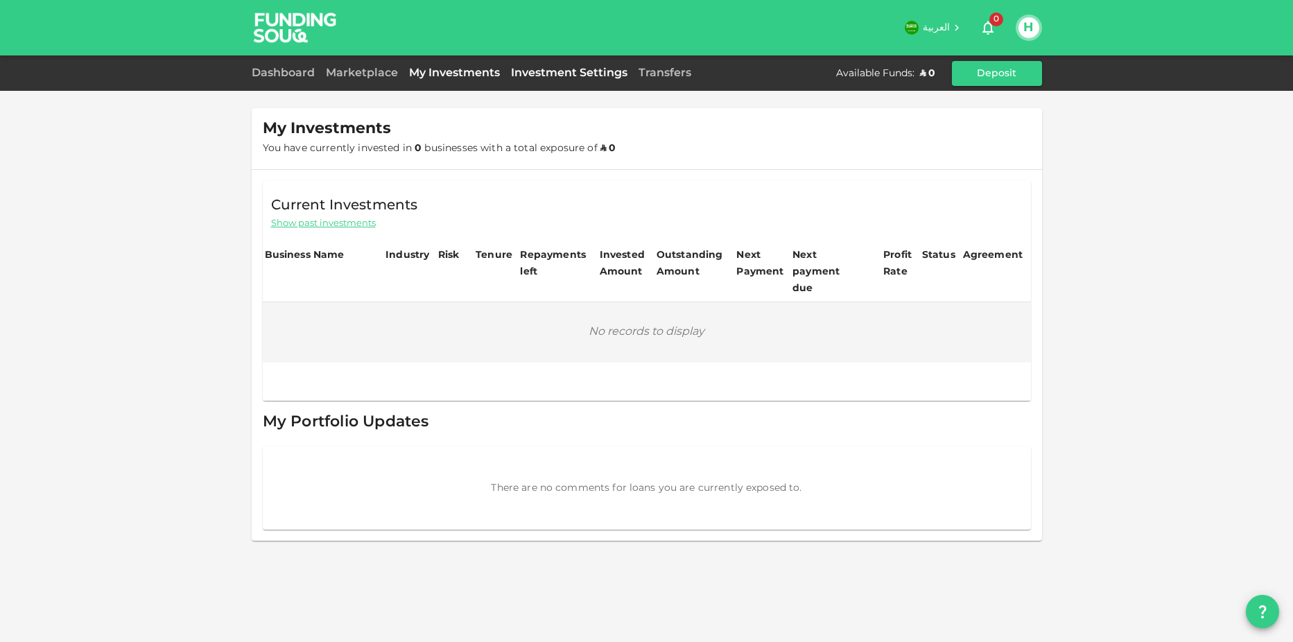
click at [596, 72] on link "Investment Settings" at bounding box center [570, 73] width 128 height 10
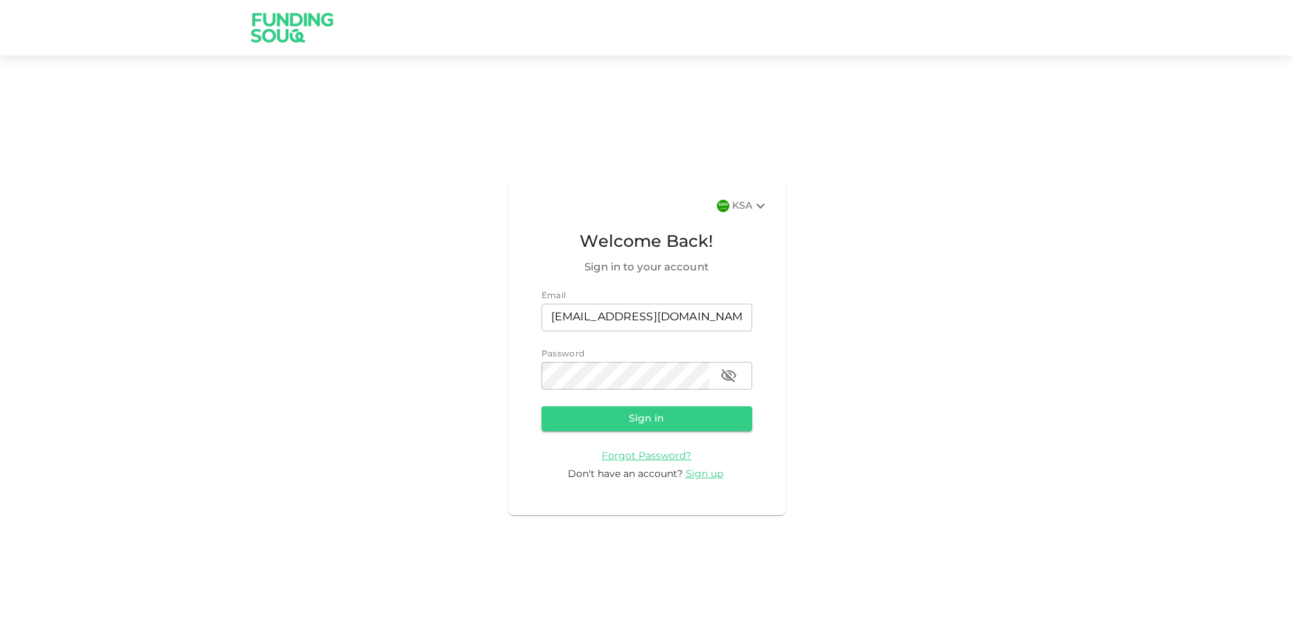
click at [754, 197] on div "KSA Welcome Back! Sign in to your account Email email [EMAIL_ADDRESS][DOMAIN_NA…" at bounding box center [646, 348] width 277 height 334
click at [753, 211] on icon at bounding box center [760, 206] width 17 height 17
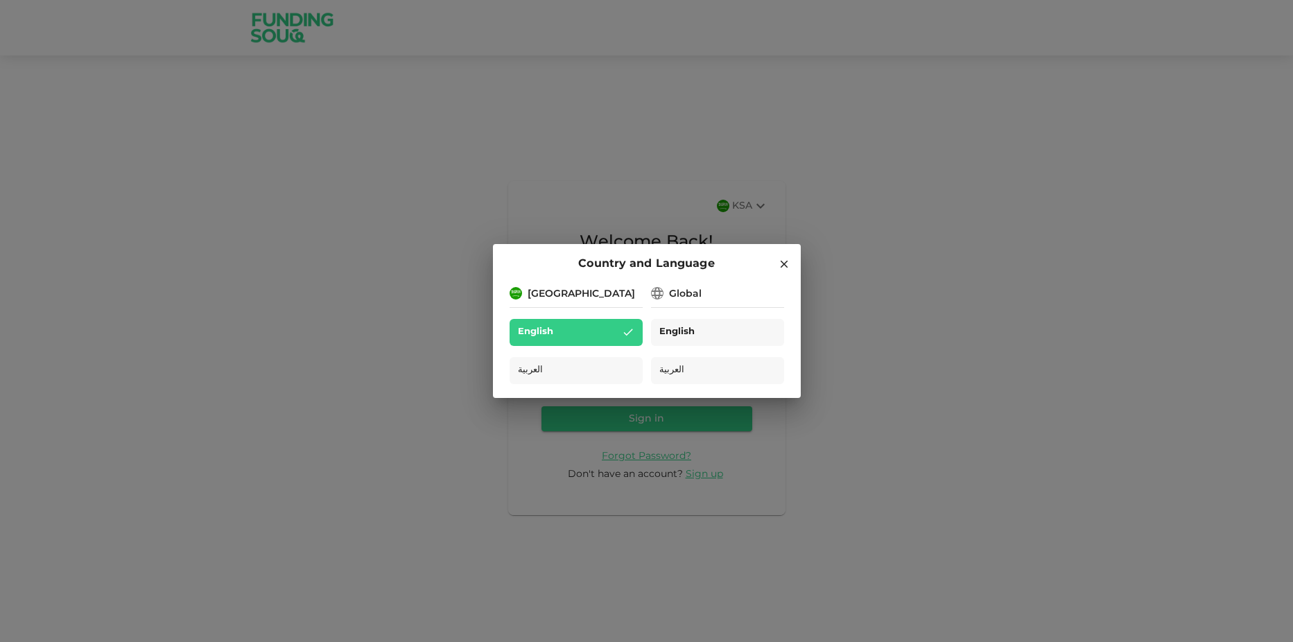
click at [683, 327] on span "English" at bounding box center [677, 333] width 36 height 16
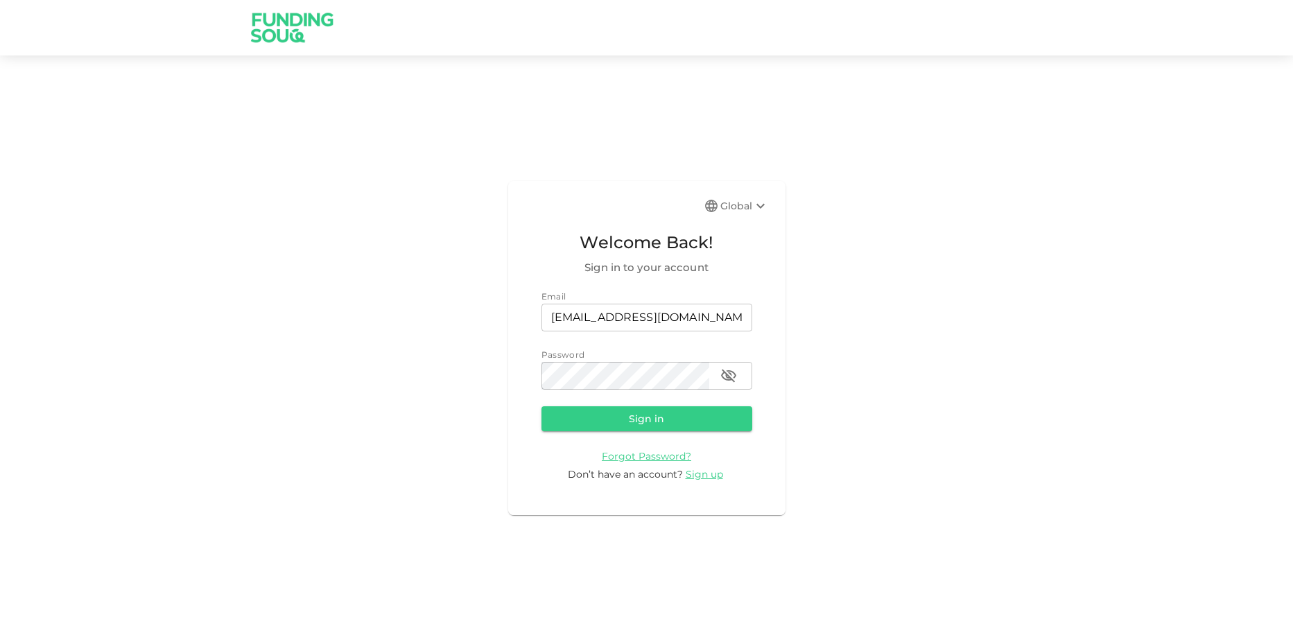
click at [750, 199] on div "Global" at bounding box center [745, 206] width 49 height 17
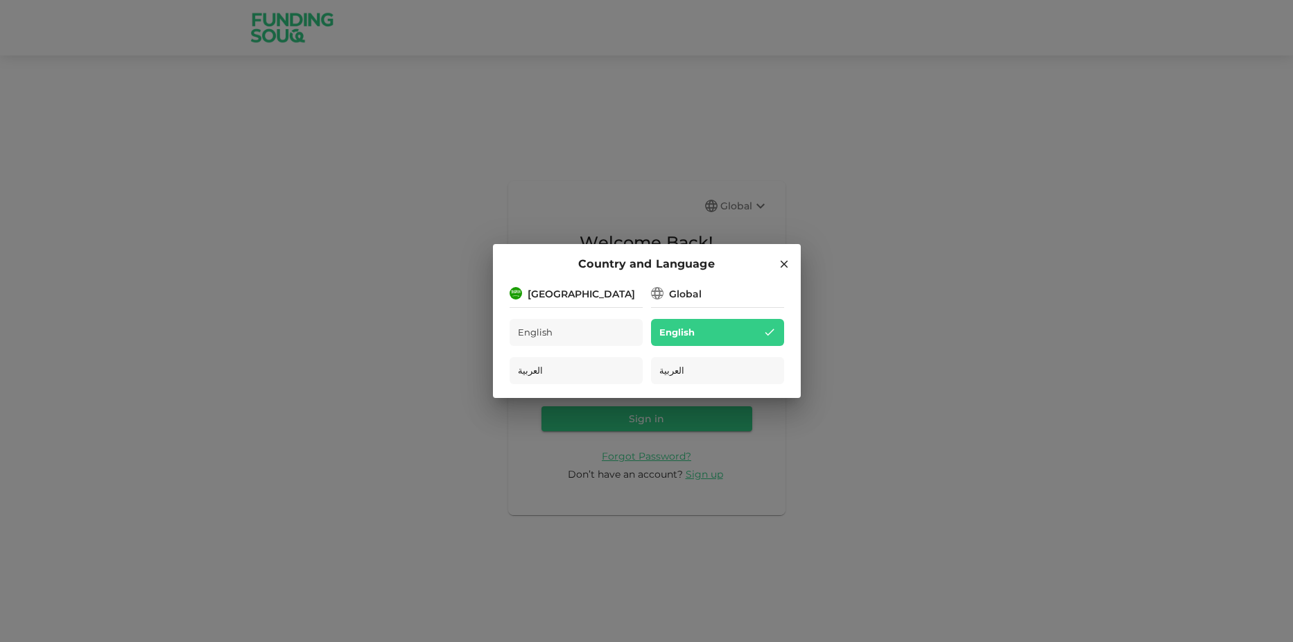
click at [750, 199] on div "Country and Language [GEOGRAPHIC_DATA] English العربية Global English العربية" at bounding box center [646, 321] width 1293 height 642
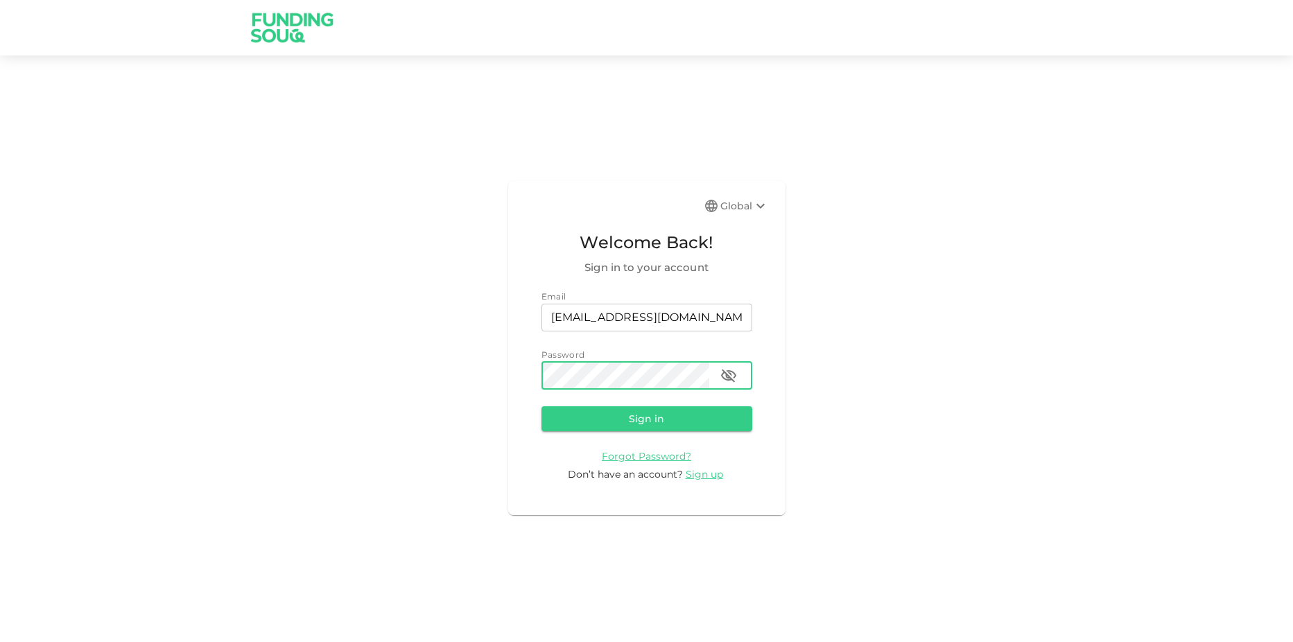
click at [711, 371] on div "password" at bounding box center [647, 376] width 211 height 28
click at [735, 381] on icon "button" at bounding box center [729, 376] width 17 height 17
click at [734, 380] on icon "button" at bounding box center [729, 376] width 17 height 17
click at [713, 412] on button "Sign in" at bounding box center [647, 418] width 211 height 25
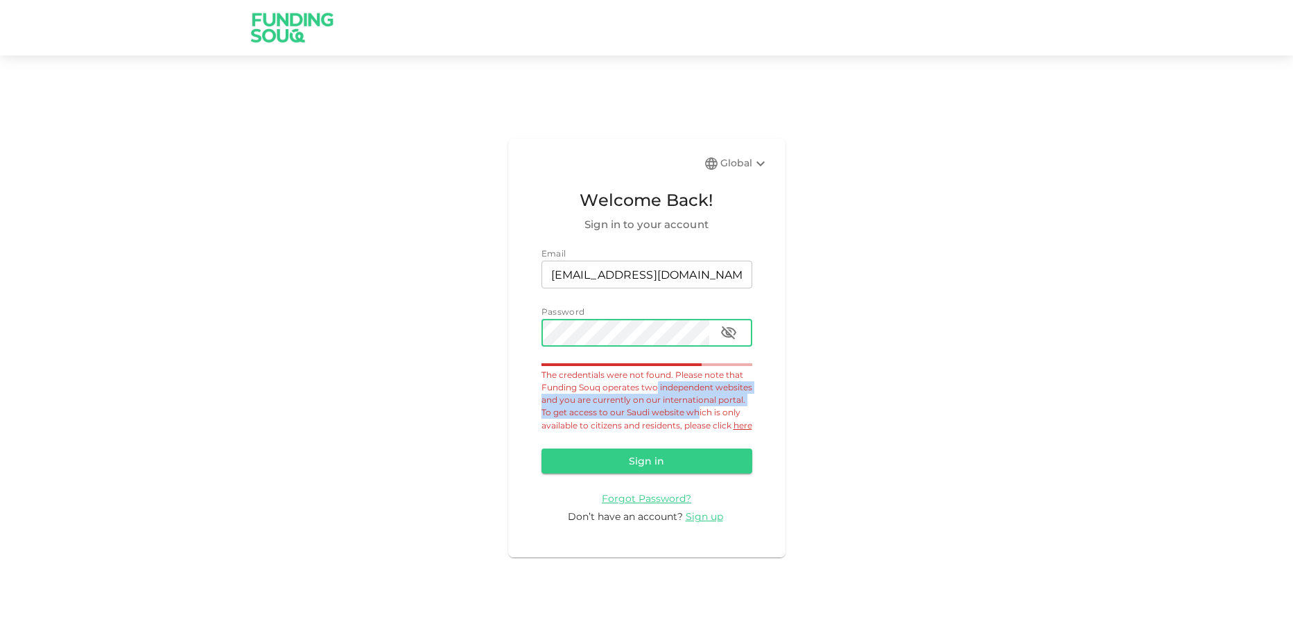
drag, startPoint x: 675, startPoint y: 381, endPoint x: 700, endPoint y: 407, distance: 35.3
click at [700, 407] on span "The credentials were not found. Please note that Funding Souq operates two inde…" at bounding box center [647, 400] width 211 height 61
drag, startPoint x: 560, startPoint y: 402, endPoint x: 739, endPoint y: 414, distance: 178.7
click at [739, 414] on div "The credentials were not found. Please note that Funding Souq operates two inde…" at bounding box center [647, 400] width 211 height 63
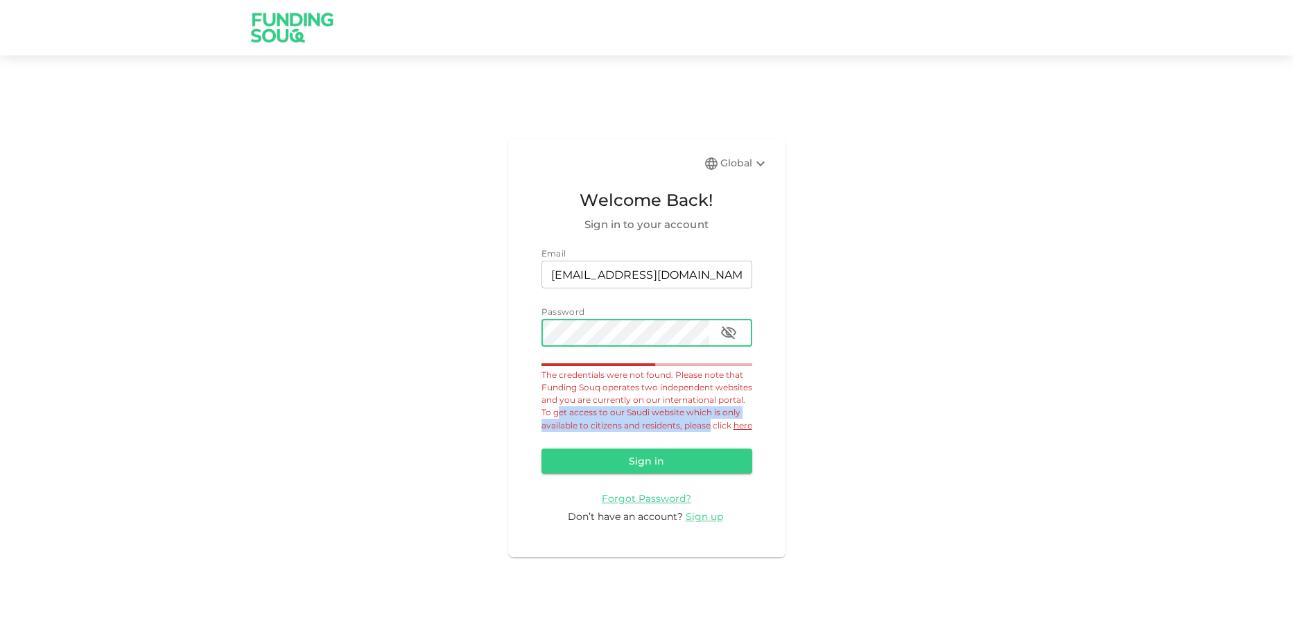
click at [739, 414] on div "The credentials were not found. Please note that Funding Souq operates two inde…" at bounding box center [647, 400] width 211 height 63
click at [734, 431] on link "here" at bounding box center [743, 425] width 19 height 10
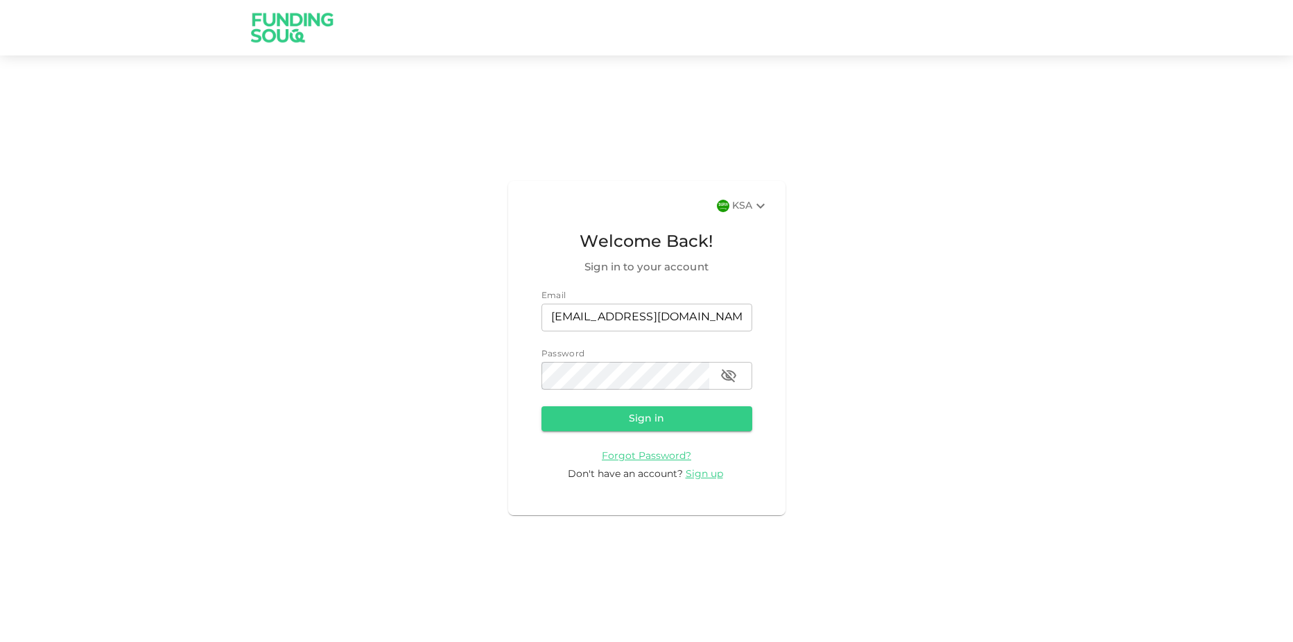
drag, startPoint x: 681, startPoint y: 248, endPoint x: 399, endPoint y: 188, distance: 287.8
click at [681, 247] on span "Welcome Back!" at bounding box center [647, 243] width 211 height 26
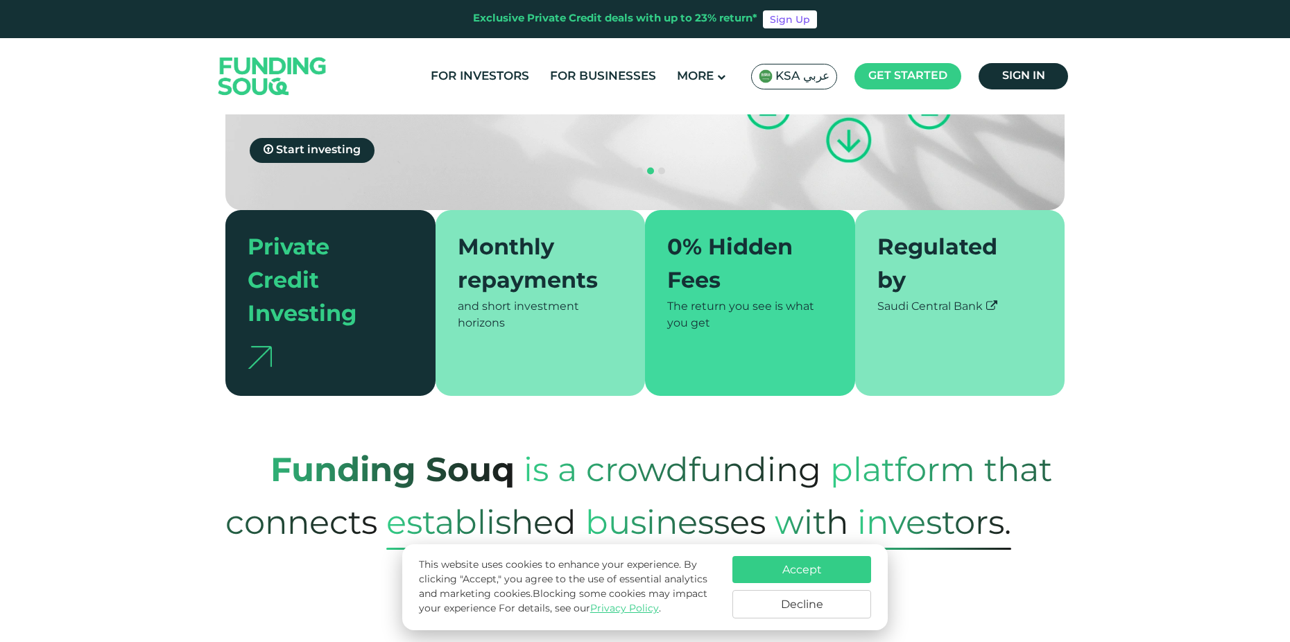
scroll to position [139, 0]
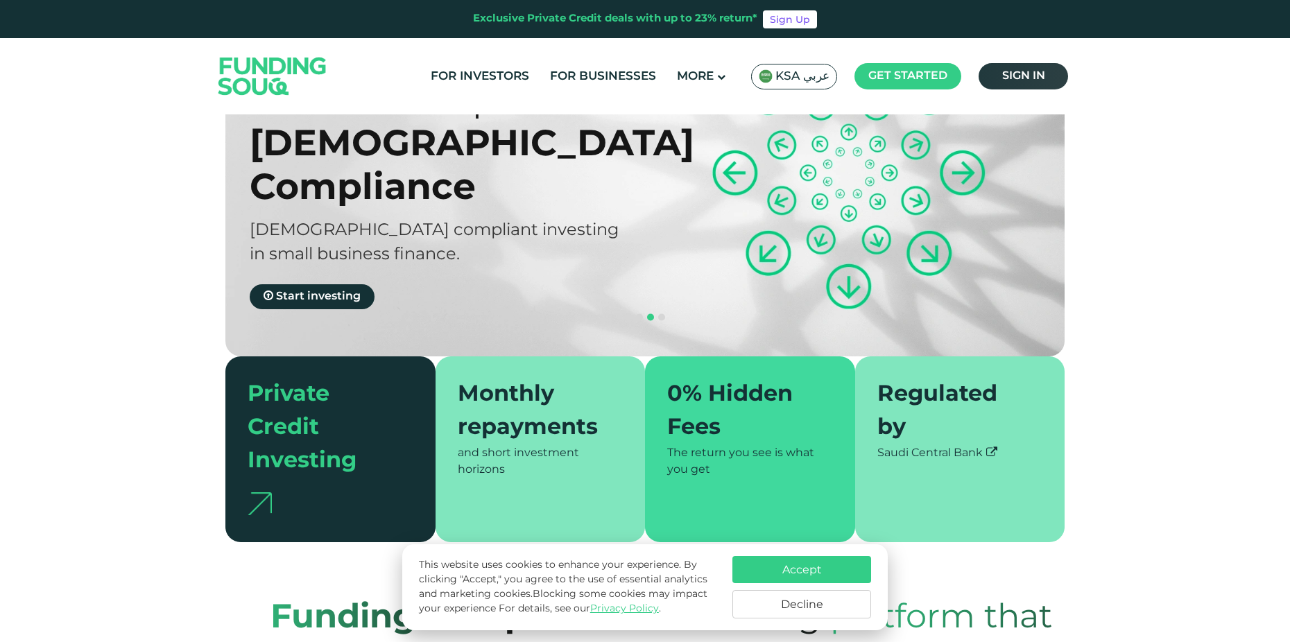
click at [996, 76] on link "Sign in" at bounding box center [1022, 76] width 89 height 26
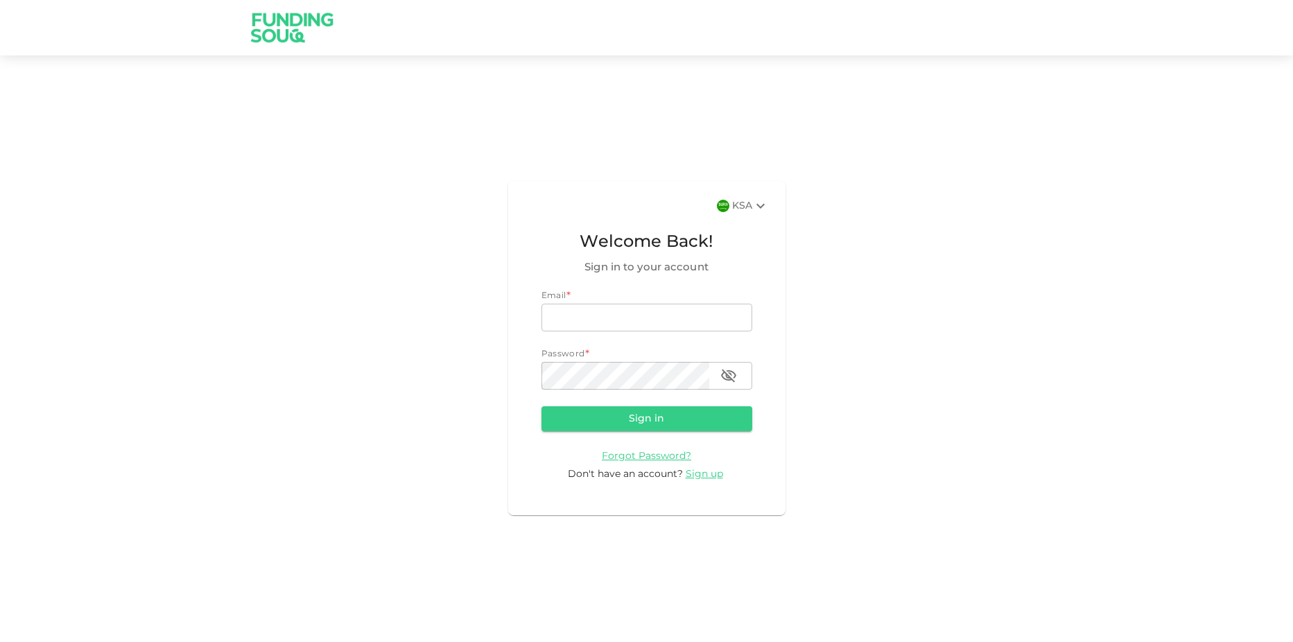
type input "[EMAIL_ADDRESS][DOMAIN_NAME]"
click at [754, 198] on icon at bounding box center [760, 206] width 17 height 17
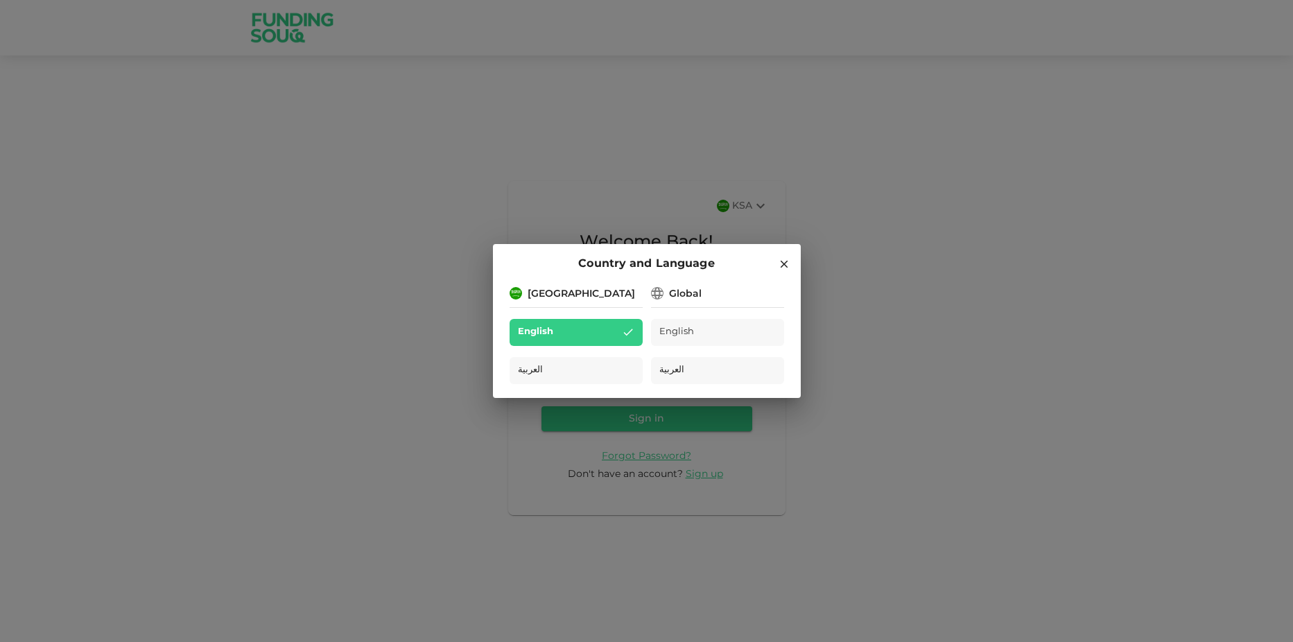
click at [760, 214] on div "Country and Language [GEOGRAPHIC_DATA] English العربية Global English العربية" at bounding box center [646, 321] width 1293 height 642
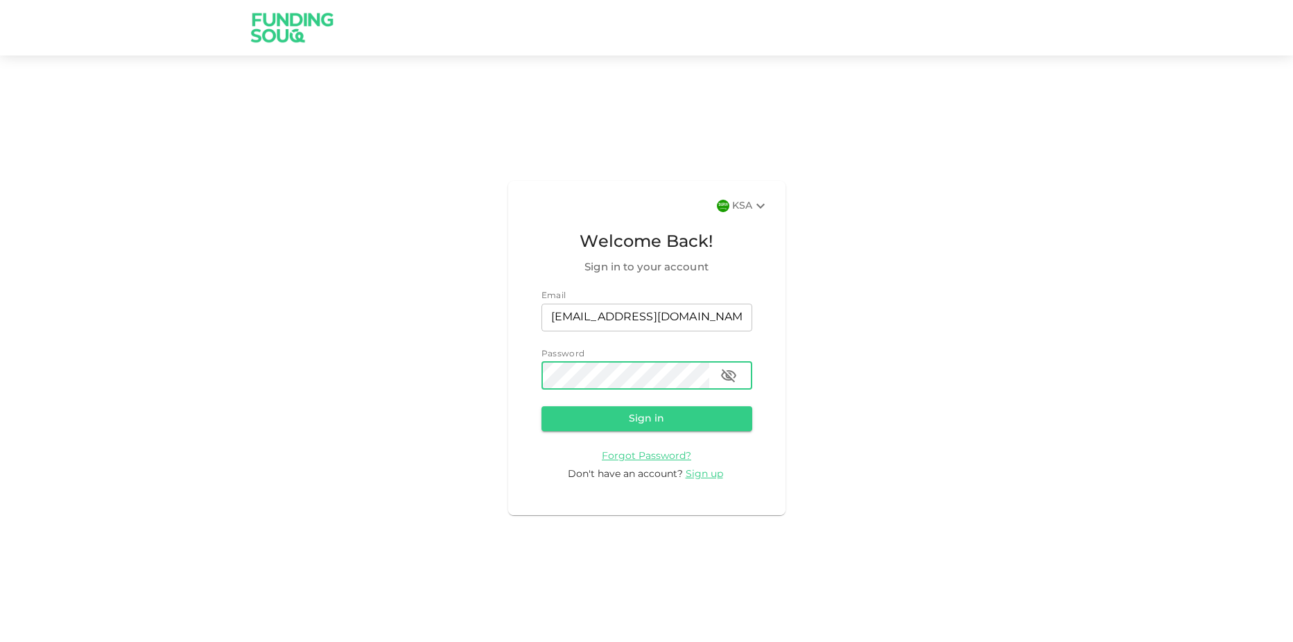
click at [739, 377] on button "button" at bounding box center [729, 376] width 28 height 28
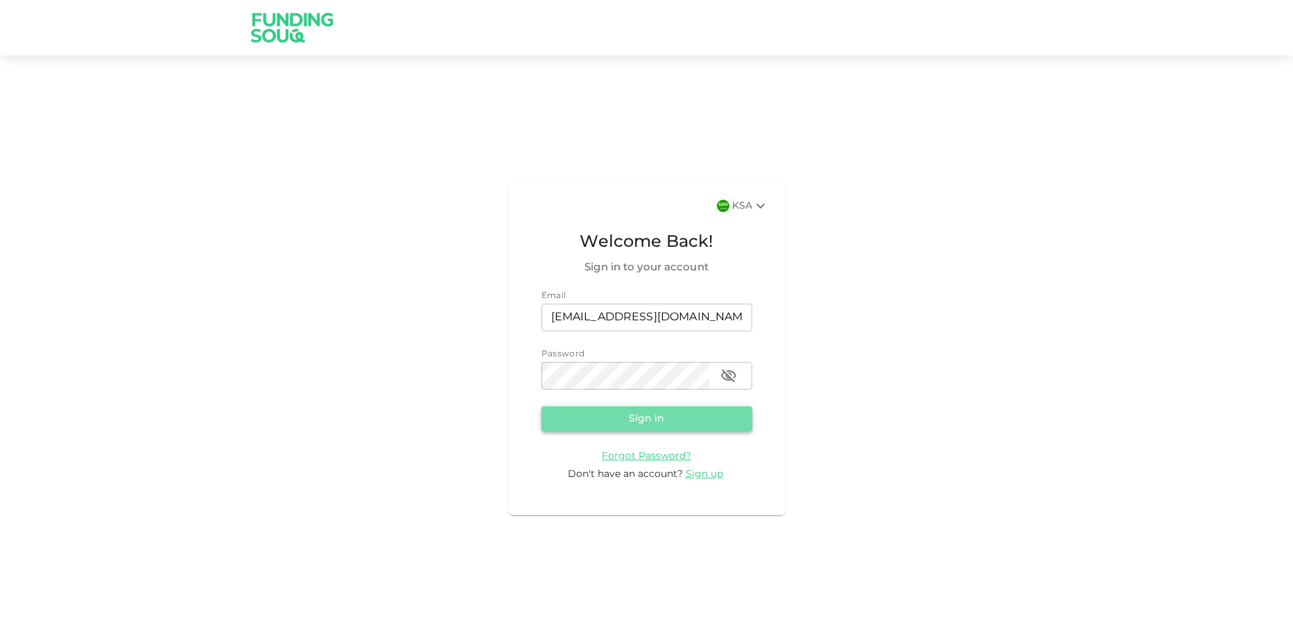
click at [691, 414] on button "Sign in" at bounding box center [647, 418] width 211 height 25
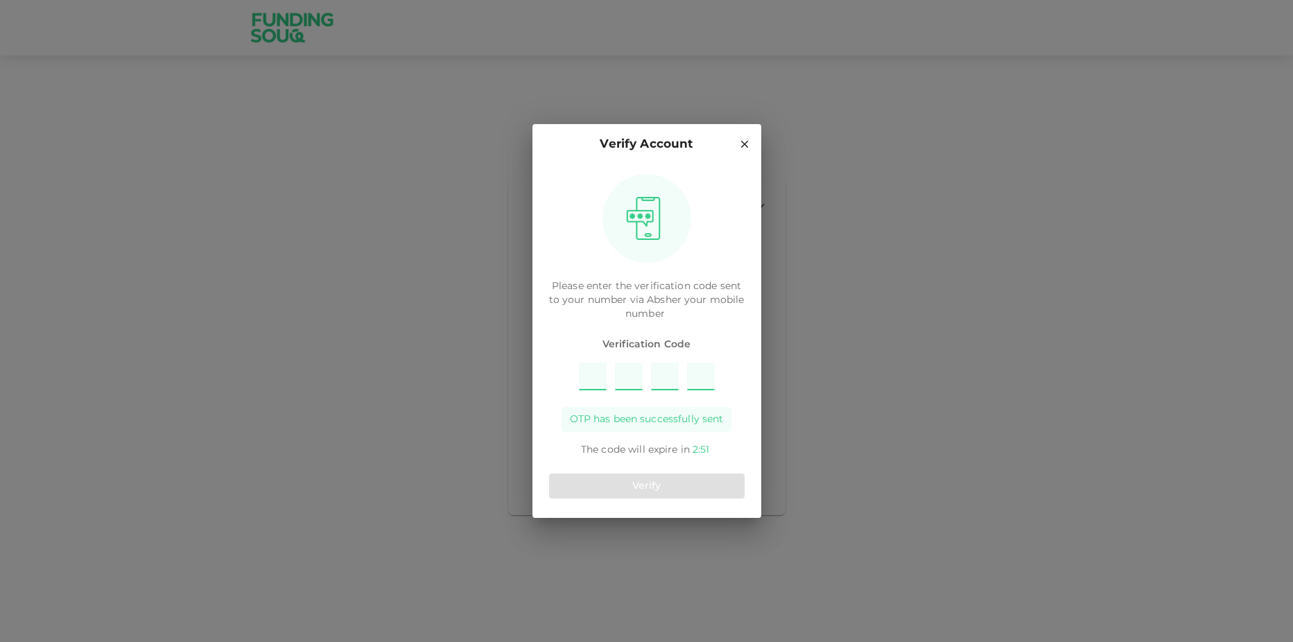
type input "6"
type input "3"
type input "9"
type input "1"
drag, startPoint x: 727, startPoint y: 401, endPoint x: 722, endPoint y: 379, distance: 22.0
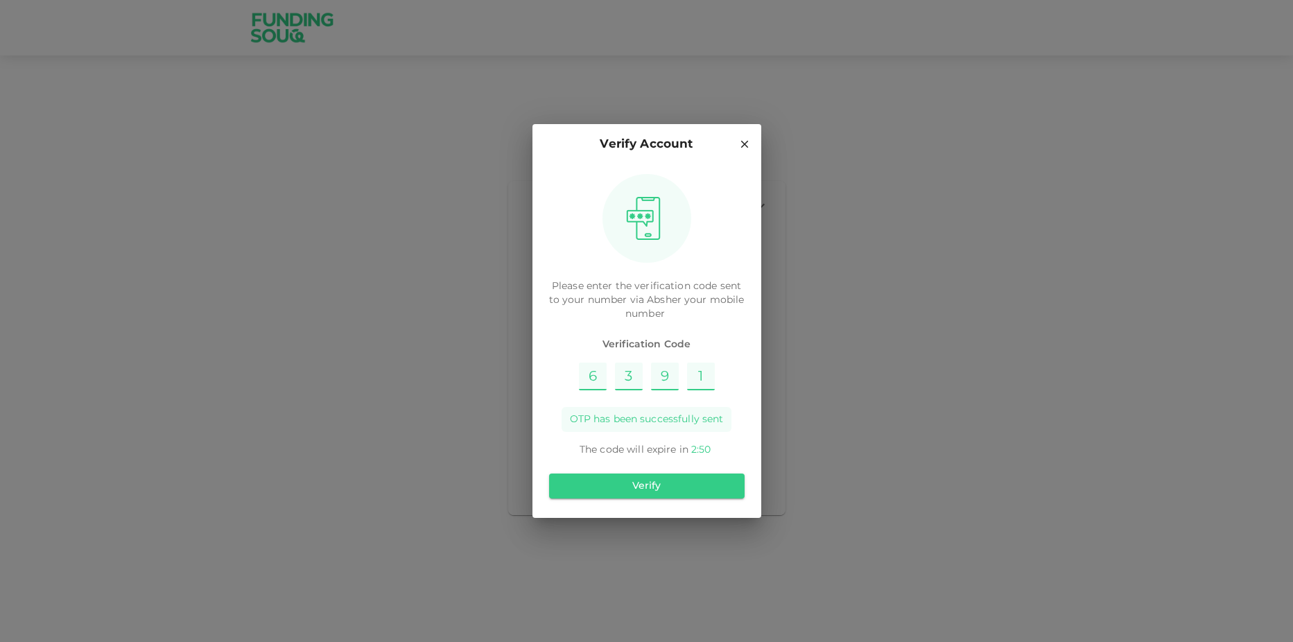
click at [727, 400] on div "Verification Code 6 3 9 1 OTP has been successfully sent The code will expire i…" at bounding box center [647, 397] width 196 height 119
click at [678, 487] on button "Verify" at bounding box center [647, 486] width 196 height 25
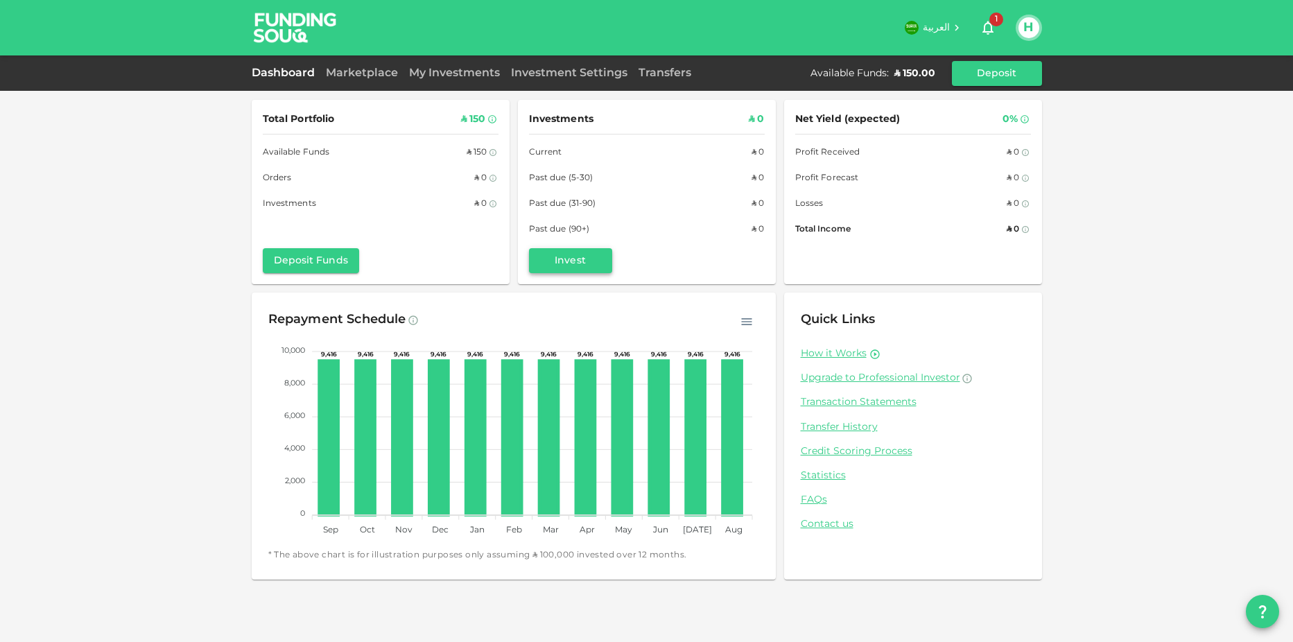
click at [595, 266] on button "Invest" at bounding box center [570, 260] width 83 height 25
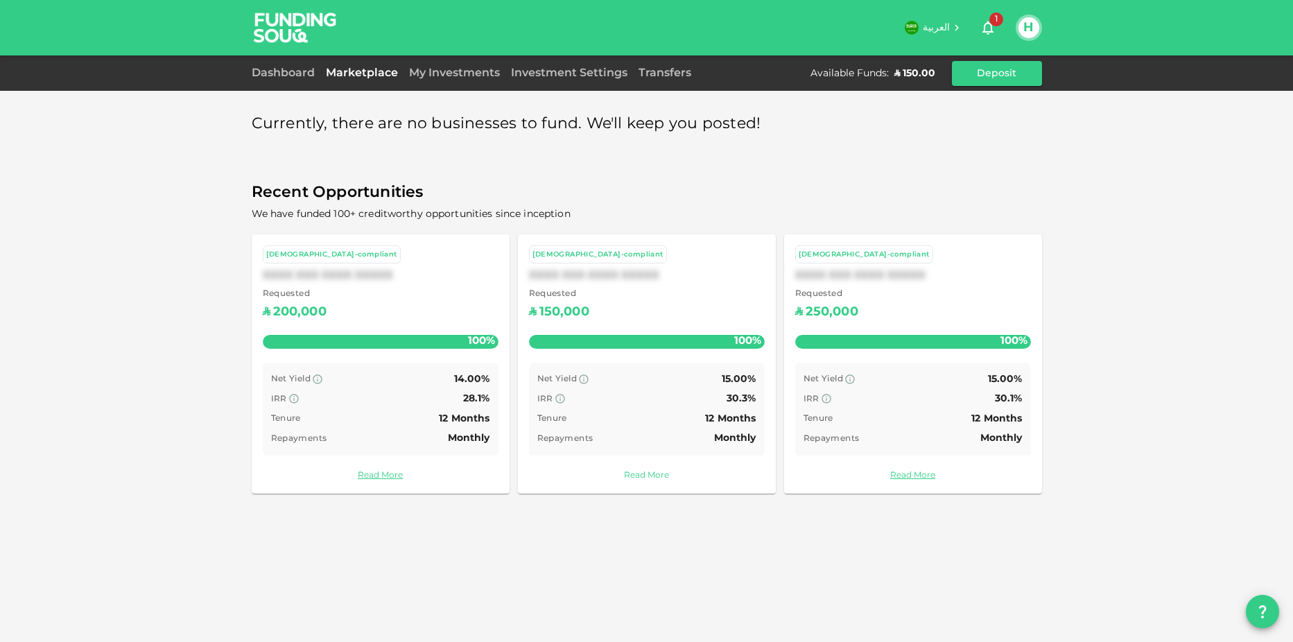
click at [665, 476] on link "Read More" at bounding box center [647, 475] width 236 height 13
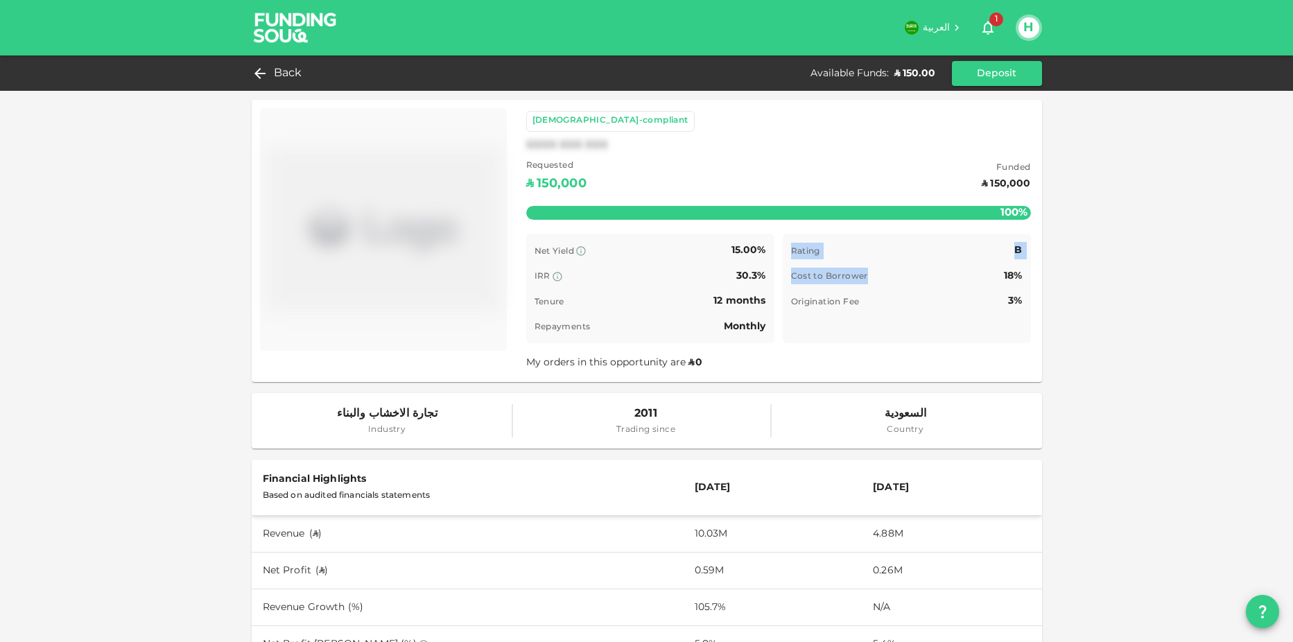
drag, startPoint x: 826, startPoint y: 248, endPoint x: 998, endPoint y: 268, distance: 173.2
click at [998, 268] on div "Rating B Cost to Borrower 18% Origination Fee 3% Time remaining B" at bounding box center [907, 289] width 248 height 110
click at [1014, 275] on span "18%" at bounding box center [1013, 276] width 18 height 10
drag, startPoint x: 992, startPoint y: 277, endPoint x: 1031, endPoint y: 300, distance: 45.1
click at [1031, 300] on div "Sharia-compliant XXXX XXX XXX Requested ʢ 150,000 Funded ʢ 150,000 100% Remaini…" at bounding box center [778, 241] width 527 height 282
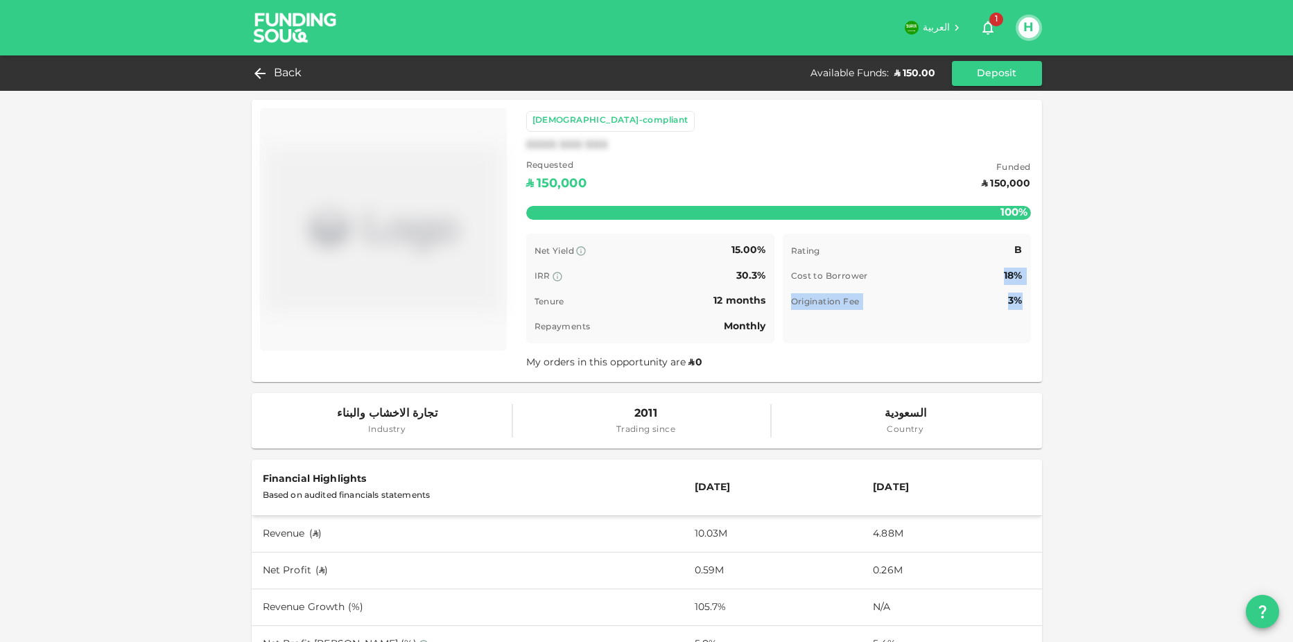
click at [1031, 300] on div "Sharia-compliant XXXX XXX XXX Requested ʢ 150,000 Funded ʢ 150,000 100% Remaini…" at bounding box center [778, 241] width 527 height 282
drag, startPoint x: 573, startPoint y: 370, endPoint x: 693, endPoint y: 368, distance: 119.3
click at [693, 368] on span "My orders in this opportunity are ʢ 0" at bounding box center [615, 363] width 178 height 10
click at [696, 368] on span "0" at bounding box center [699, 363] width 7 height 10
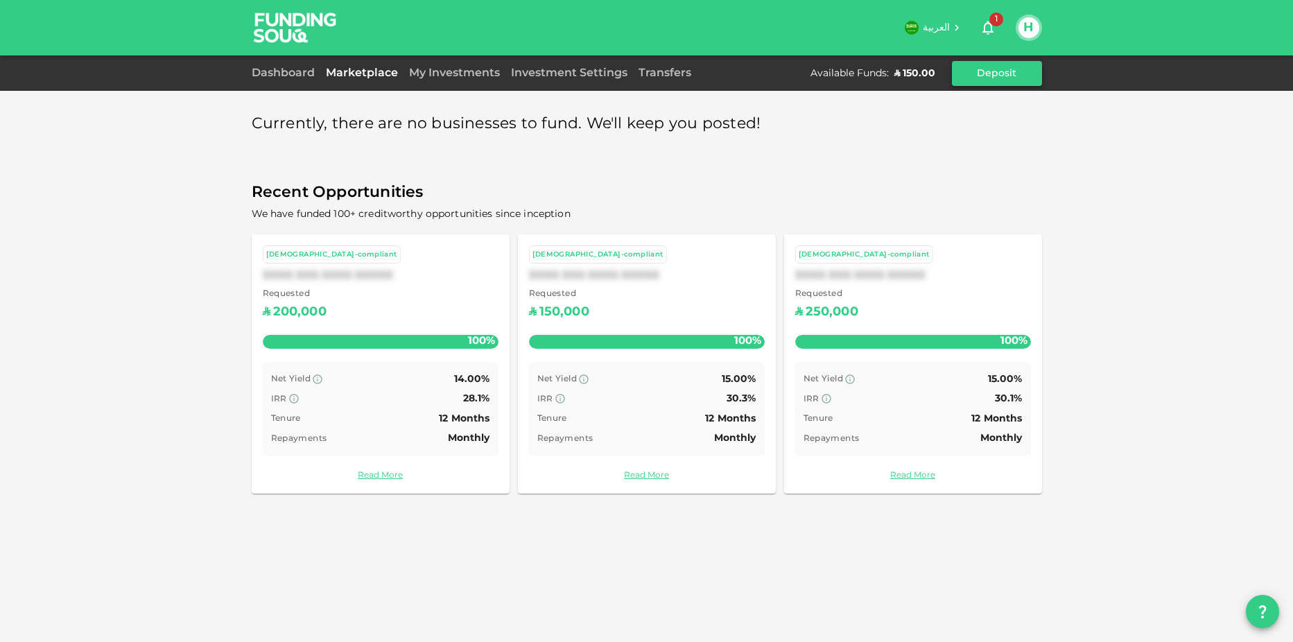
click at [976, 83] on button "Deposit" at bounding box center [997, 73] width 90 height 25
